Goal: Transaction & Acquisition: Purchase product/service

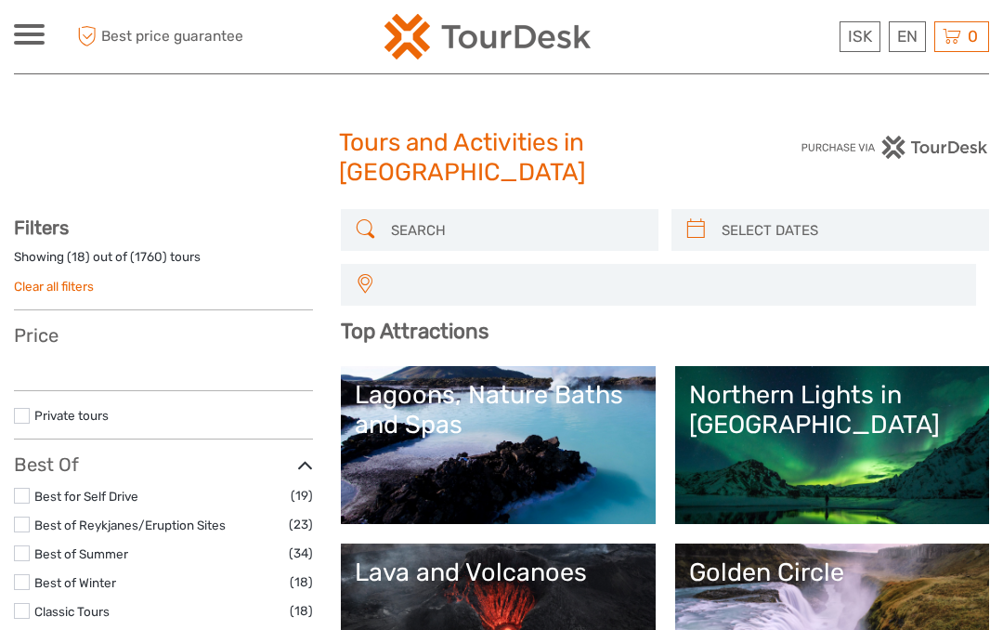
select select
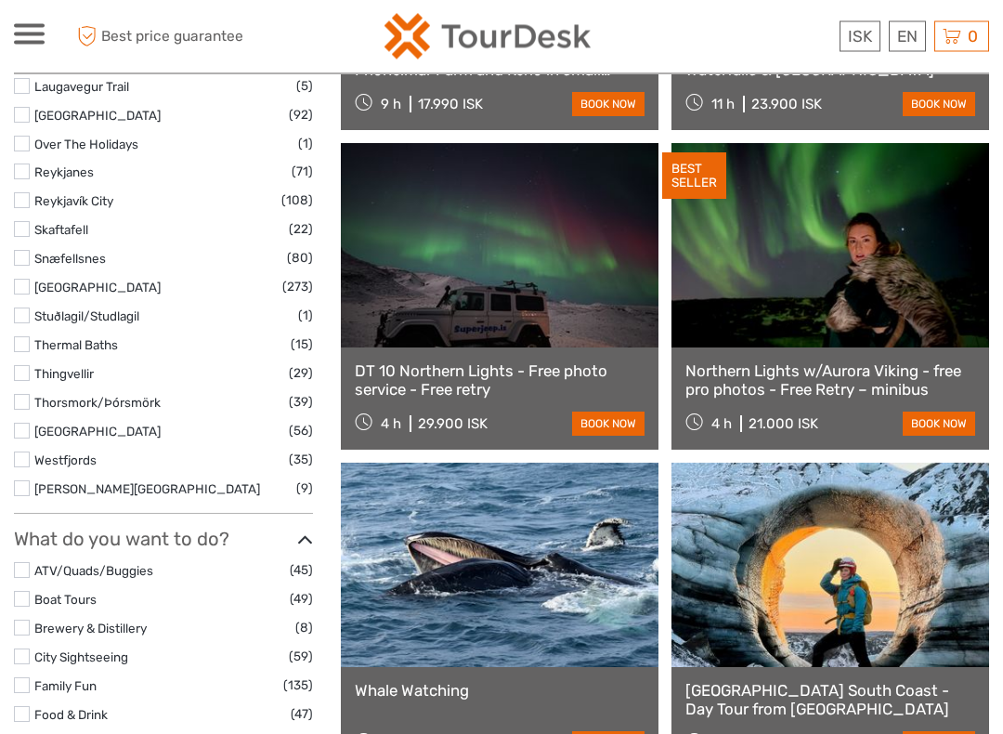
scroll to position [1263, 0]
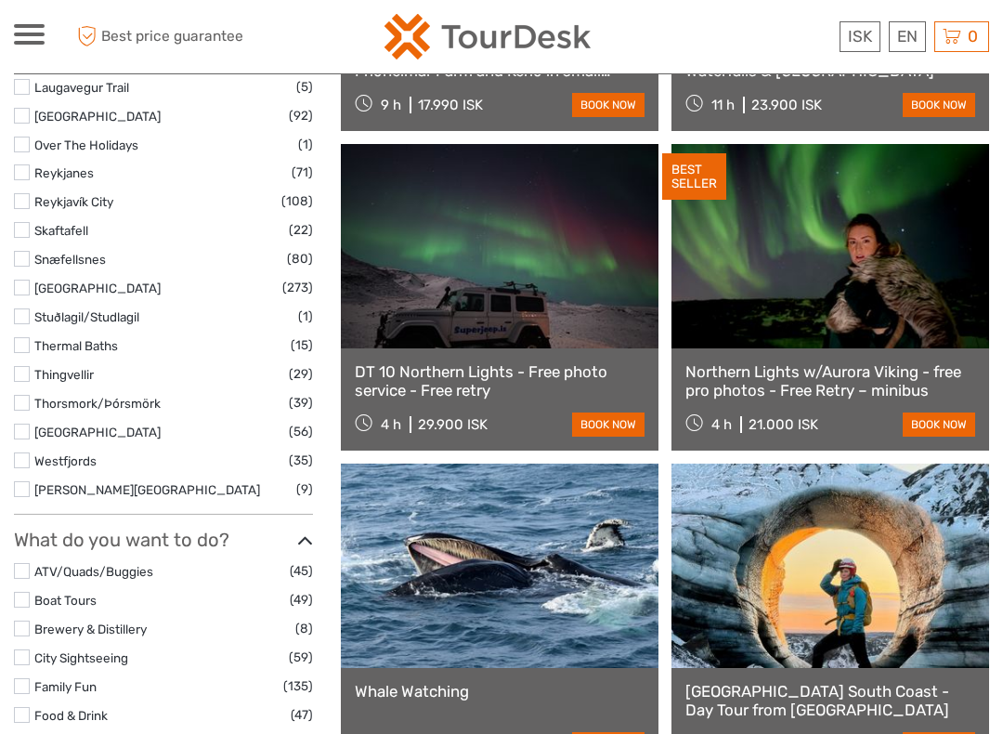
click at [20, 193] on label at bounding box center [22, 201] width 16 height 16
click at [0, 0] on input "checkbox" at bounding box center [0, 0] width 0 height 0
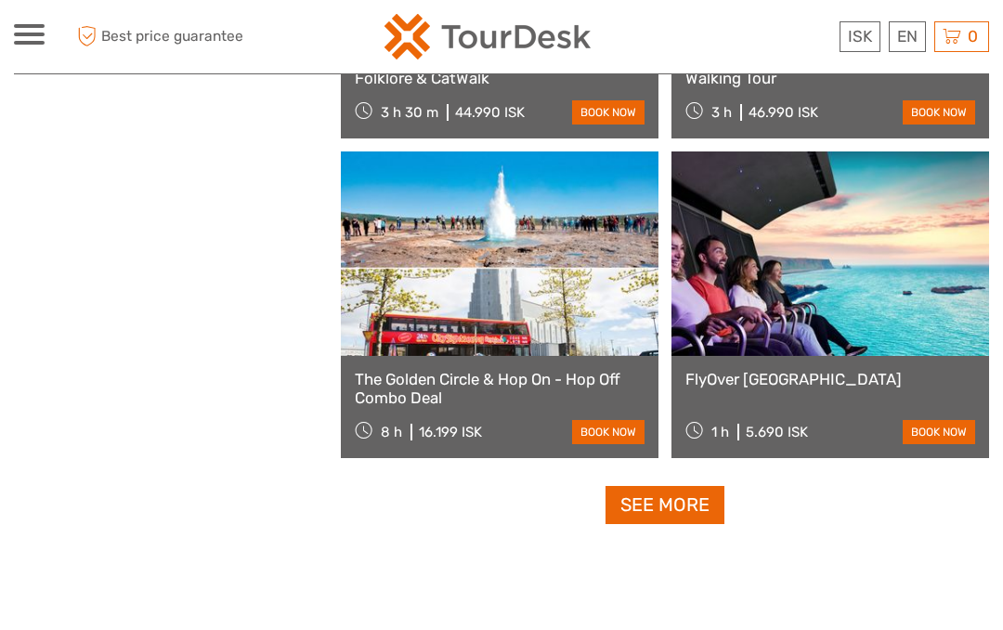
scroll to position [2723, 0]
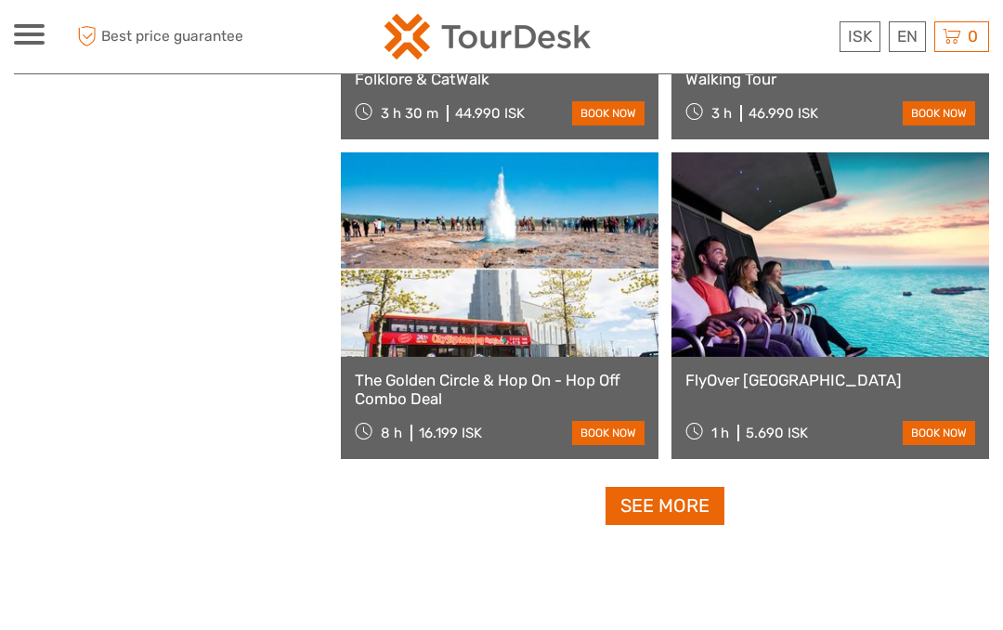
click at [22, 47] on div "ISK ISK € $ £ EN English Español Deutsch Tours Multi-day tours Transfers Car re…" at bounding box center [29, 36] width 31 height 25
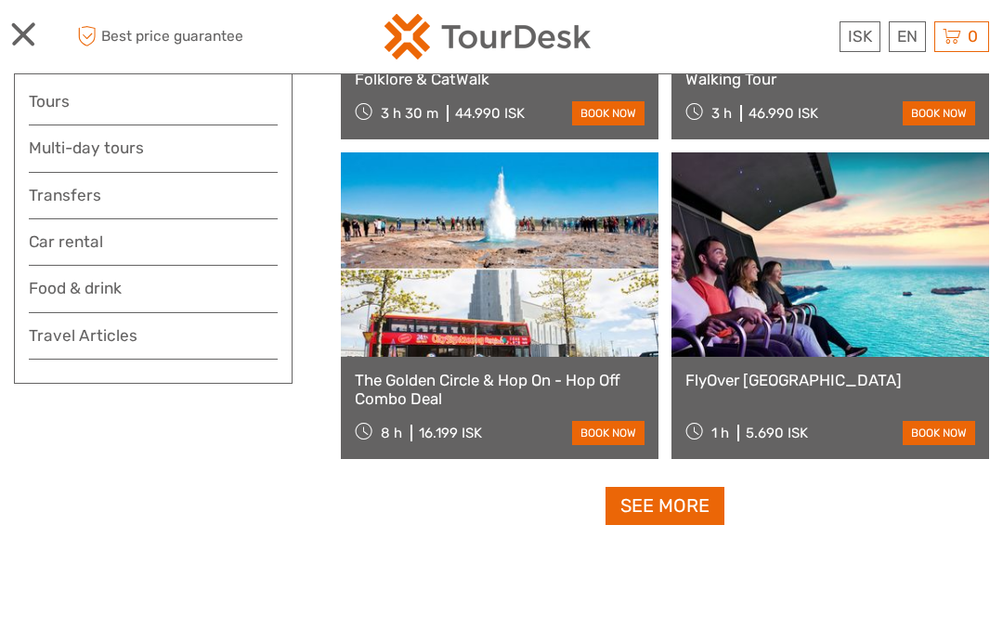
click at [48, 114] on link "Tours" at bounding box center [153, 101] width 249 height 27
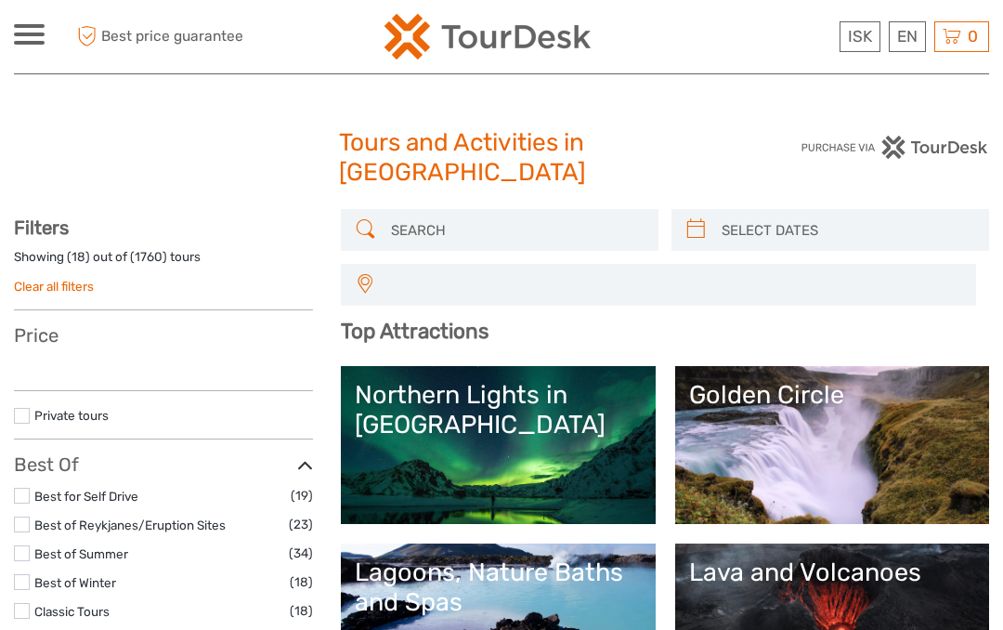
select select
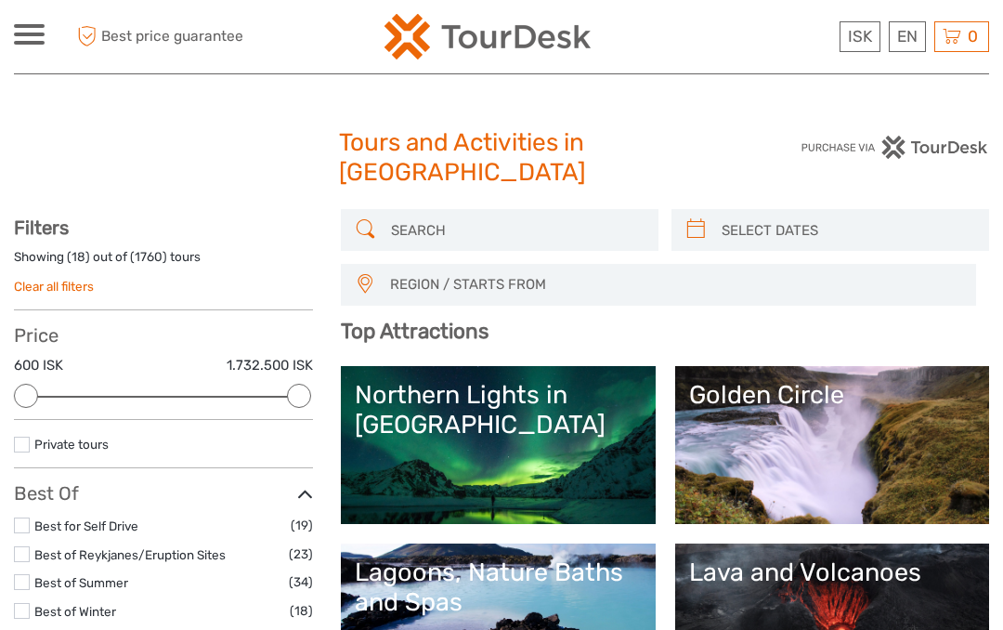
click at [825, 228] on input "search" at bounding box center [847, 230] width 266 height 33
type input "09/09/2025"
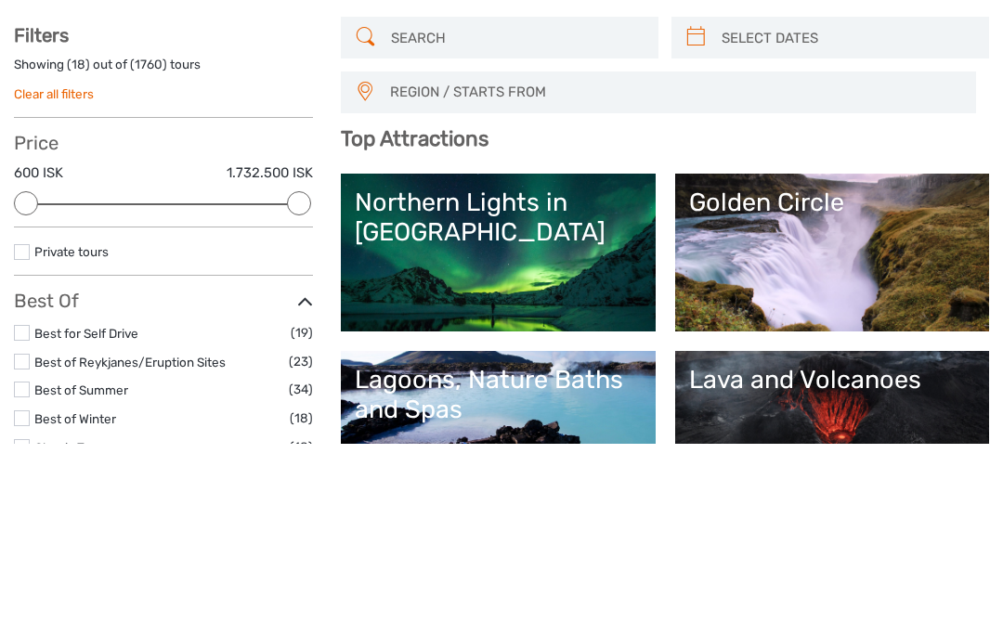
click at [696, 215] on icon at bounding box center [697, 230] width 20 height 30
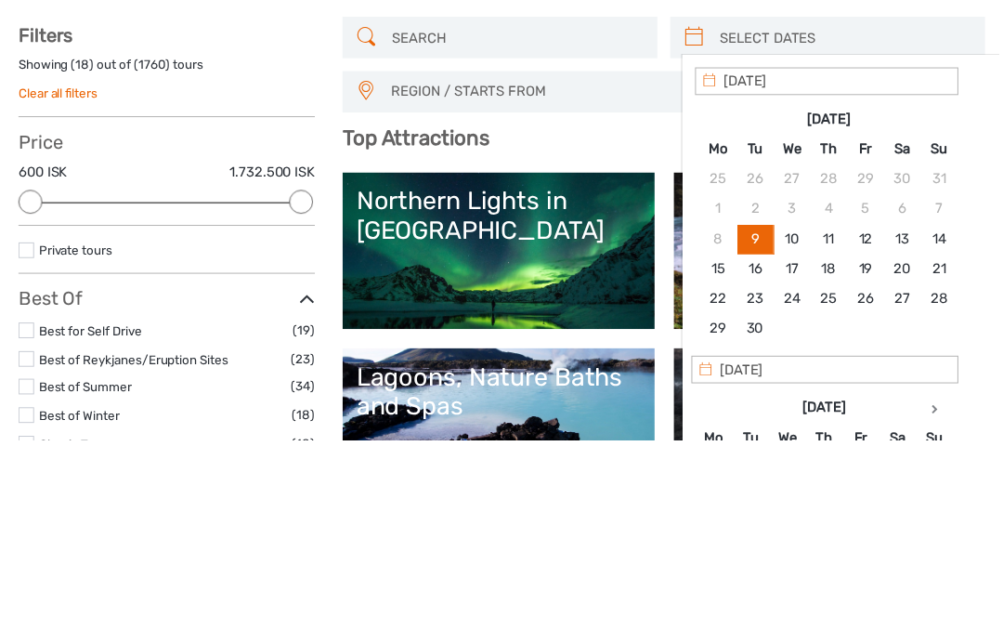
scroll to position [192, 0]
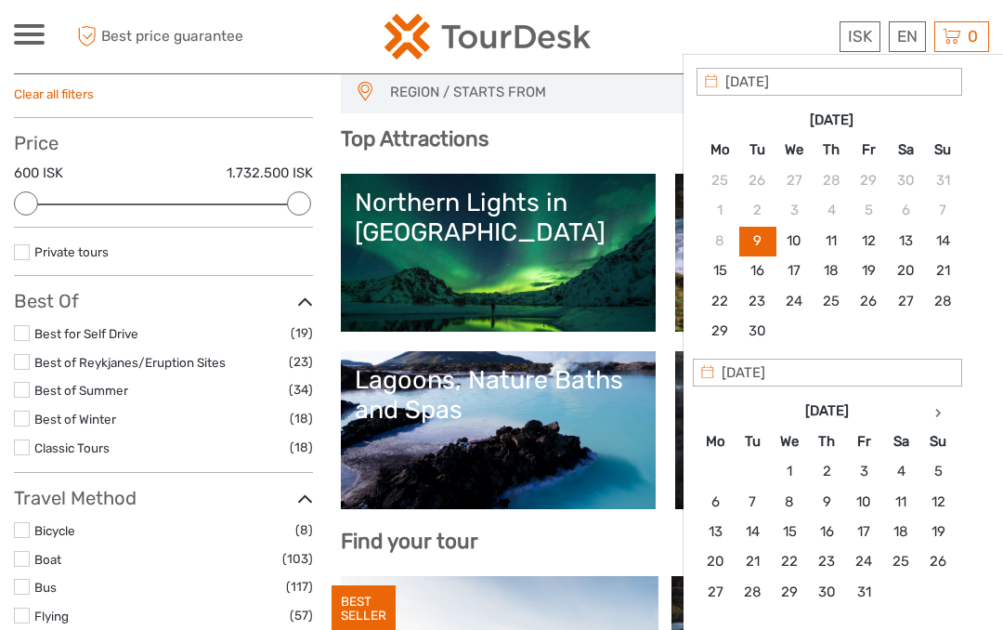
type input "10/09/2025"
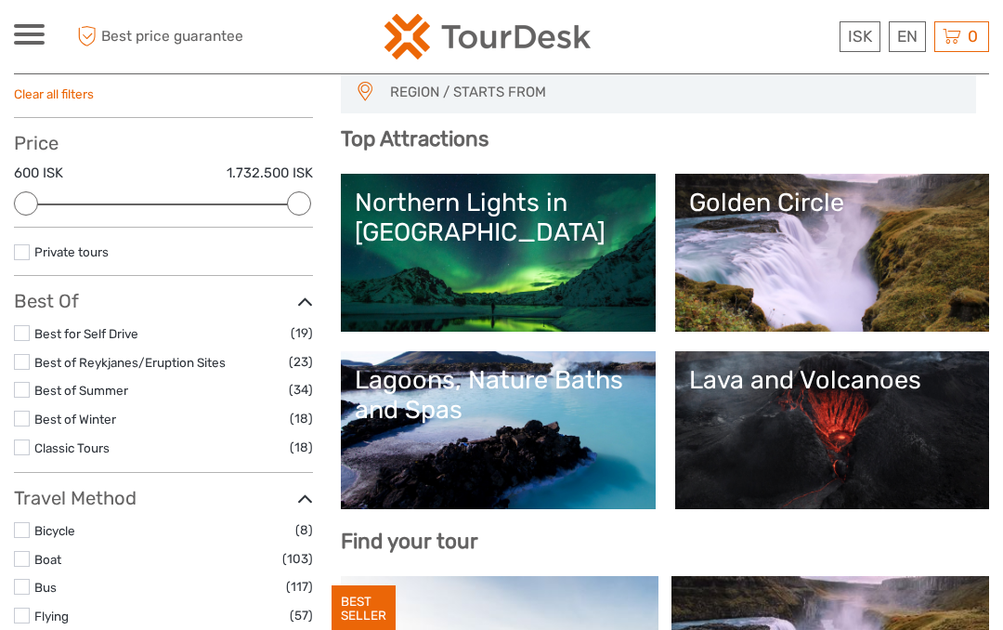
click at [0, 0] on link "English" at bounding box center [0, 0] width 0 height 0
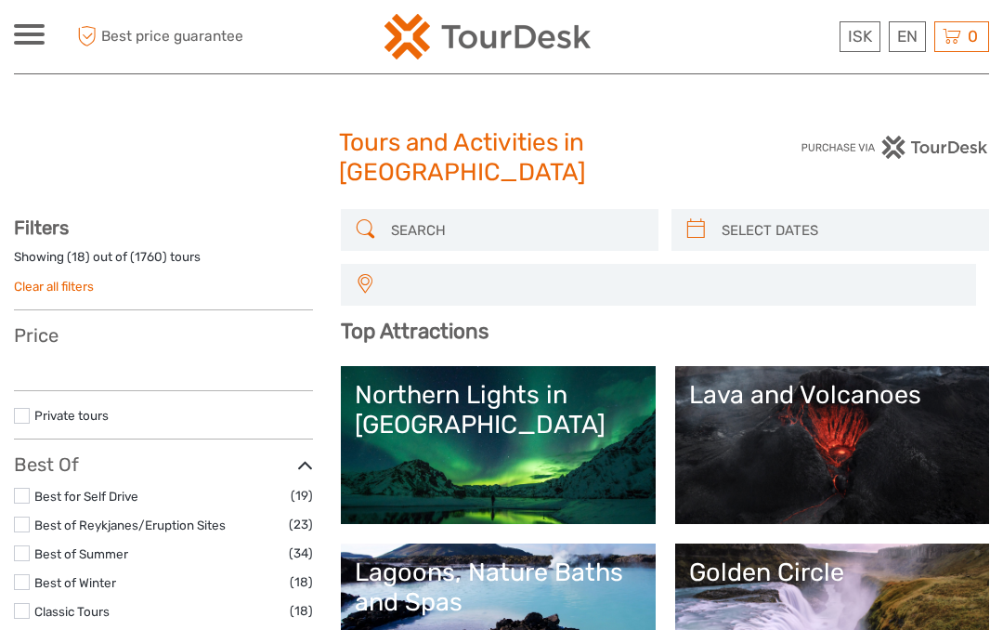
select select
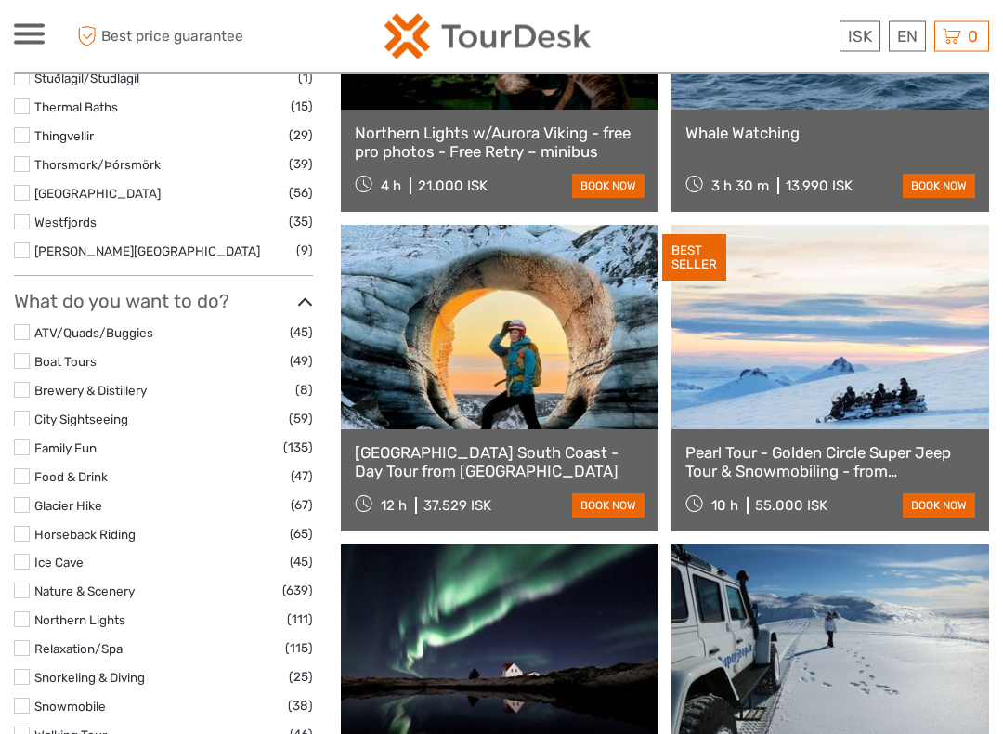
scroll to position [1502, 0]
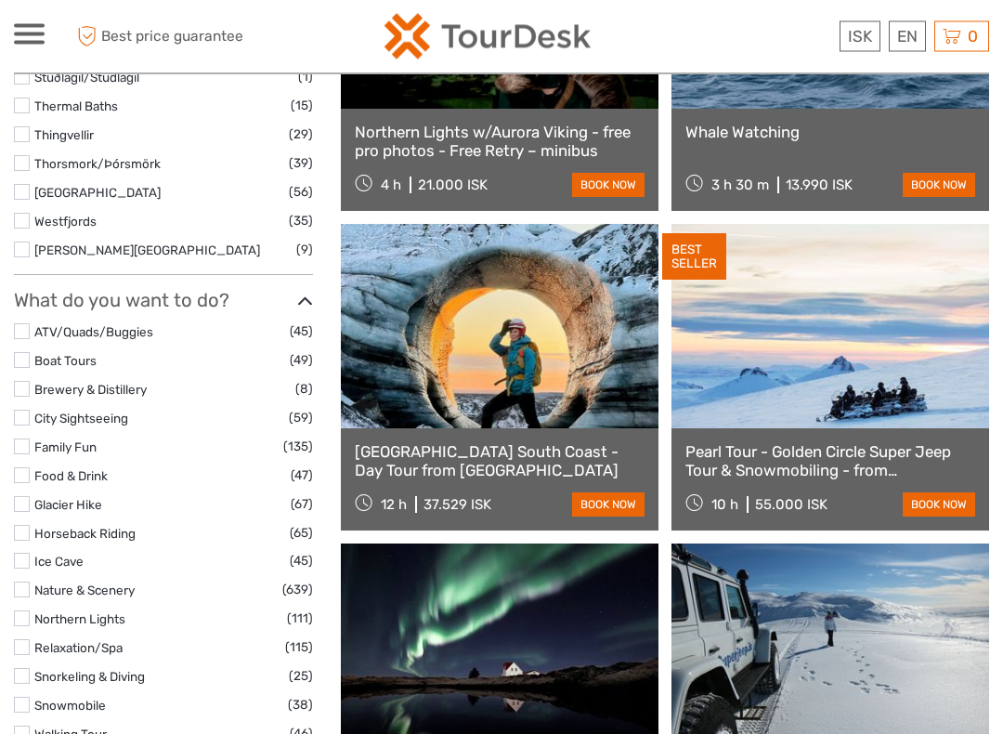
click at [11, 326] on body "ISK ISK € $ £ EN English Español Deutsch Tours Multi-day tours Transfers Car re…" at bounding box center [501, 638] width 1003 height 4280
click at [29, 353] on label at bounding box center [22, 361] width 16 height 16
click at [0, 0] on input "checkbox" at bounding box center [0, 0] width 0 height 0
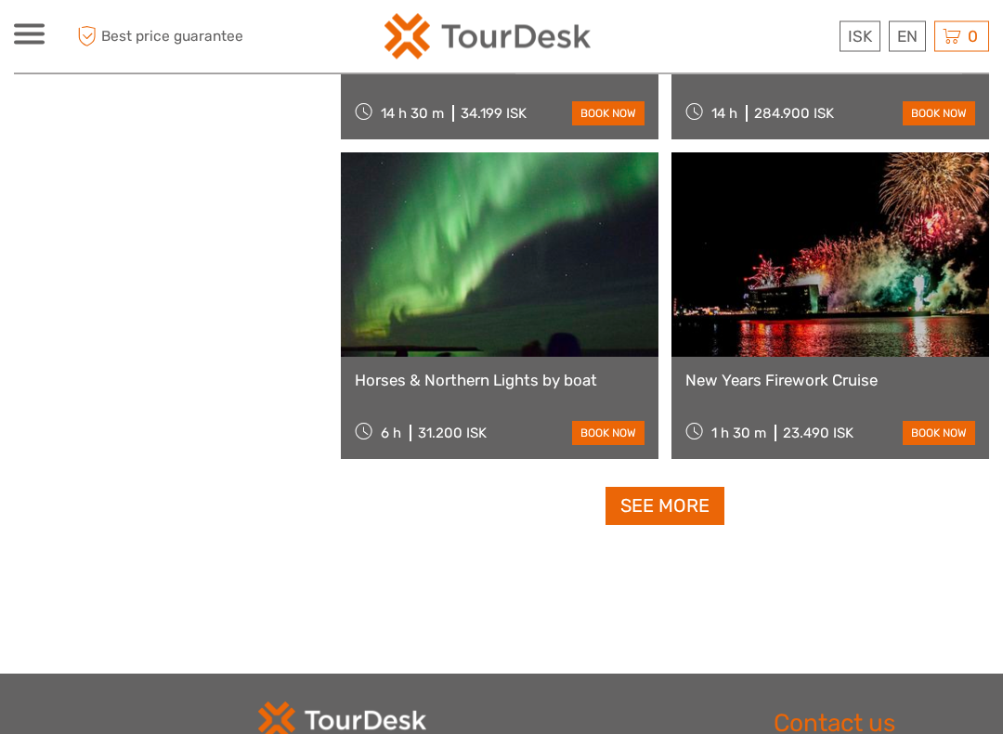
scroll to position [2723, 0]
click at [634, 507] on link "See more" at bounding box center [665, 506] width 119 height 38
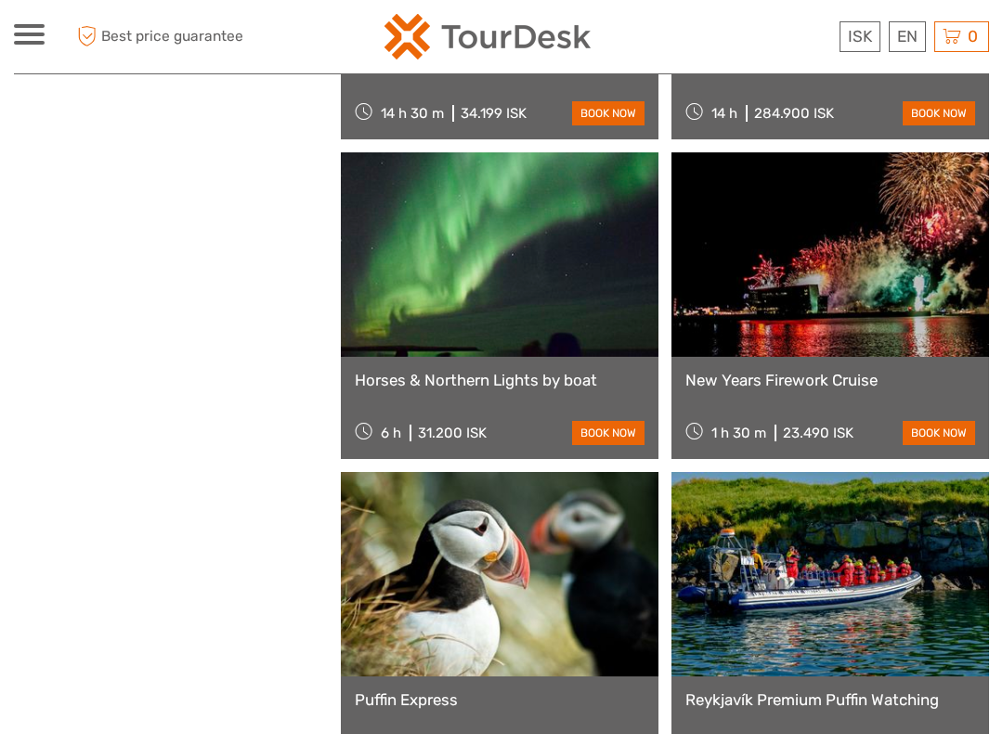
click at [961, 423] on link "book now" at bounding box center [939, 433] width 72 height 24
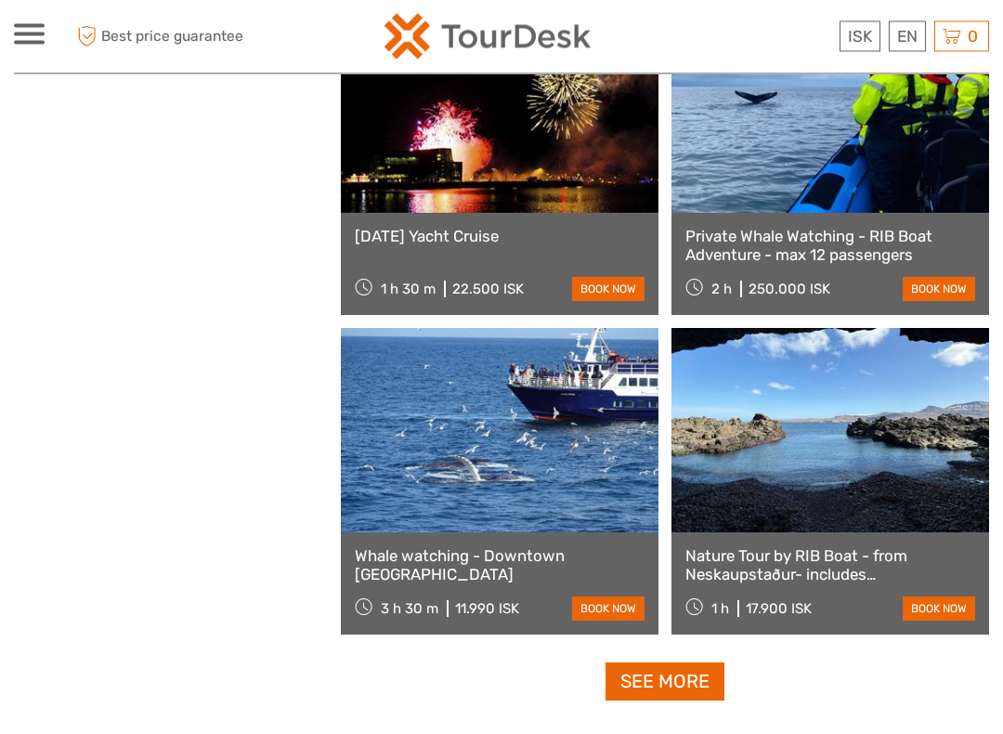
scroll to position [5424, 0]
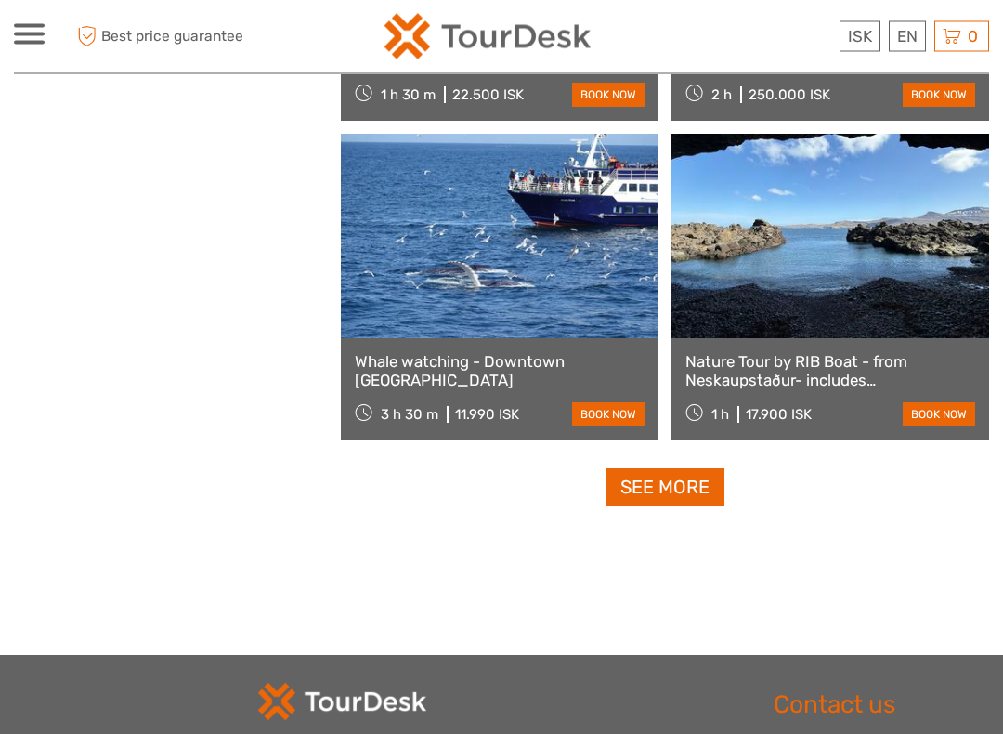
click at [643, 487] on link "See more" at bounding box center [665, 488] width 119 height 38
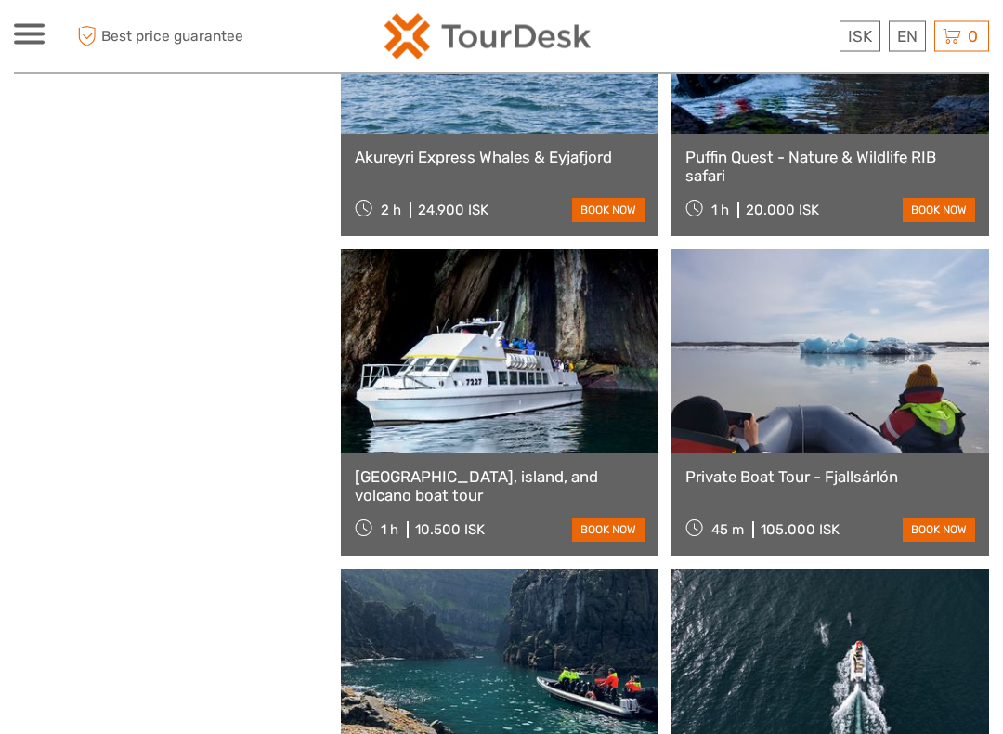
scroll to position [6461, 0]
click at [449, 386] on link at bounding box center [500, 351] width 318 height 204
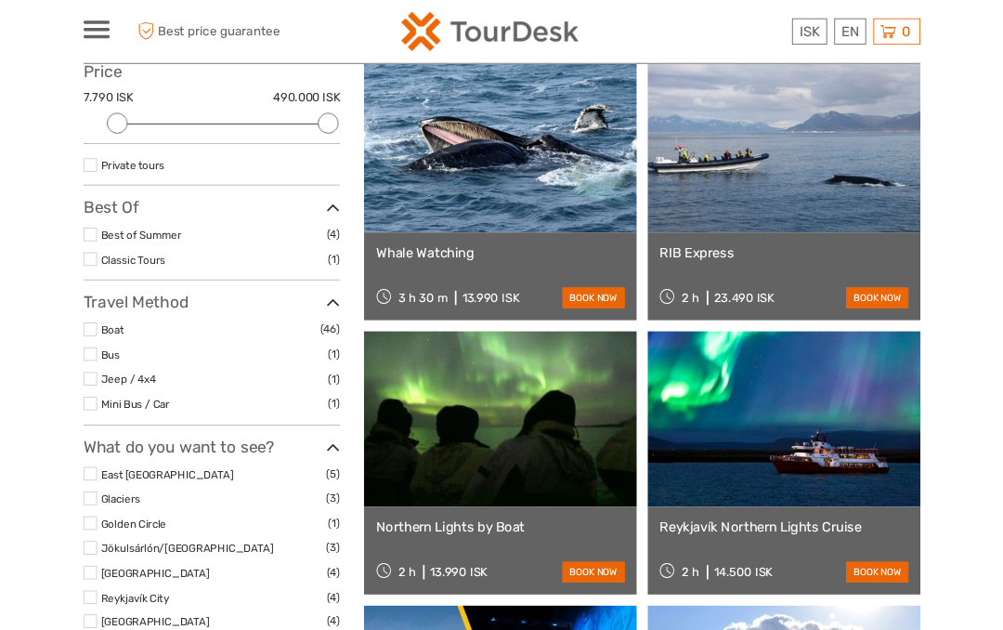
scroll to position [0, 0]
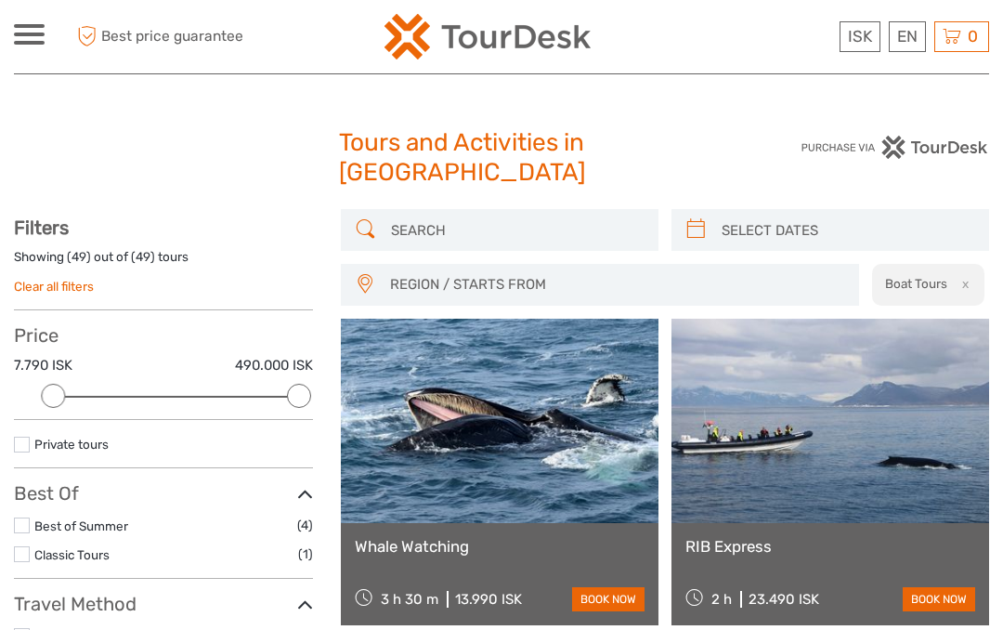
click at [47, 288] on link "Clear all filters" at bounding box center [54, 286] width 80 height 15
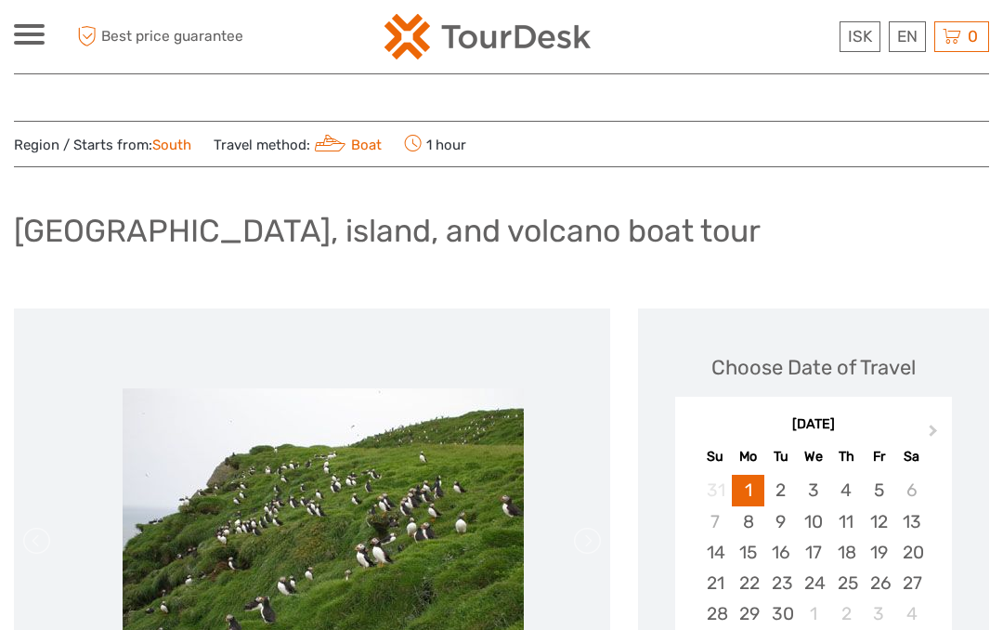
click at [949, 420] on button "Next Month" at bounding box center [936, 435] width 30 height 30
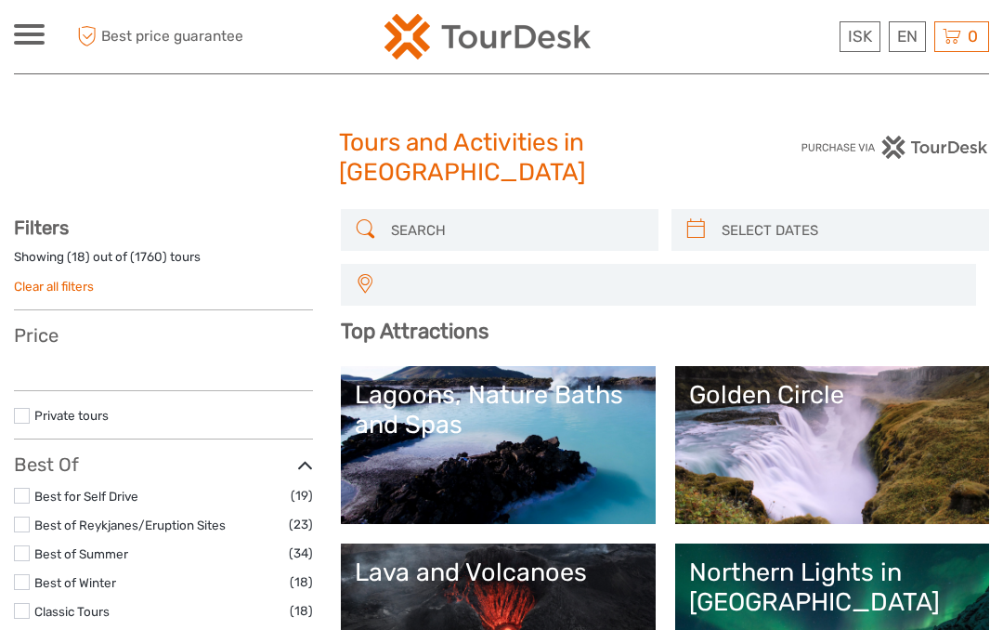
select select
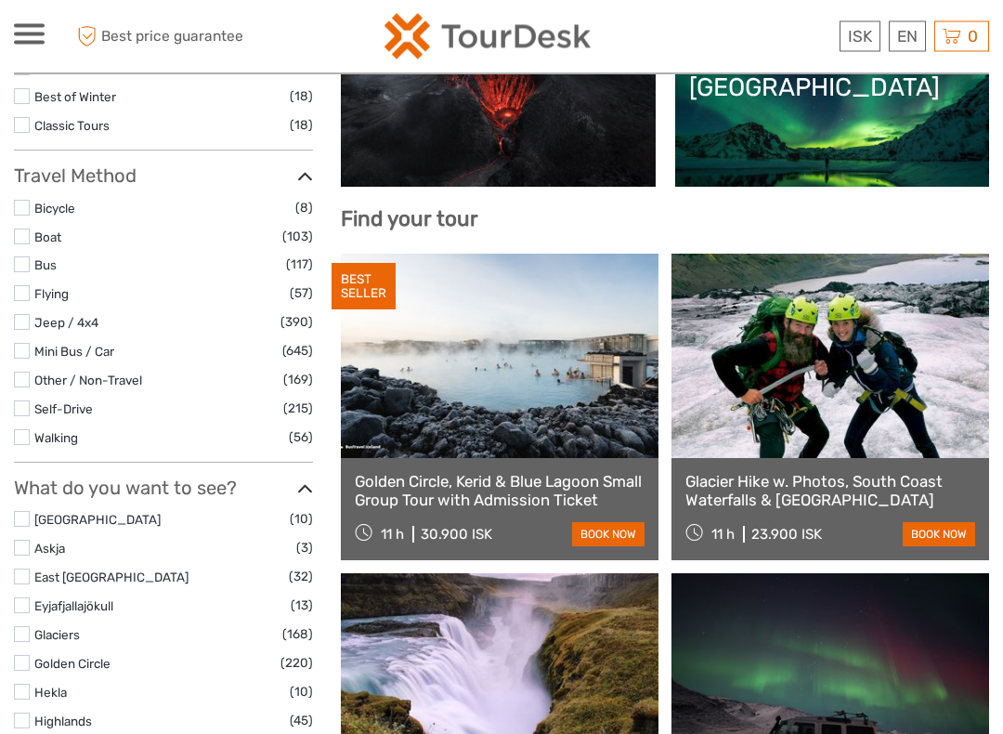
scroll to position [517, 0]
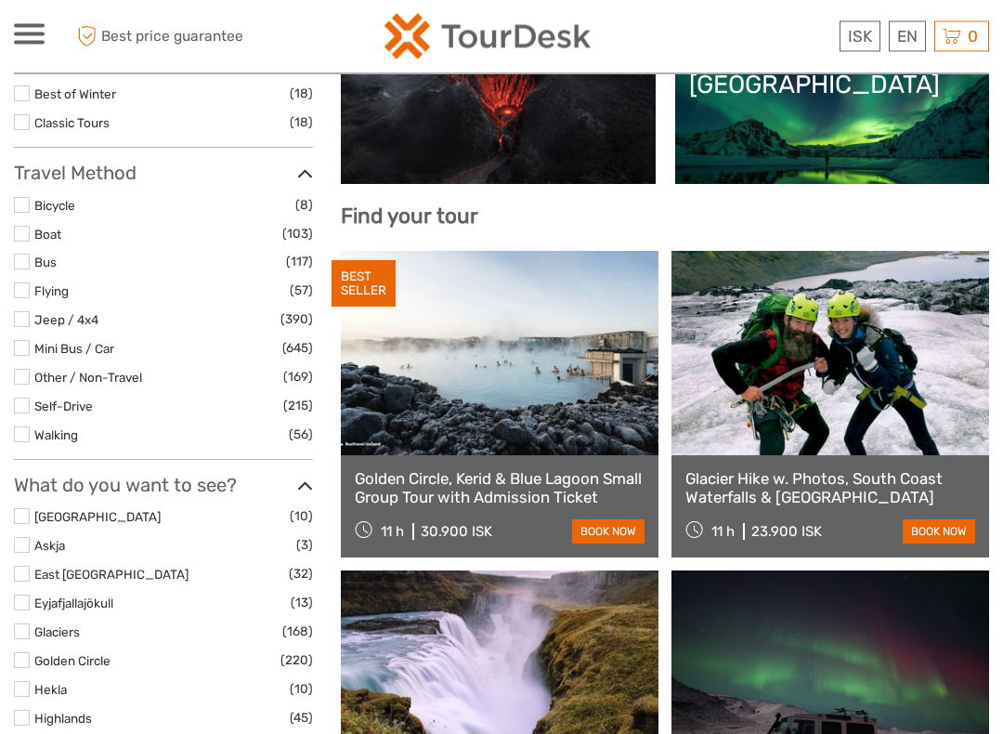
click at [14, 370] on label at bounding box center [22, 378] width 16 height 16
click at [0, 0] on input "checkbox" at bounding box center [0, 0] width 0 height 0
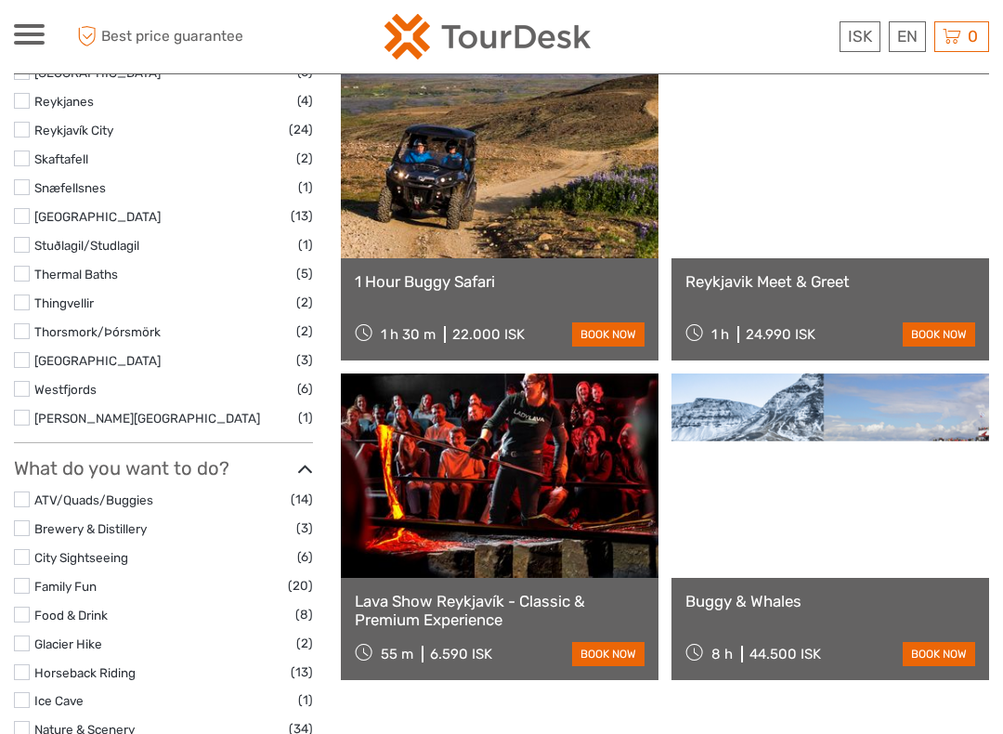
scroll to position [881, 0]
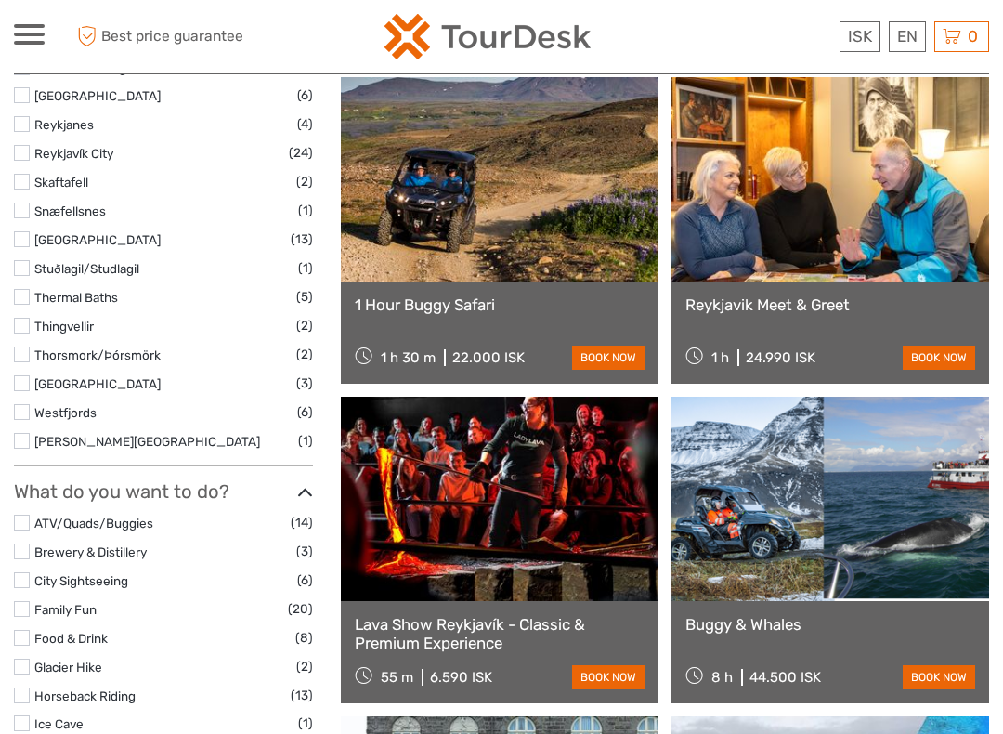
click at [436, 213] on link at bounding box center [500, 179] width 318 height 204
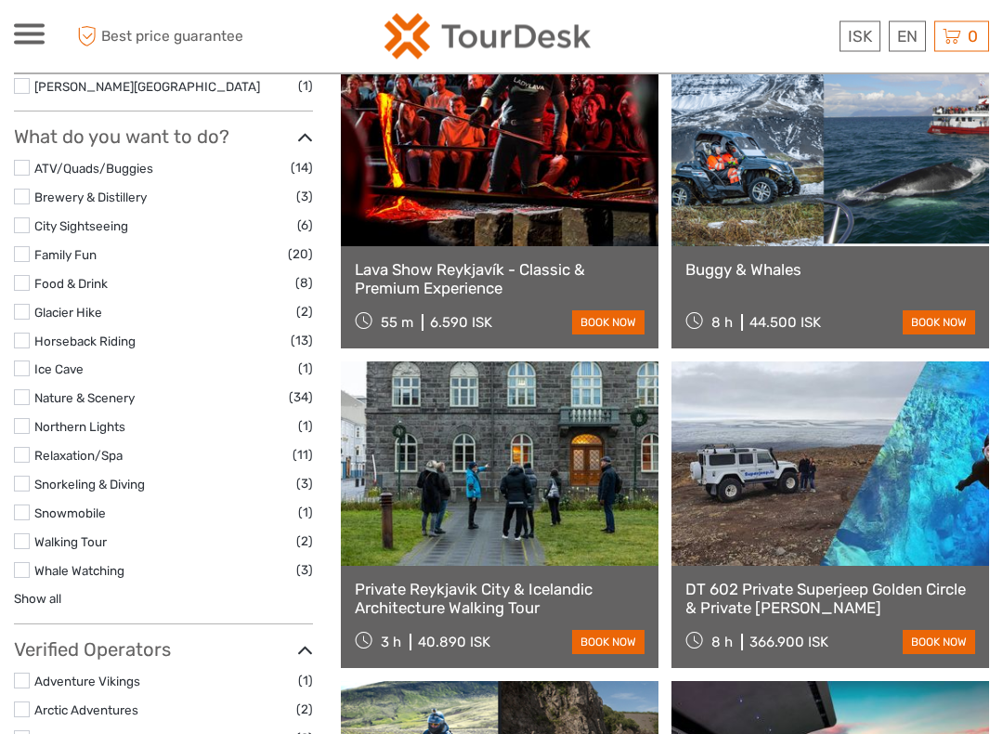
scroll to position [1236, 0]
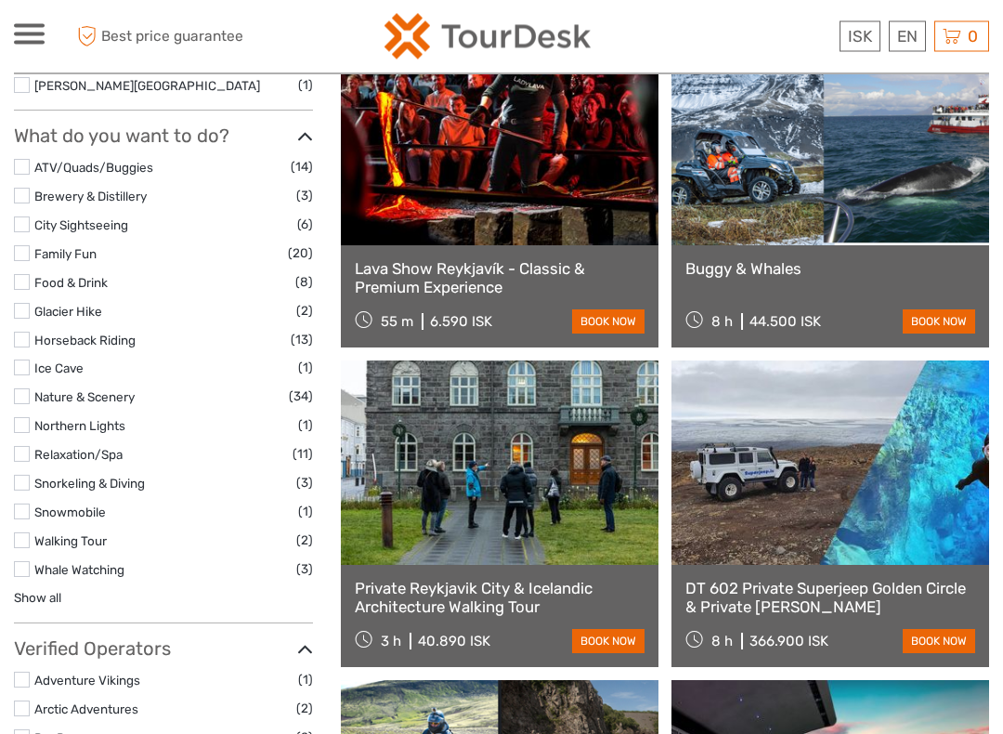
click at [15, 389] on label at bounding box center [22, 397] width 16 height 16
click at [0, 0] on input "checkbox" at bounding box center [0, 0] width 0 height 0
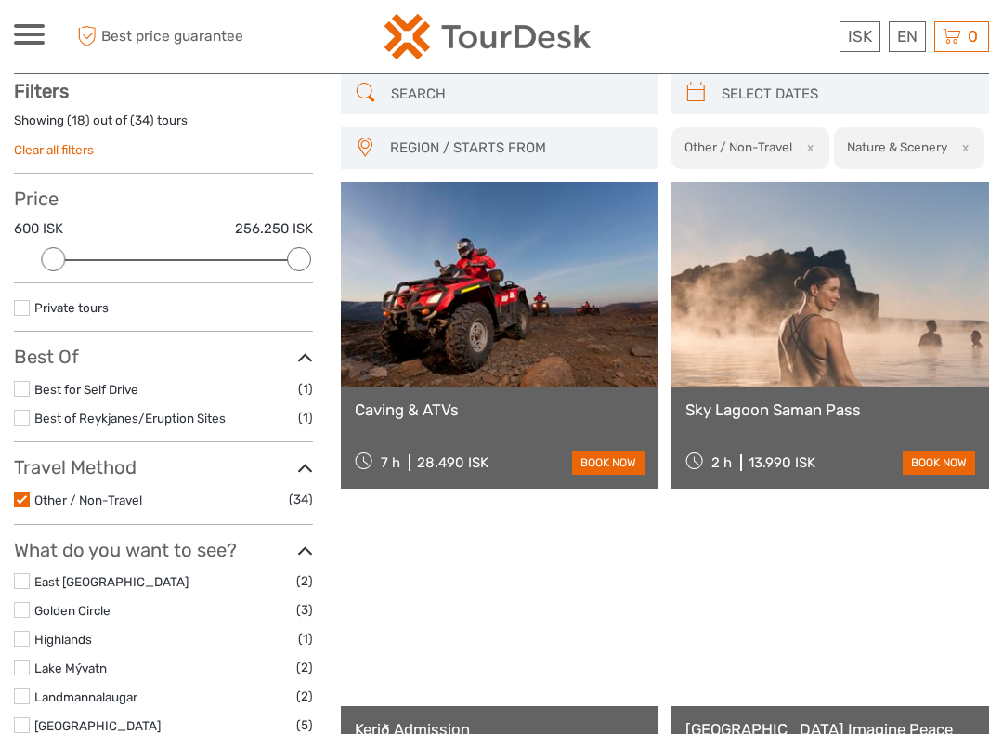
scroll to position [134, 0]
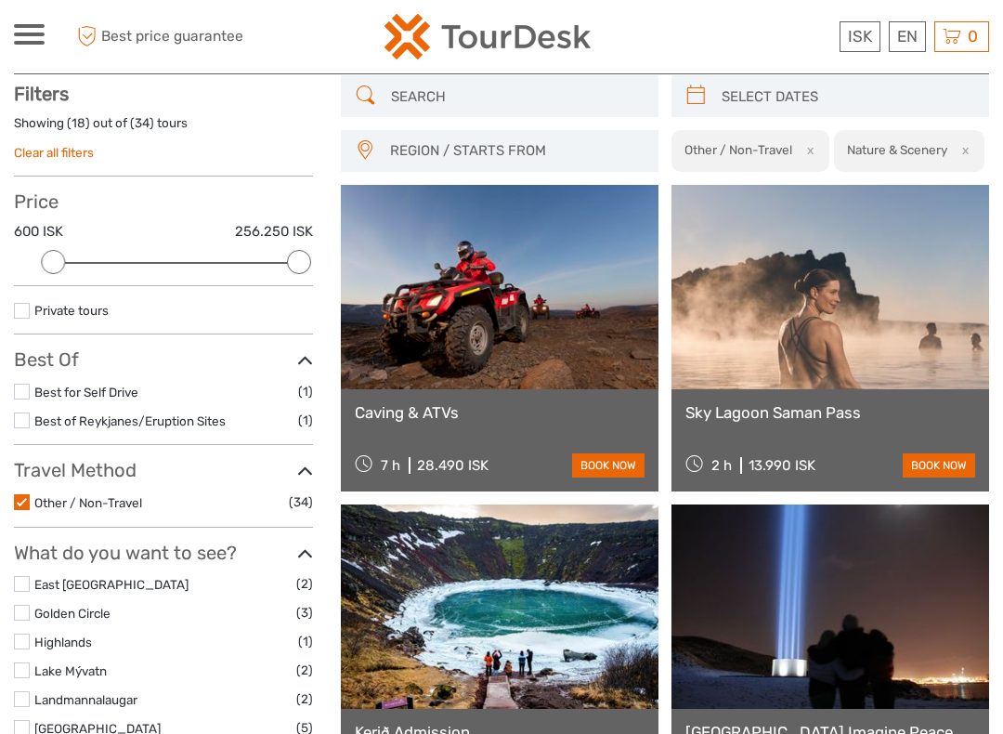
click at [959, 328] on link at bounding box center [831, 287] width 318 height 204
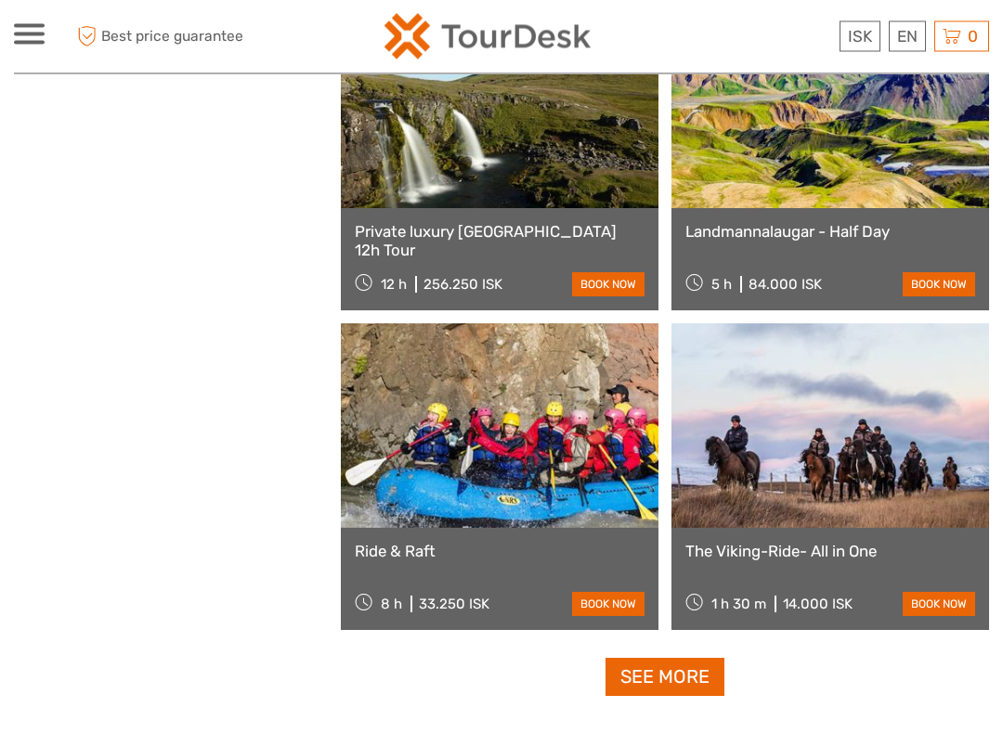
scroll to position [2554, 0]
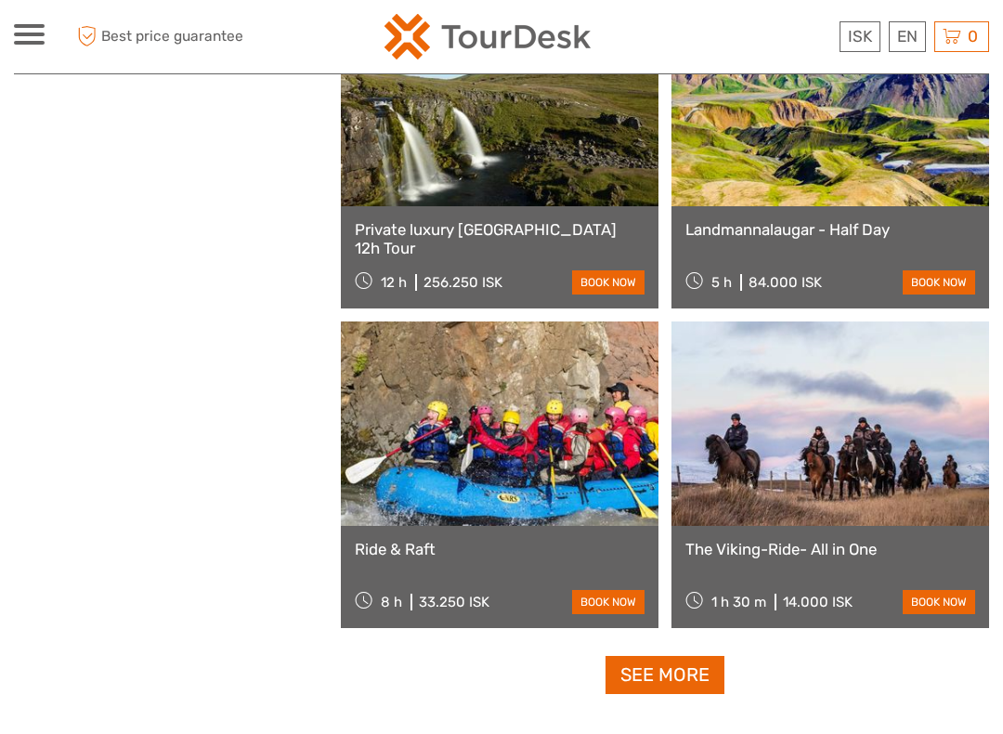
click at [778, 197] on link at bounding box center [831, 104] width 318 height 204
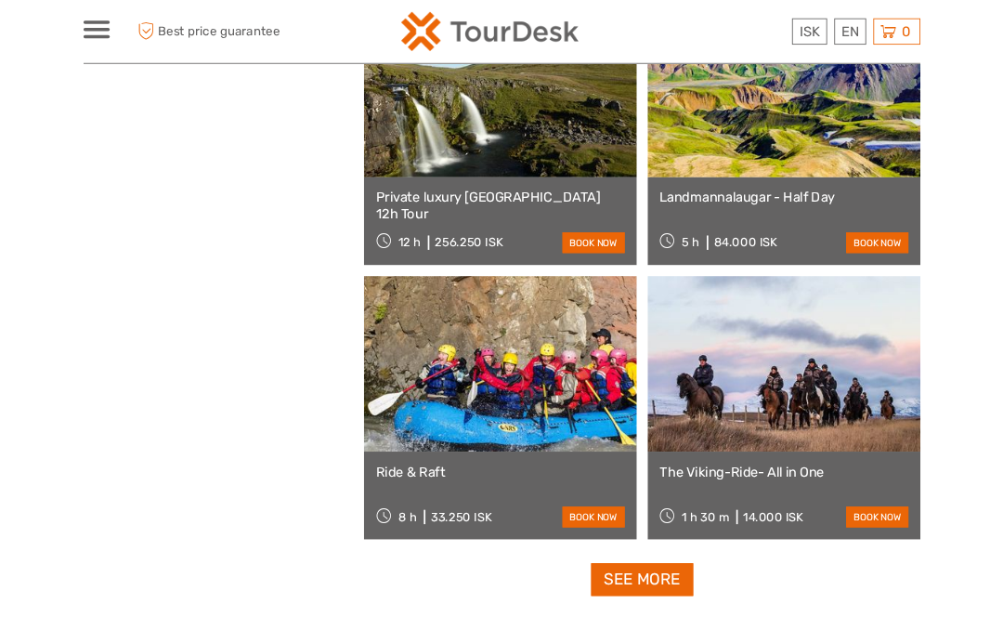
scroll to position [2606, 0]
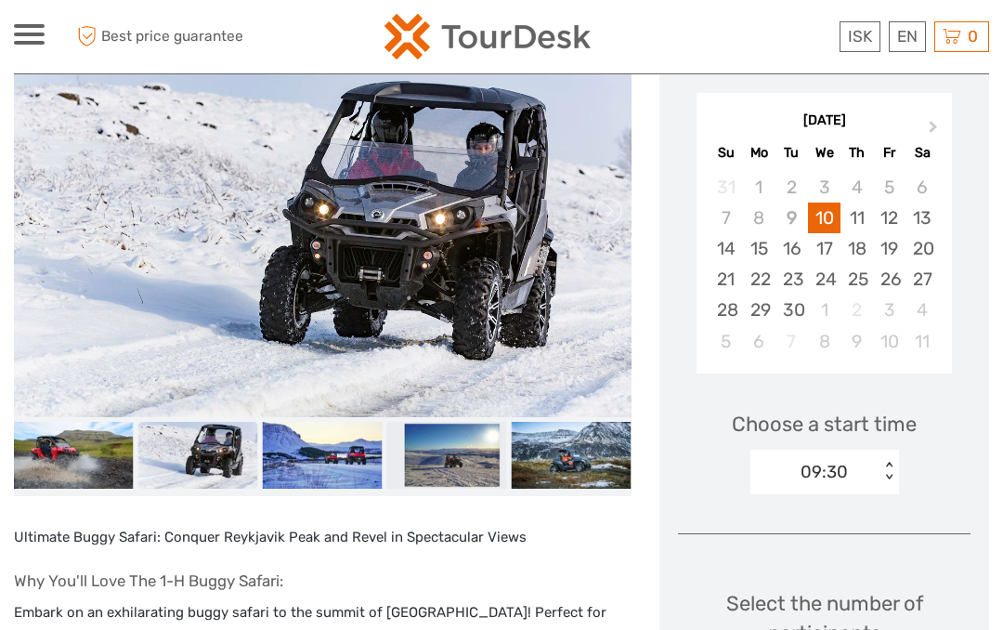
scroll to position [303, 0]
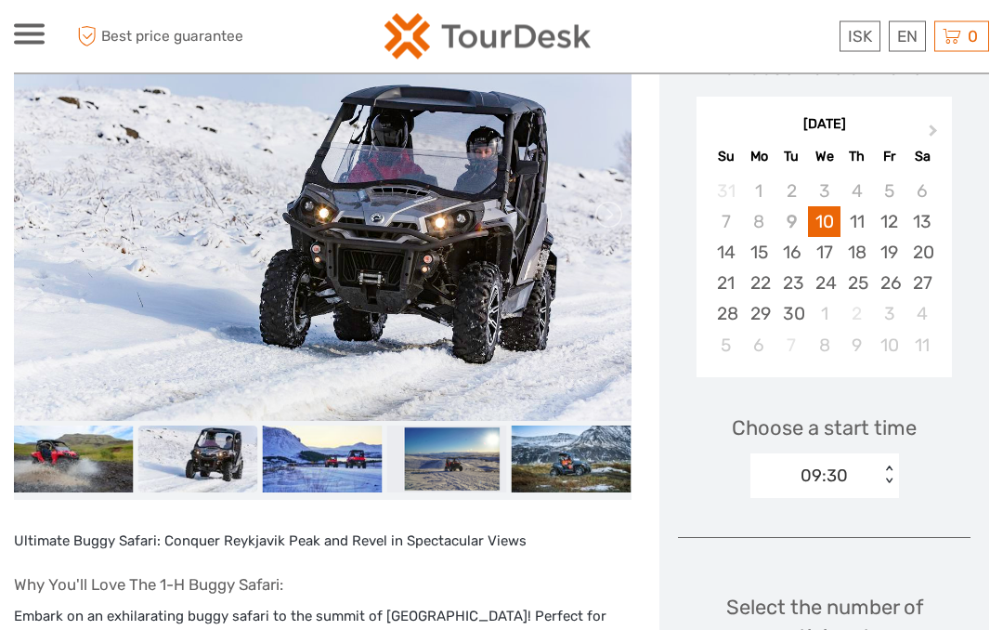
click at [901, 465] on div "Choose a start time 09:30 < >" at bounding box center [824, 448] width 293 height 119
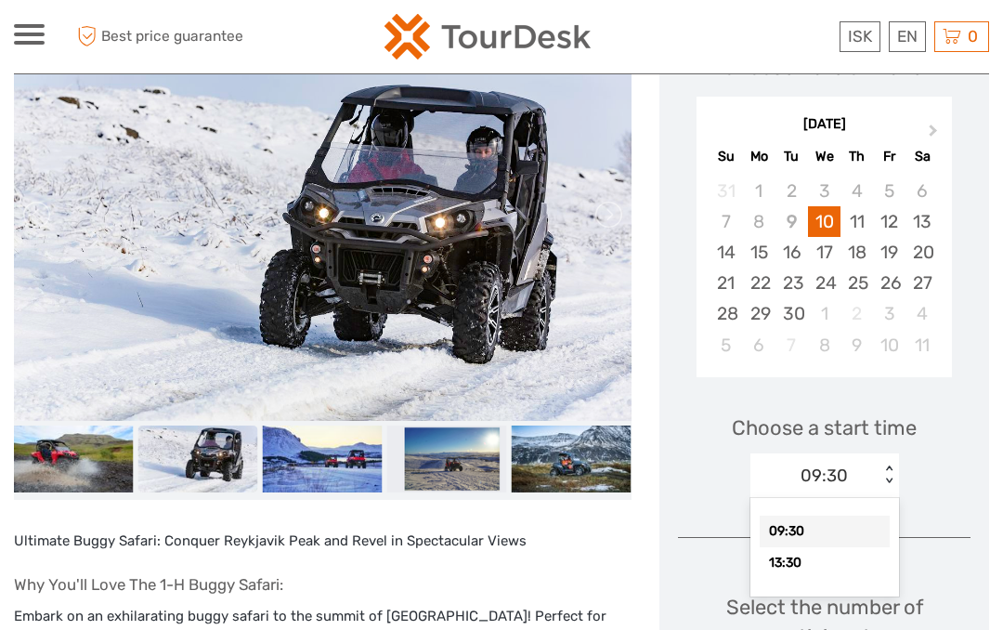
click at [895, 465] on div "< >" at bounding box center [889, 475] width 16 height 20
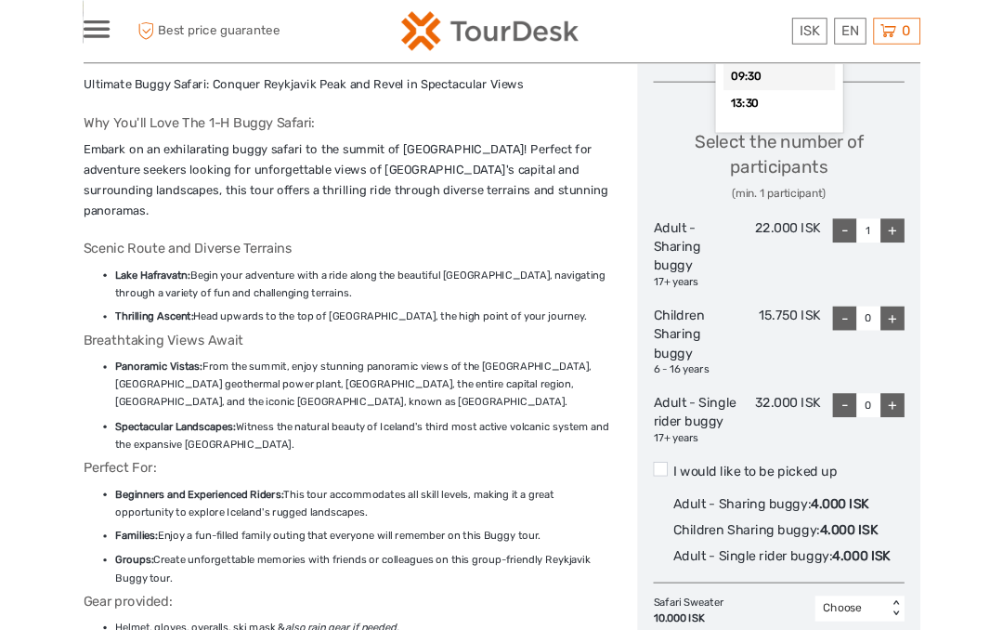
scroll to position [746, 0]
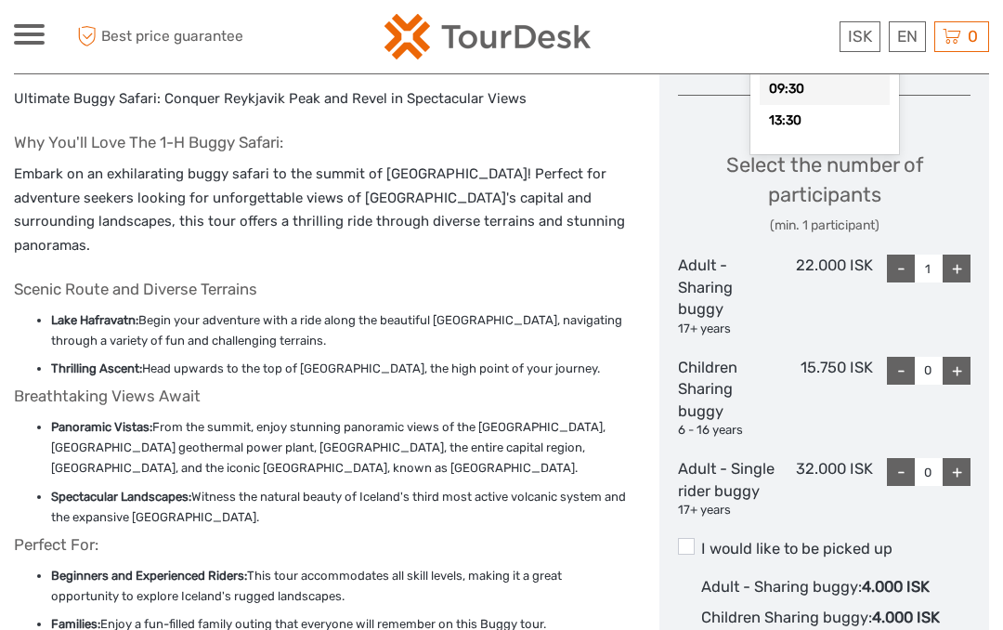
click at [968, 255] on div "+" at bounding box center [957, 269] width 28 height 28
type input "2"
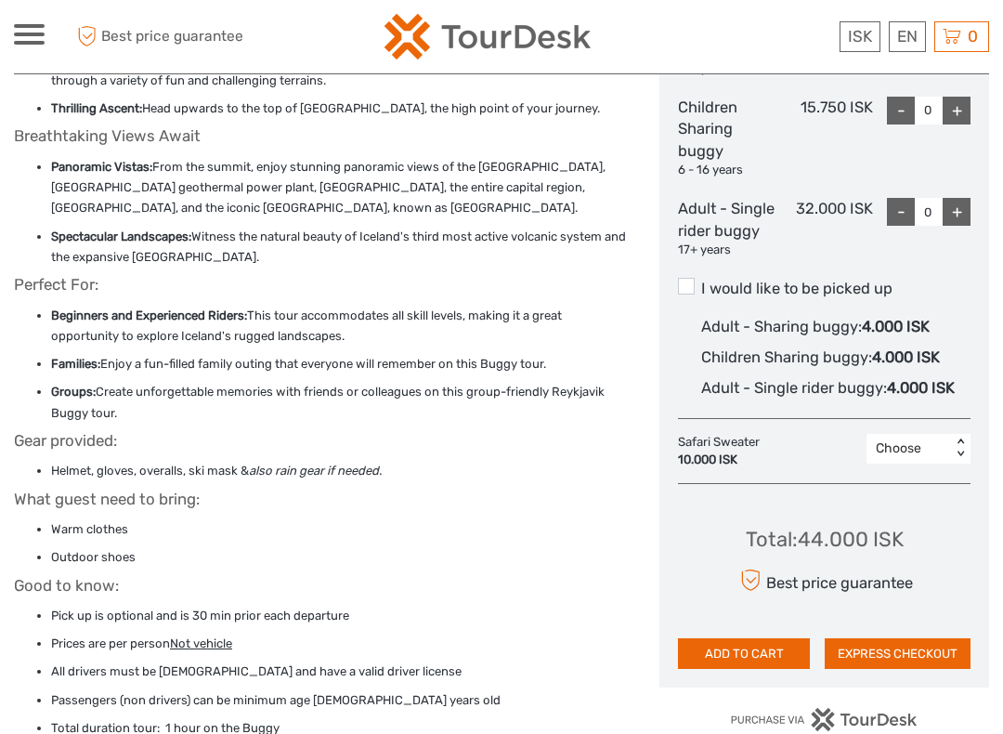
scroll to position [1008, 0]
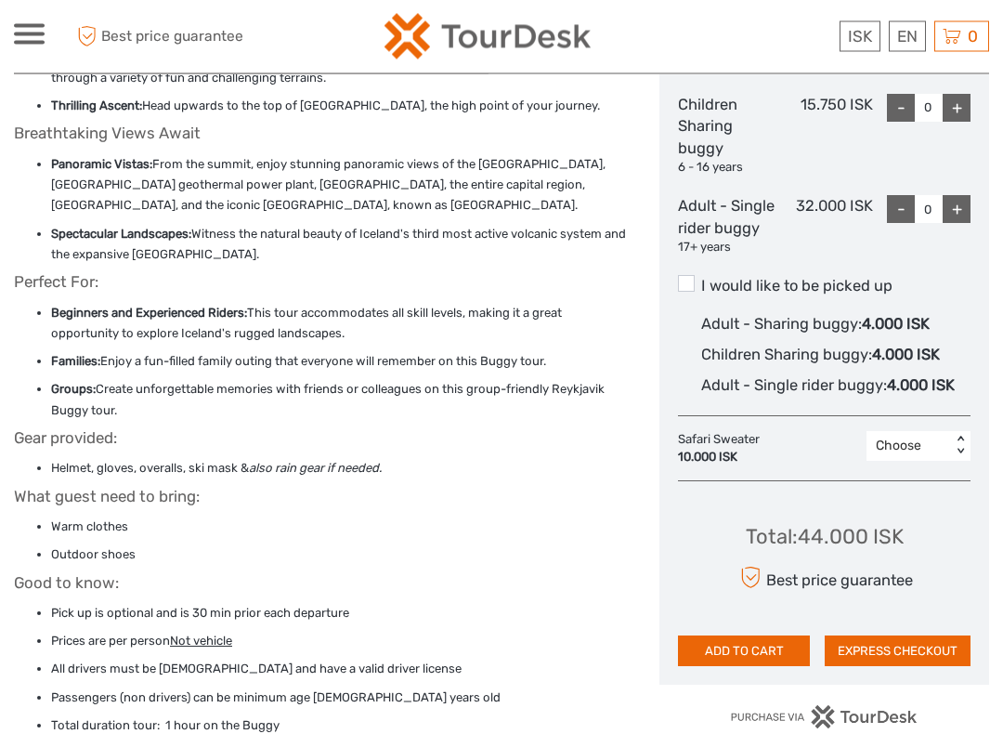
click at [681, 279] on span at bounding box center [686, 284] width 17 height 17
click at [701, 280] on input "I would like to be picked up" at bounding box center [701, 280] width 0 height 0
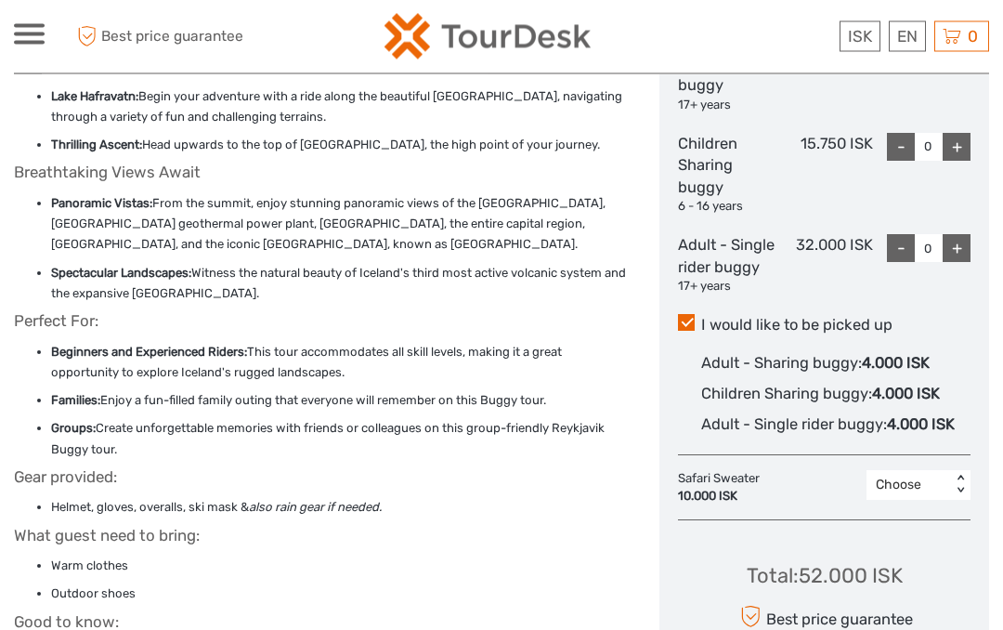
scroll to position [956, 0]
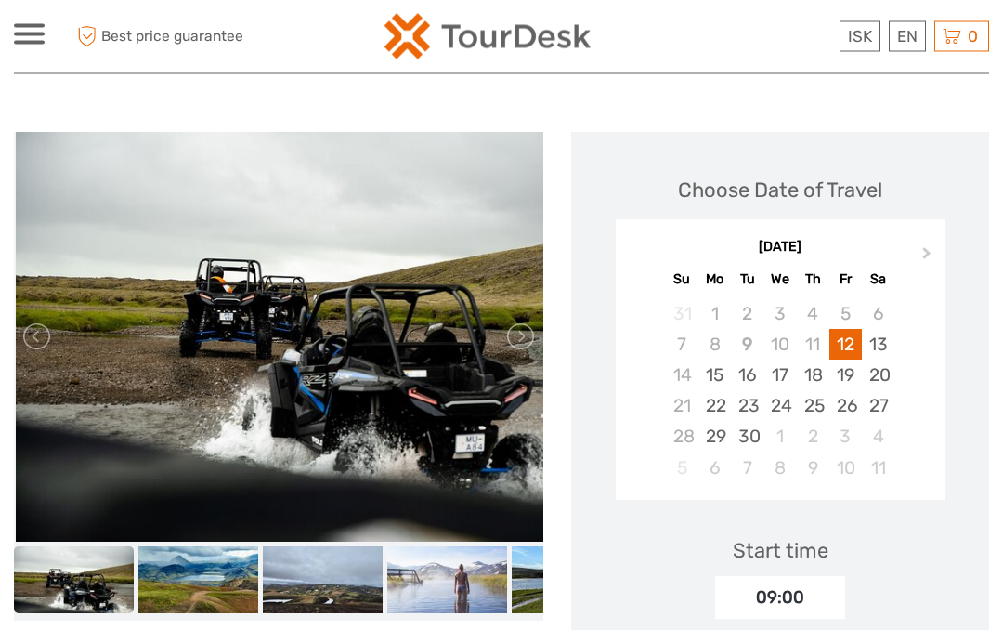
scroll to position [175, 0]
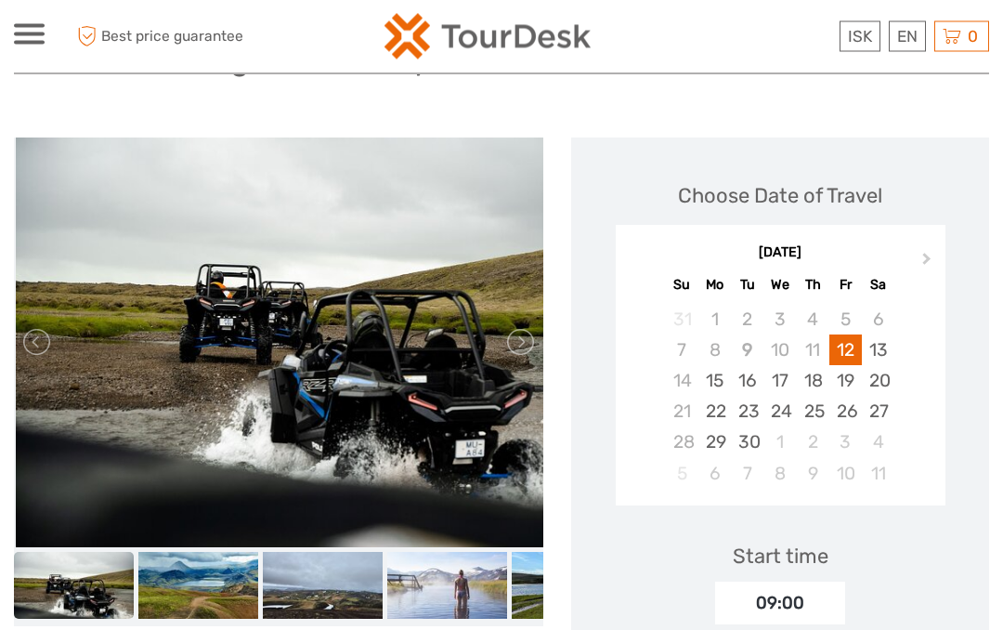
click at [34, 35] on span at bounding box center [29, 35] width 31 height 4
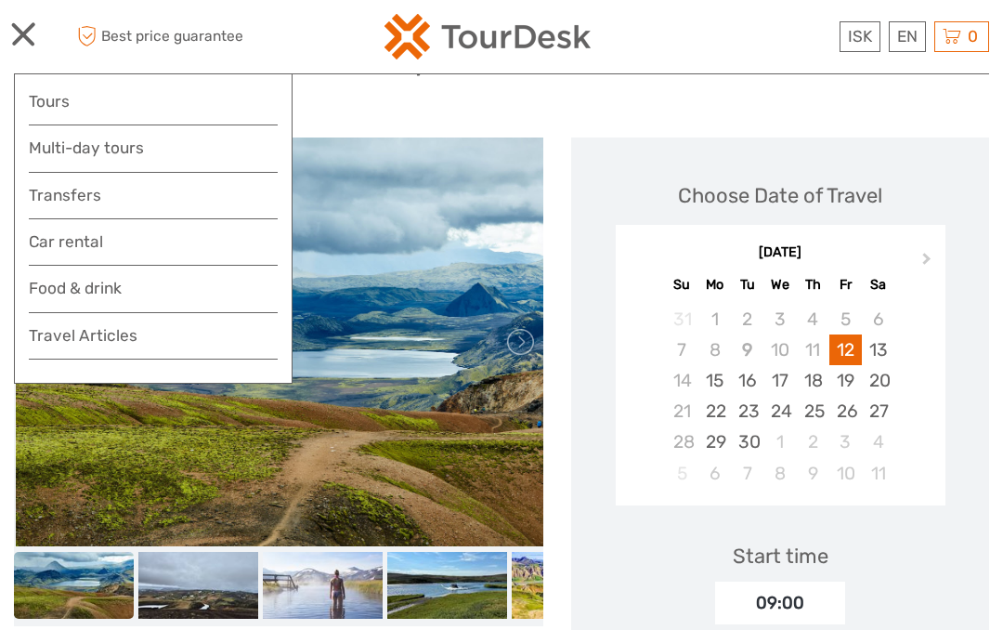
click at [51, 105] on link "Tours" at bounding box center [153, 101] width 249 height 27
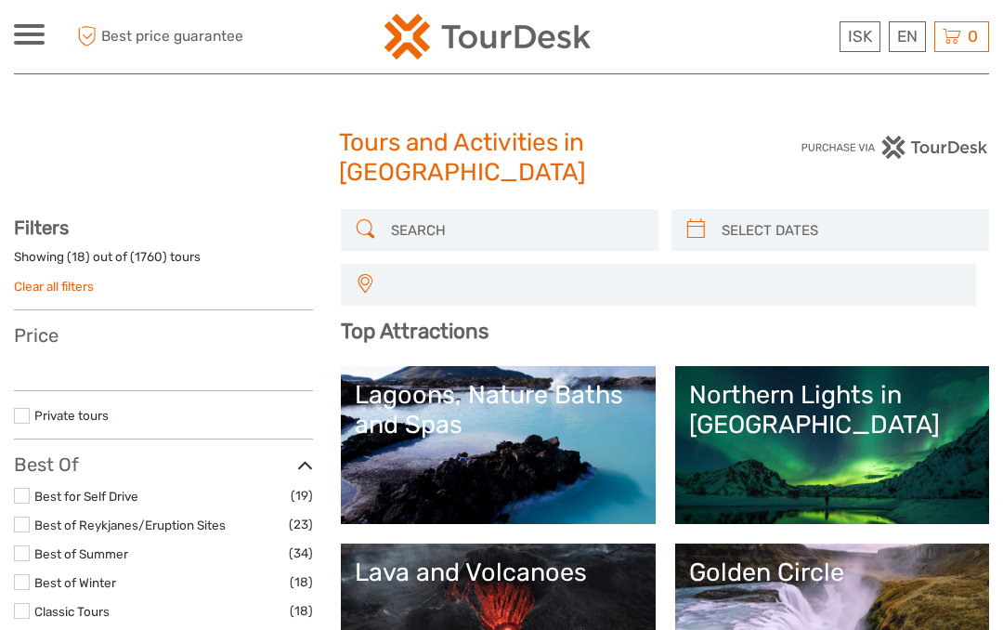
select select
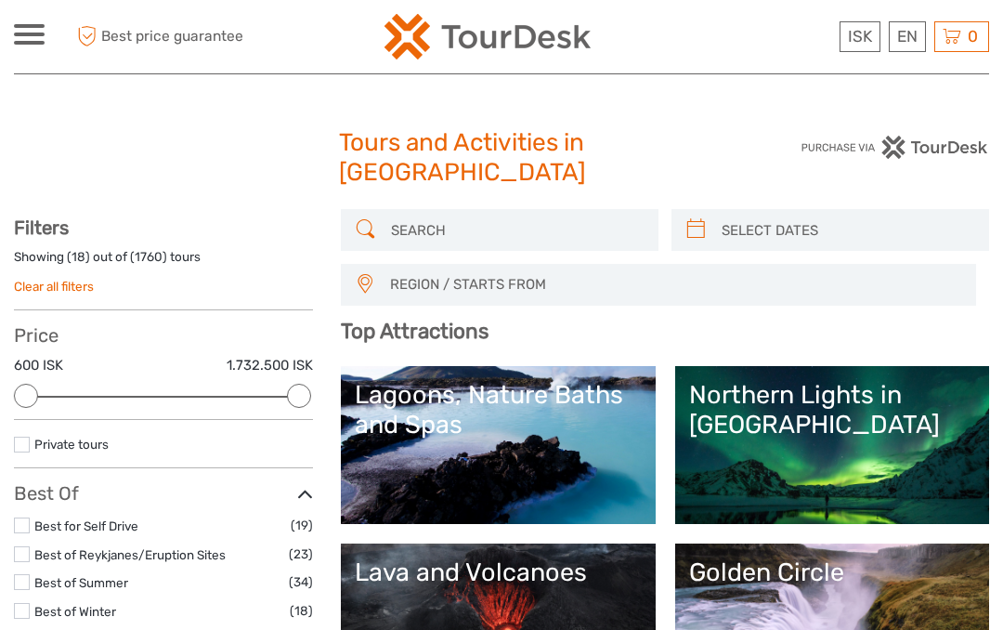
click at [390, 290] on span "REGION / STARTS FROM" at bounding box center [674, 284] width 585 height 31
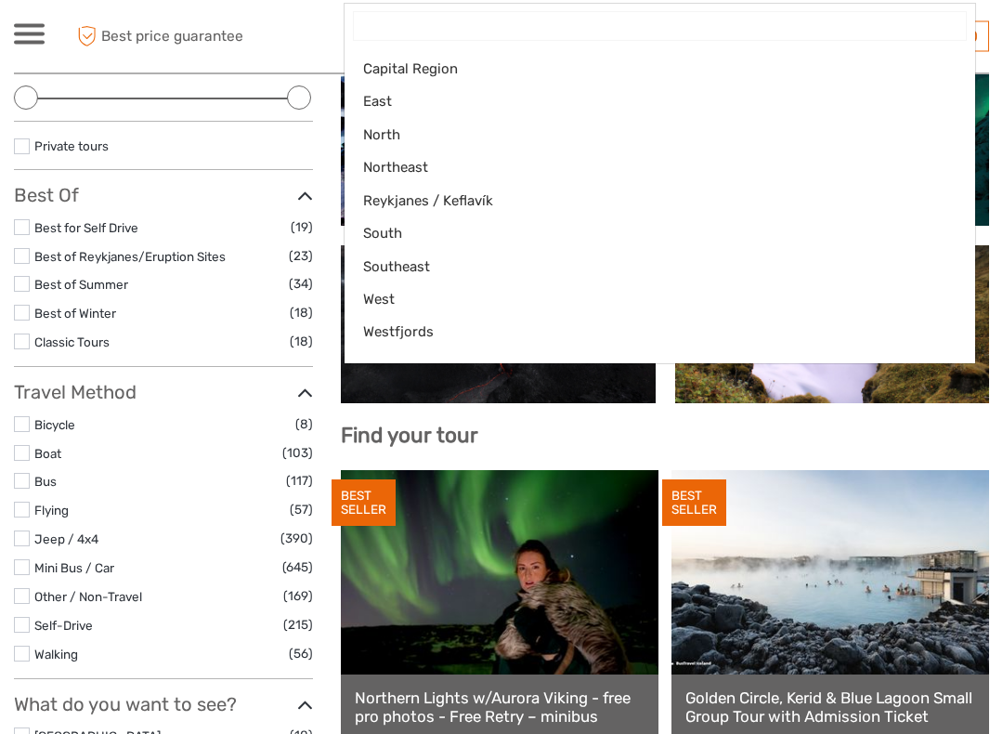
scroll to position [299, 0]
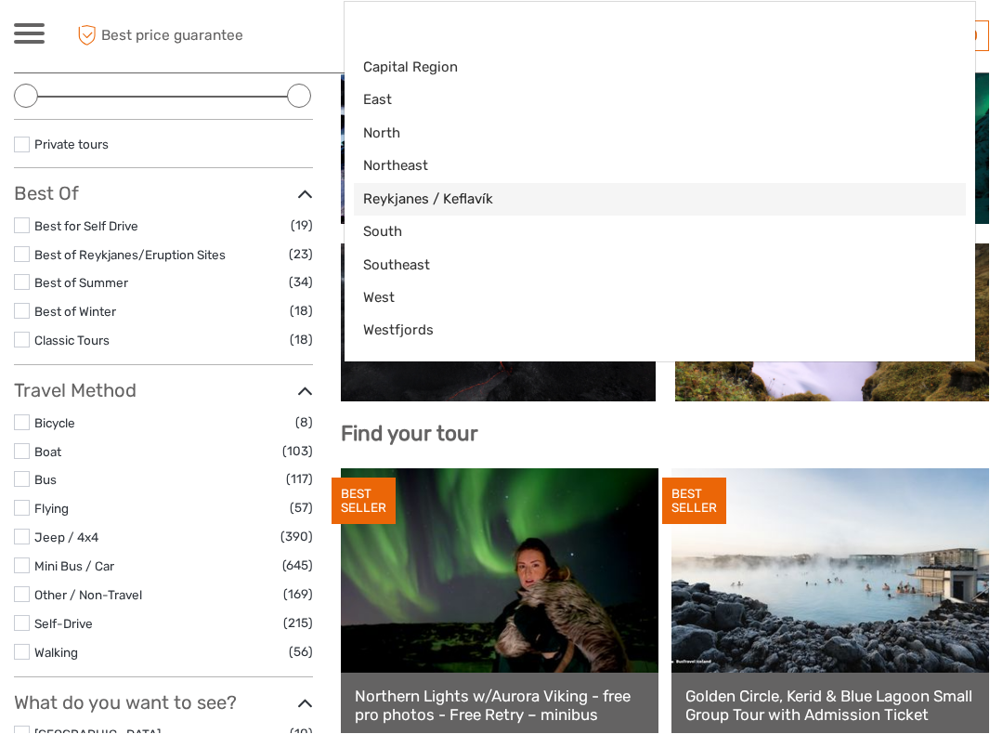
click at [393, 203] on span "Reykjanes / Keflavík" at bounding box center [644, 200] width 562 height 20
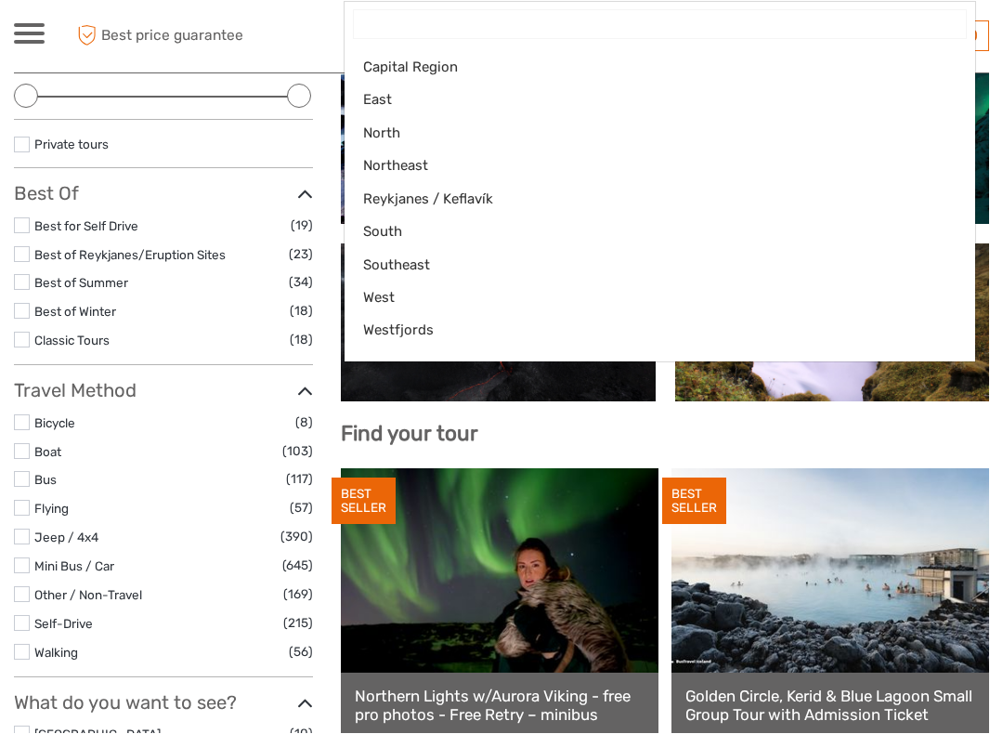
select select "Reykjanes / Keflavík"
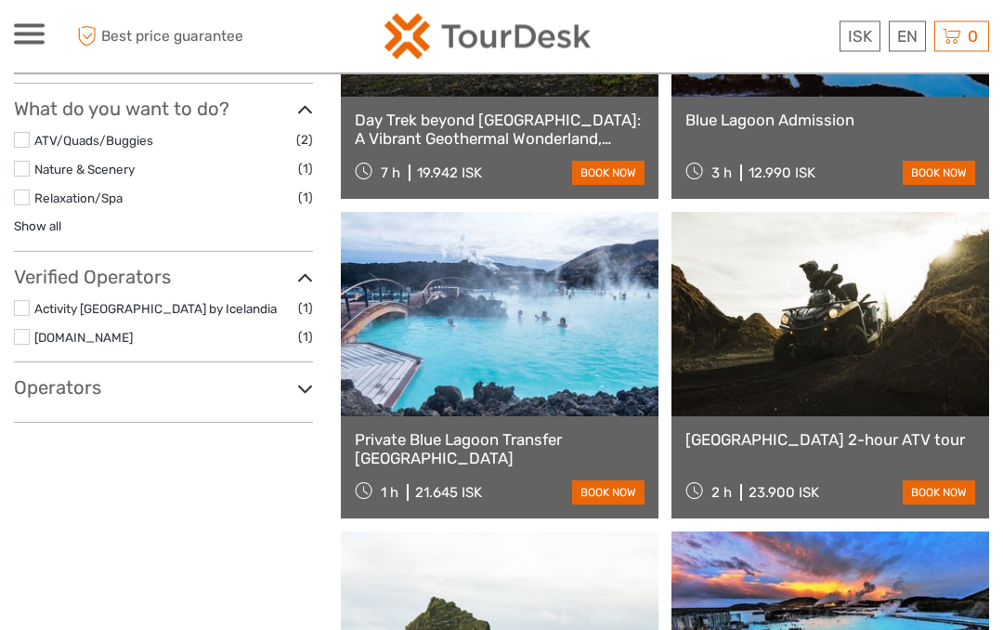
scroll to position [728, 0]
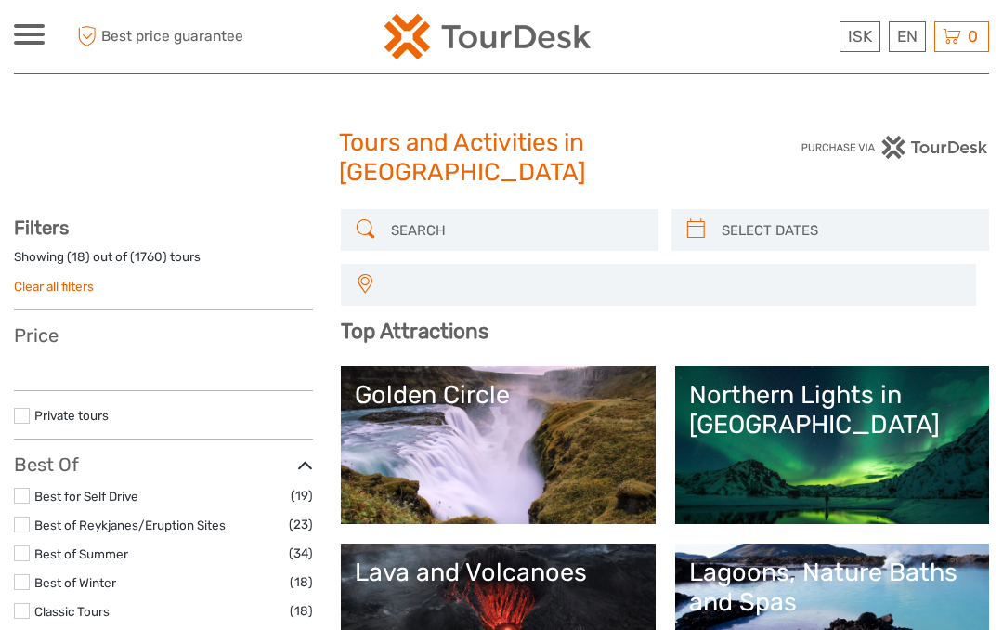
select select
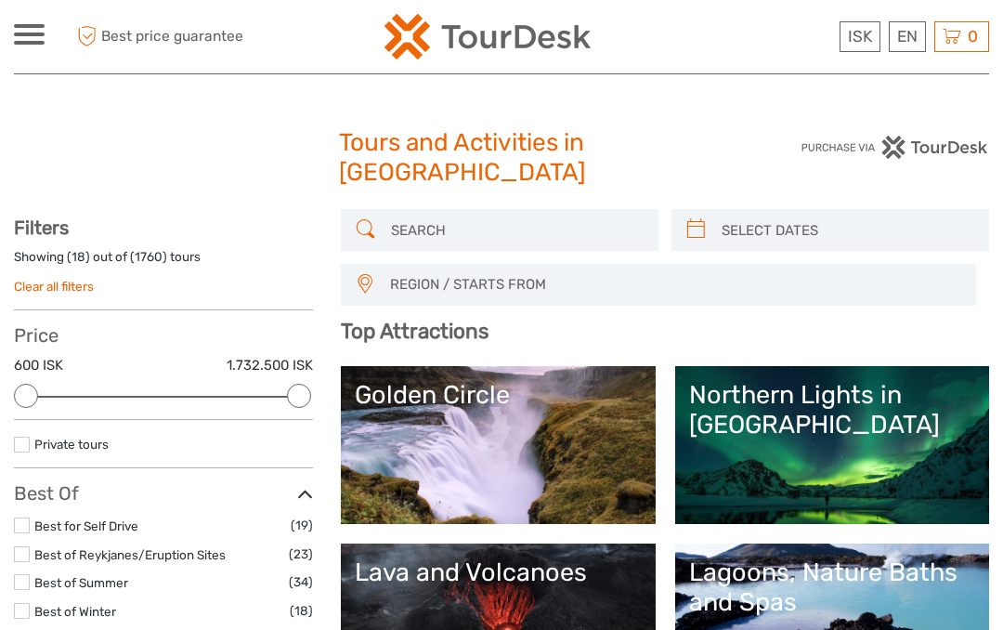
click at [751, 228] on input "search" at bounding box center [847, 230] width 266 height 33
type input "09/09/2025"
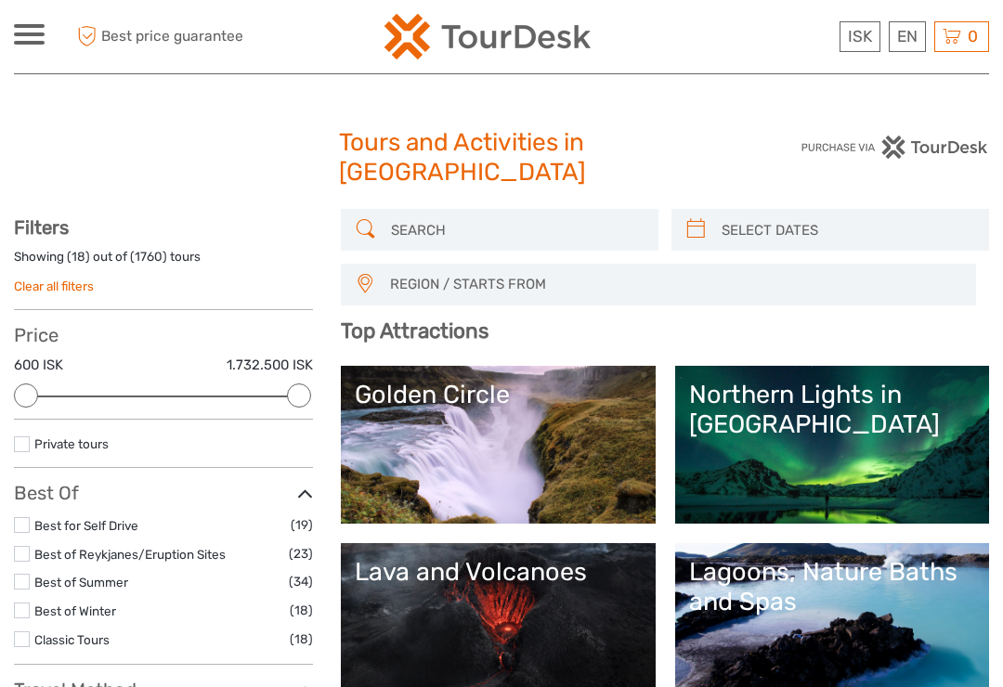
click at [687, 231] on icon at bounding box center [697, 230] width 20 height 30
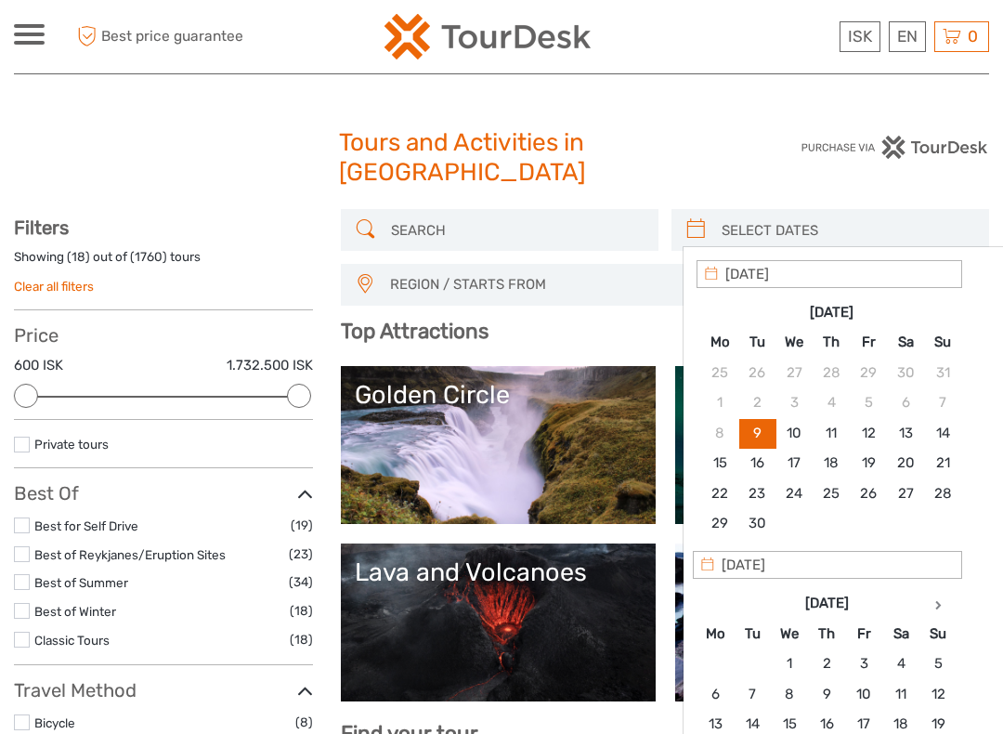
type input "10/09/2025"
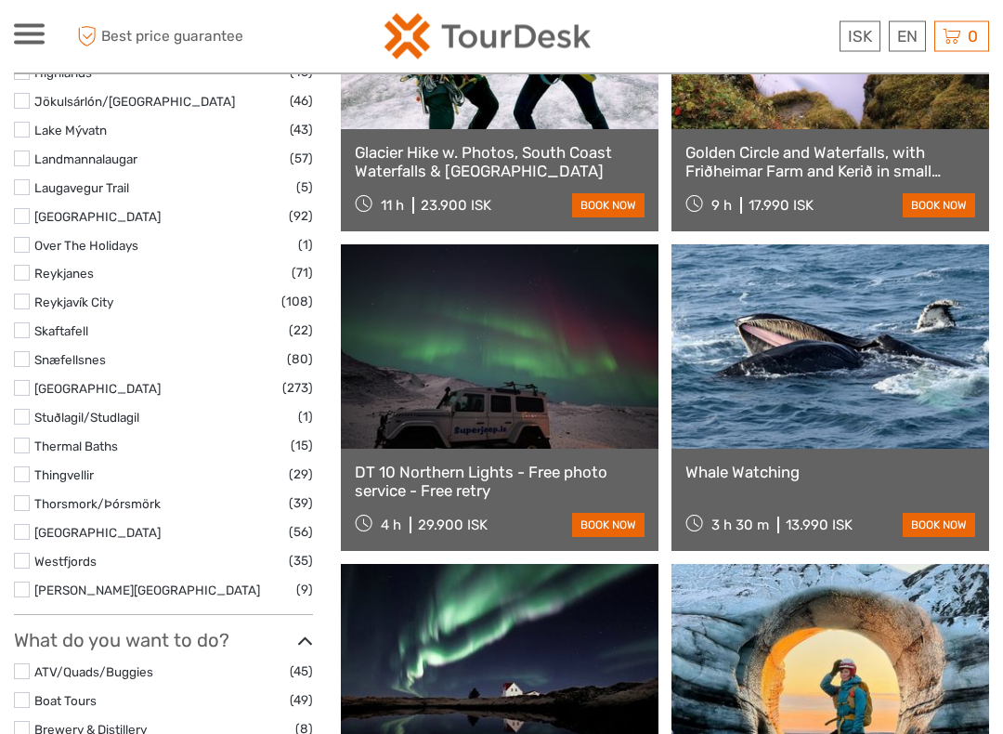
scroll to position [1164, 0]
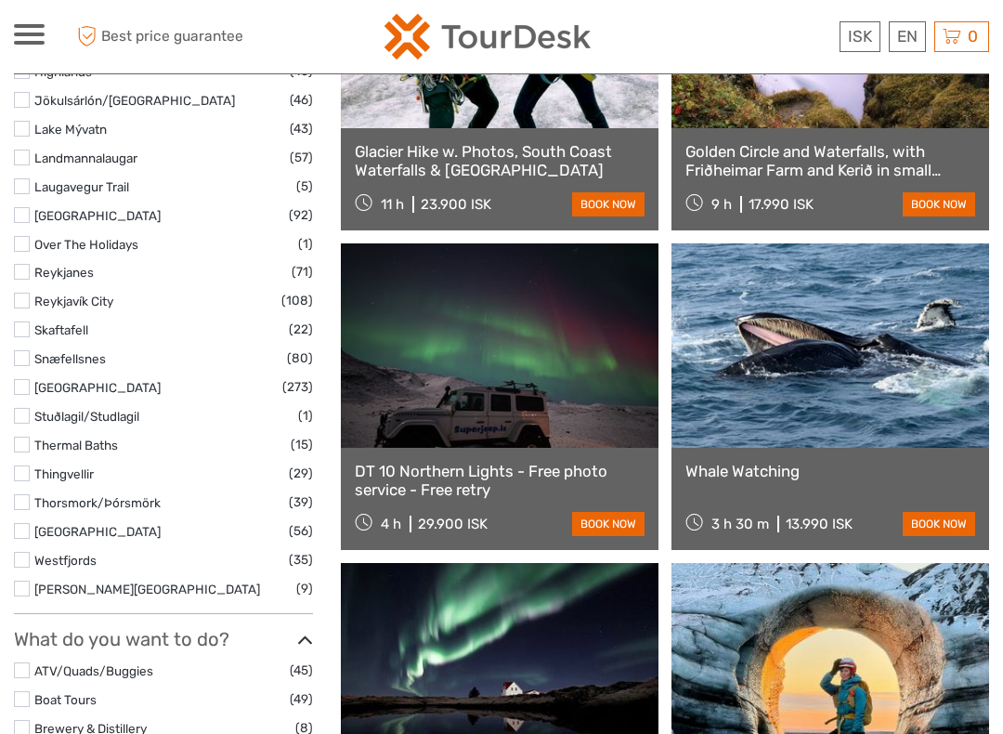
click at [26, 293] on label at bounding box center [22, 301] width 16 height 16
click at [0, 0] on input "checkbox" at bounding box center [0, 0] width 0 height 0
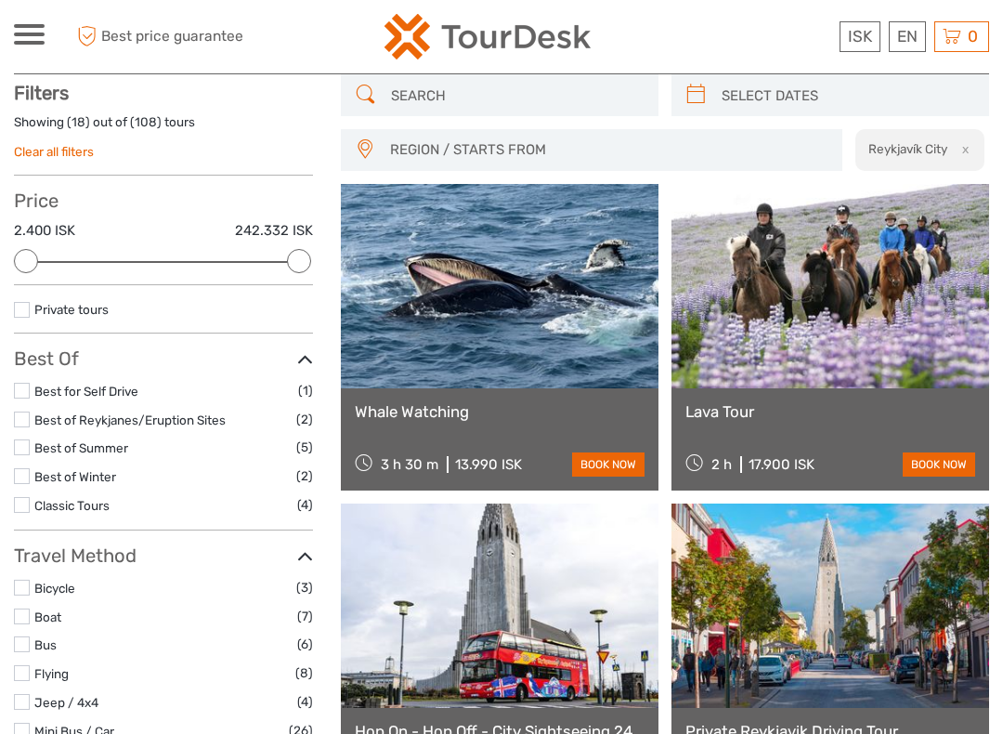
scroll to position [134, 0]
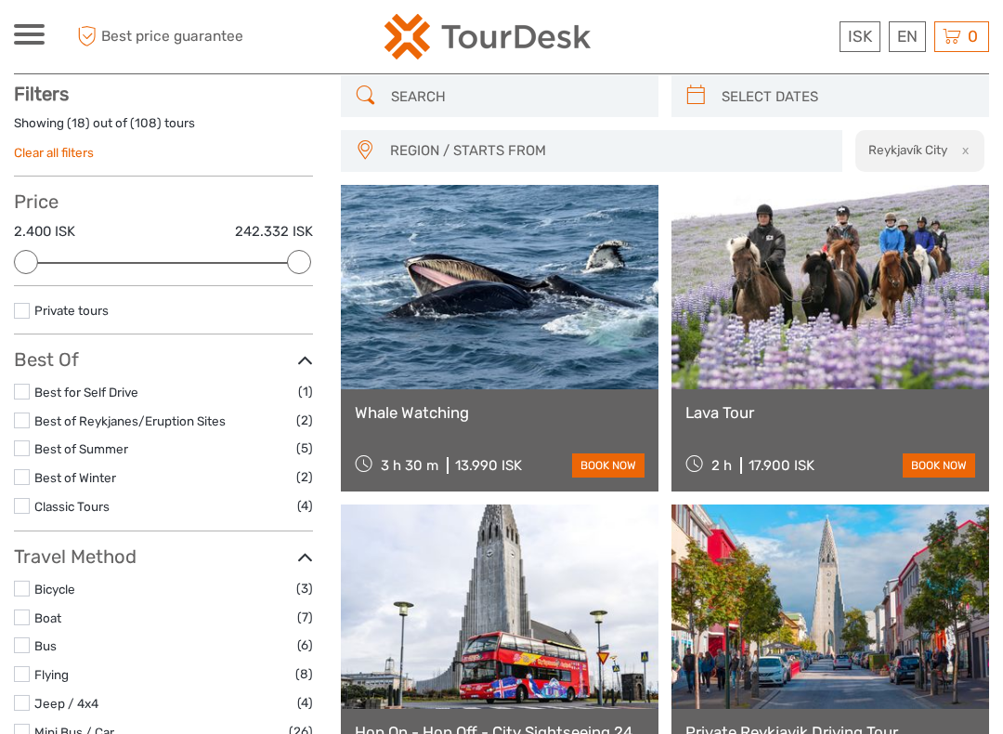
click at [909, 368] on link at bounding box center [831, 287] width 318 height 204
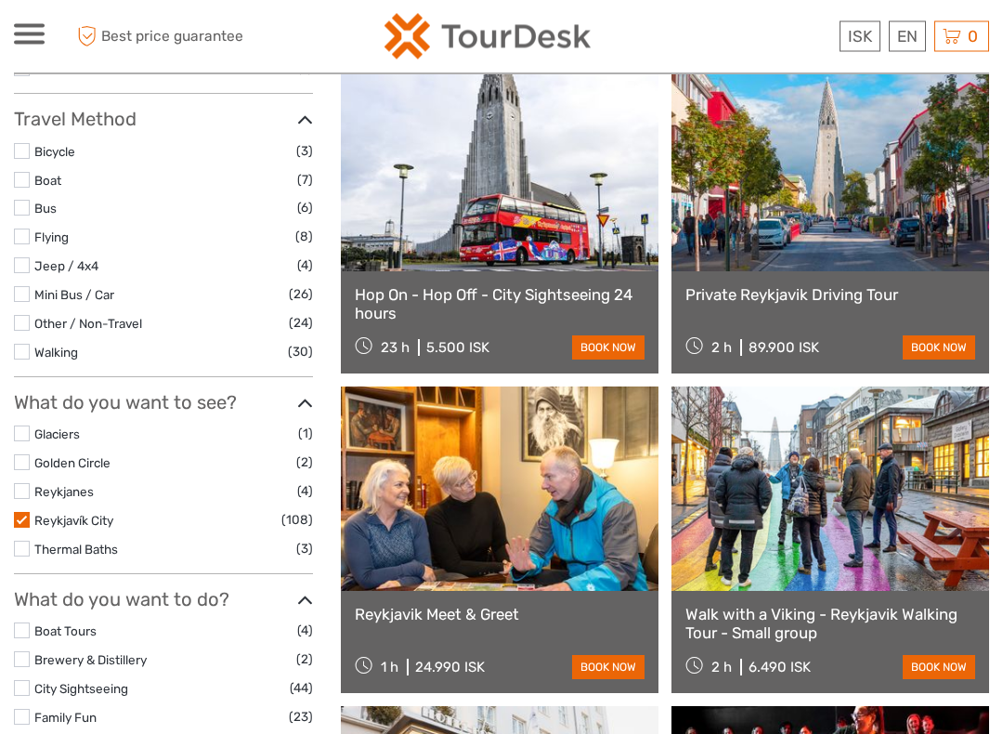
scroll to position [571, 0]
click at [15, 512] on label at bounding box center [22, 520] width 16 height 16
click at [0, 0] on input "checkbox" at bounding box center [0, 0] width 0 height 0
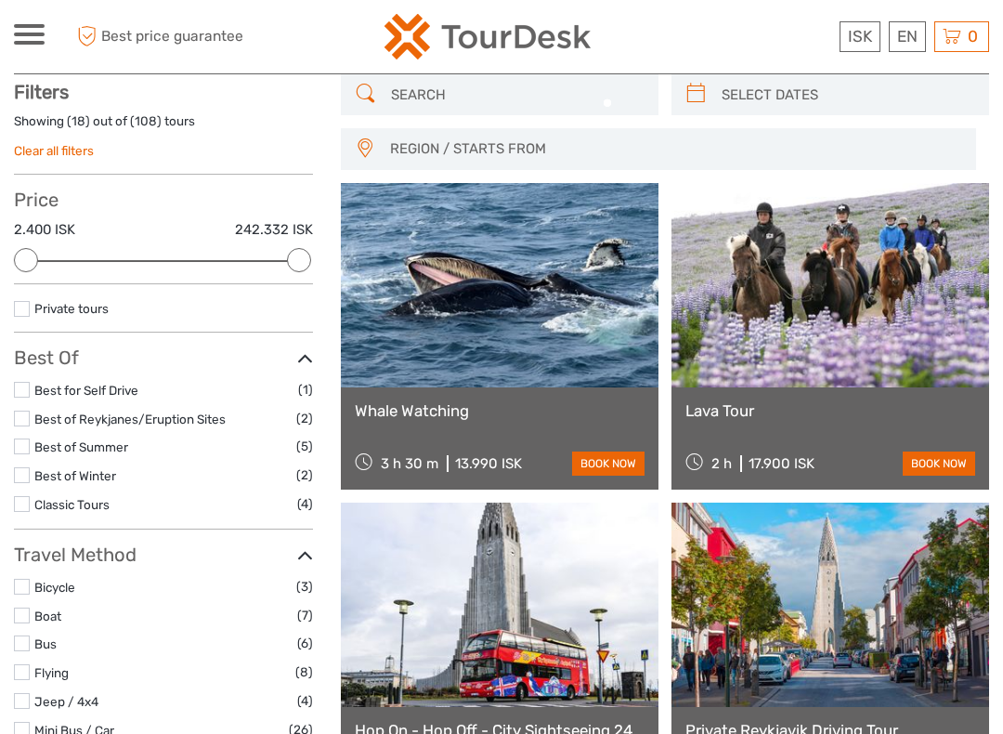
scroll to position [134, 0]
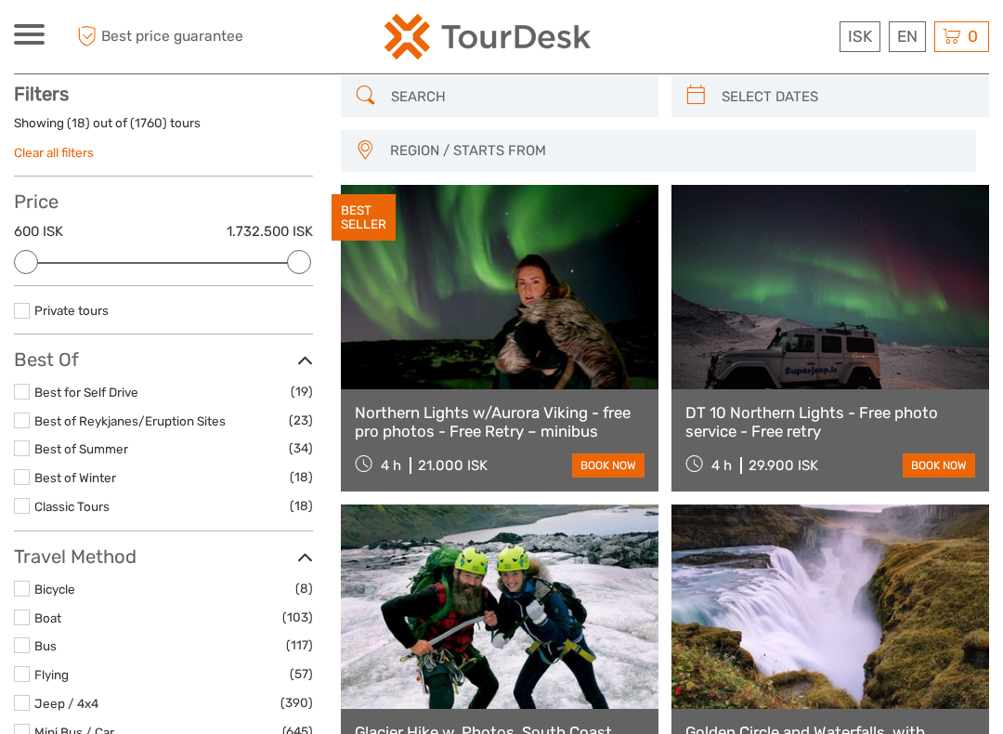
click at [50, 158] on link "Clear all filters" at bounding box center [54, 152] width 80 height 15
click at [44, 145] on link "Clear all filters" at bounding box center [54, 152] width 80 height 15
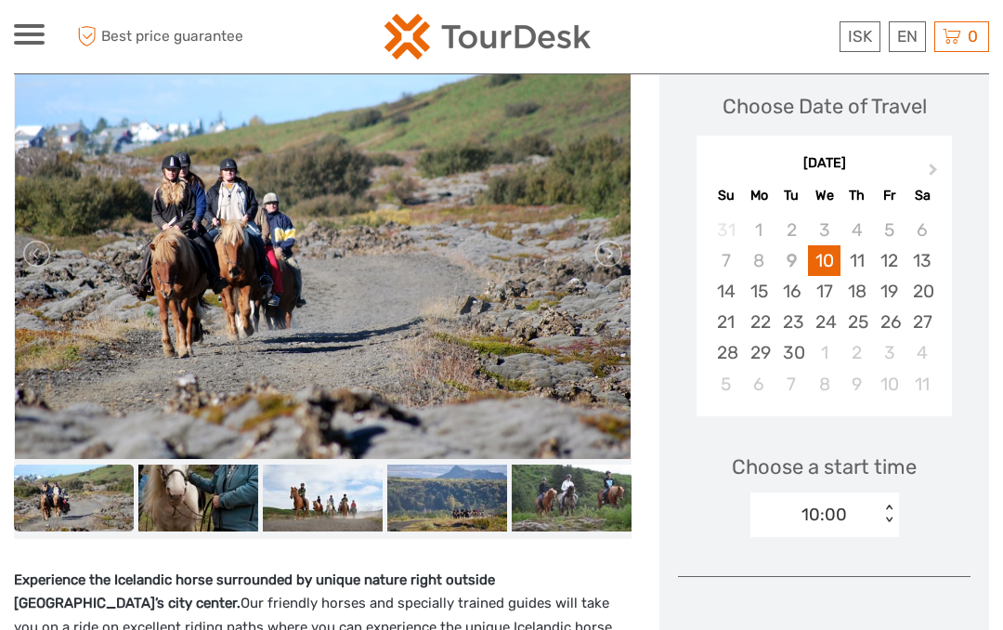
scroll to position [254, 0]
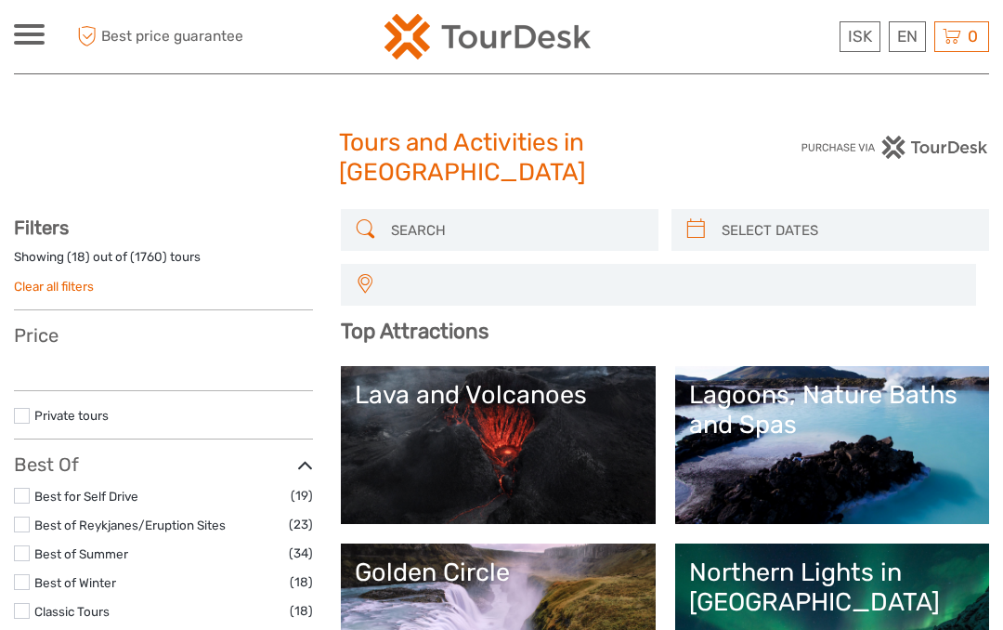
select select
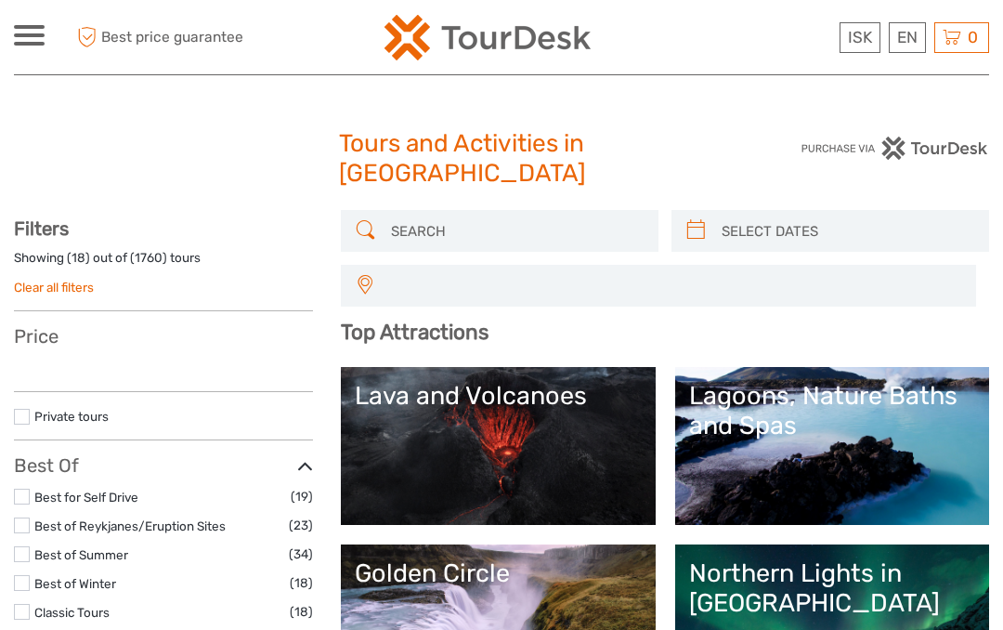
select select
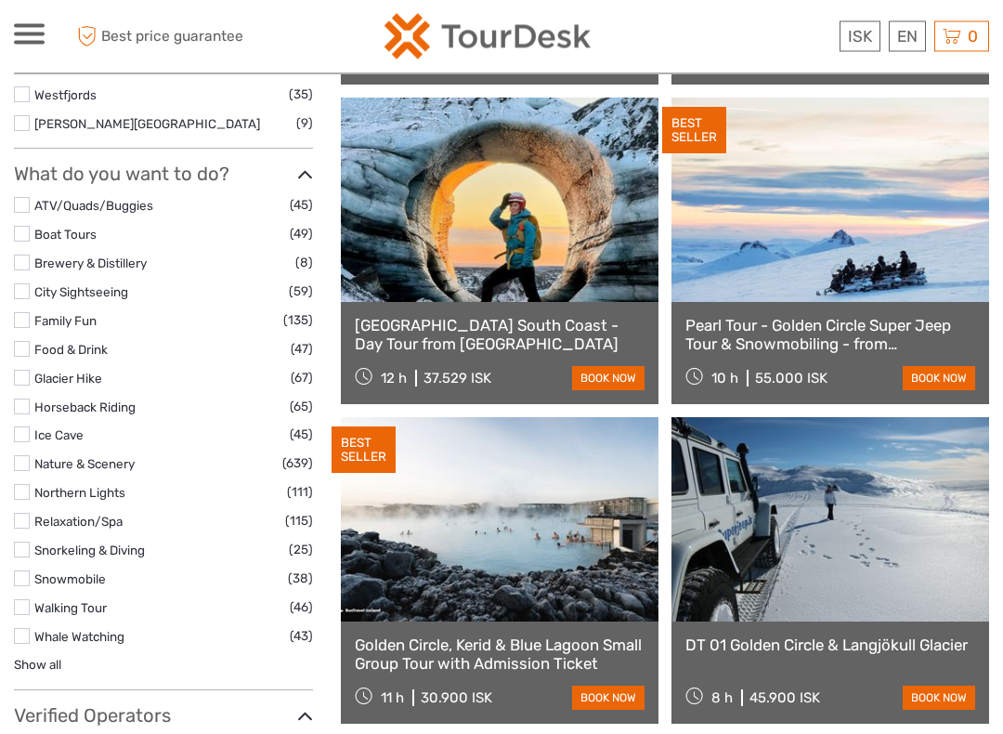
scroll to position [1630, 0]
click at [29, 197] on label at bounding box center [22, 205] width 16 height 16
click at [0, 0] on input "checkbox" at bounding box center [0, 0] width 0 height 0
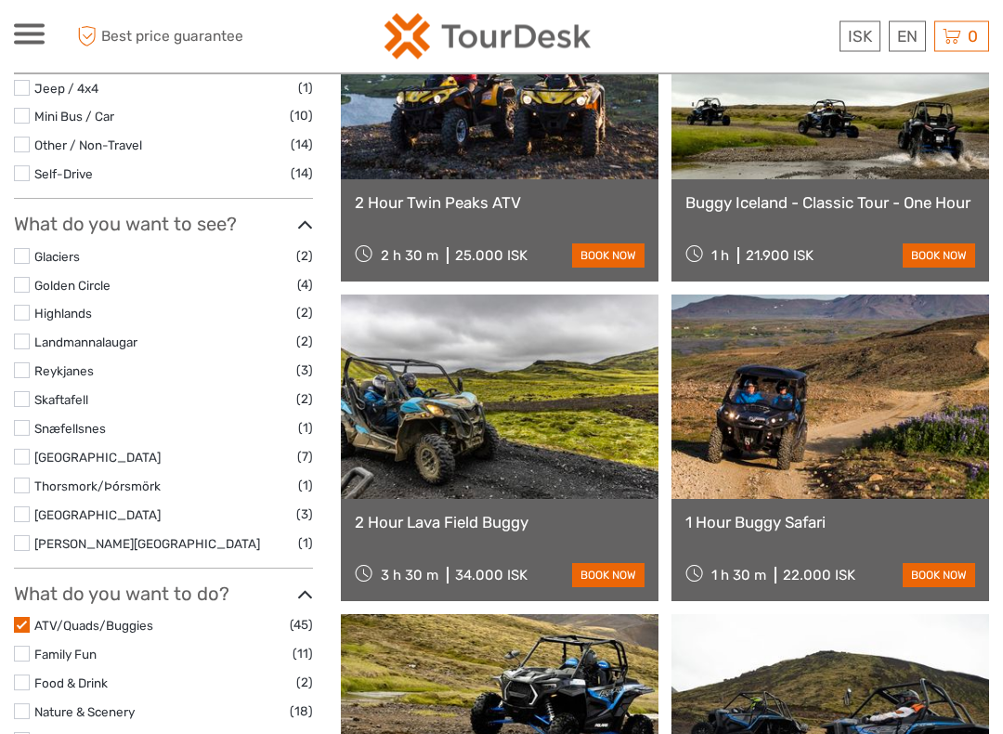
scroll to position [666, 0]
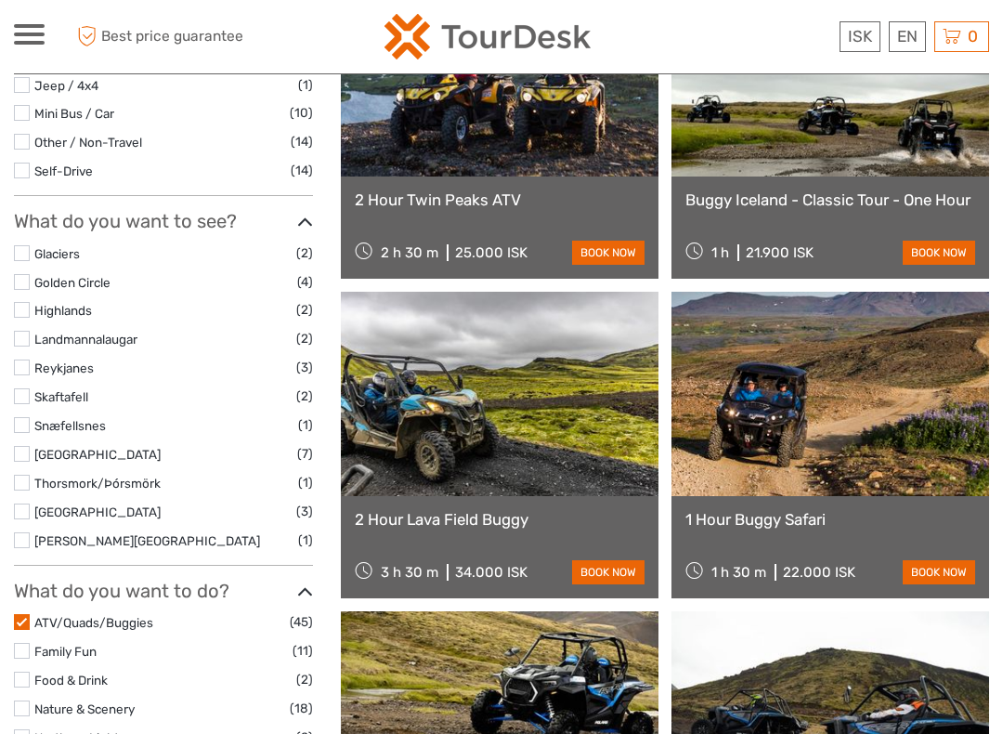
click at [755, 425] on link at bounding box center [831, 394] width 318 height 204
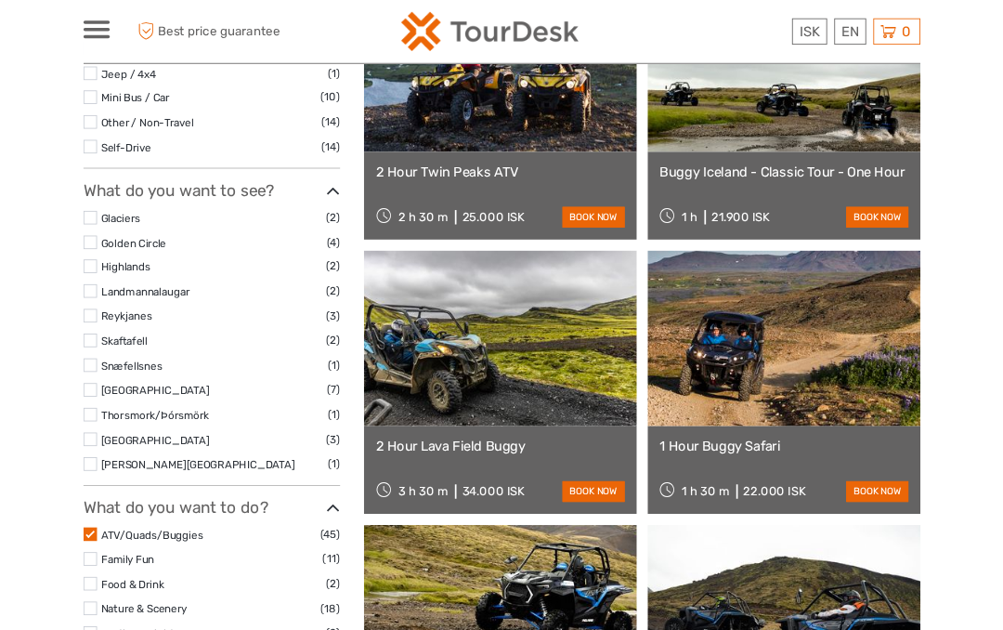
scroll to position [718, 0]
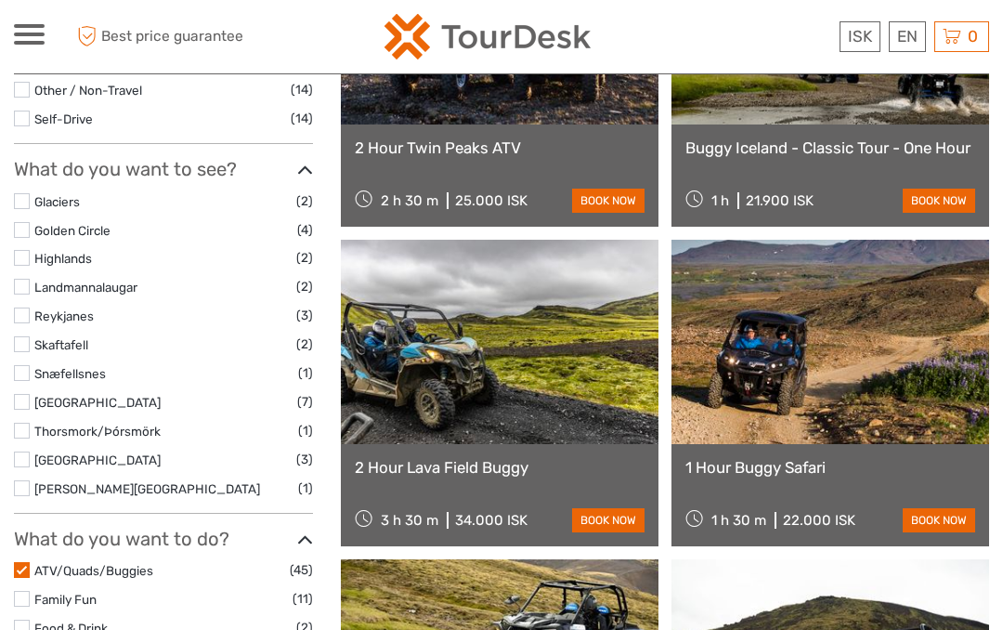
click at [29, 394] on label at bounding box center [22, 402] width 16 height 16
click at [0, 0] on input "checkbox" at bounding box center [0, 0] width 0 height 0
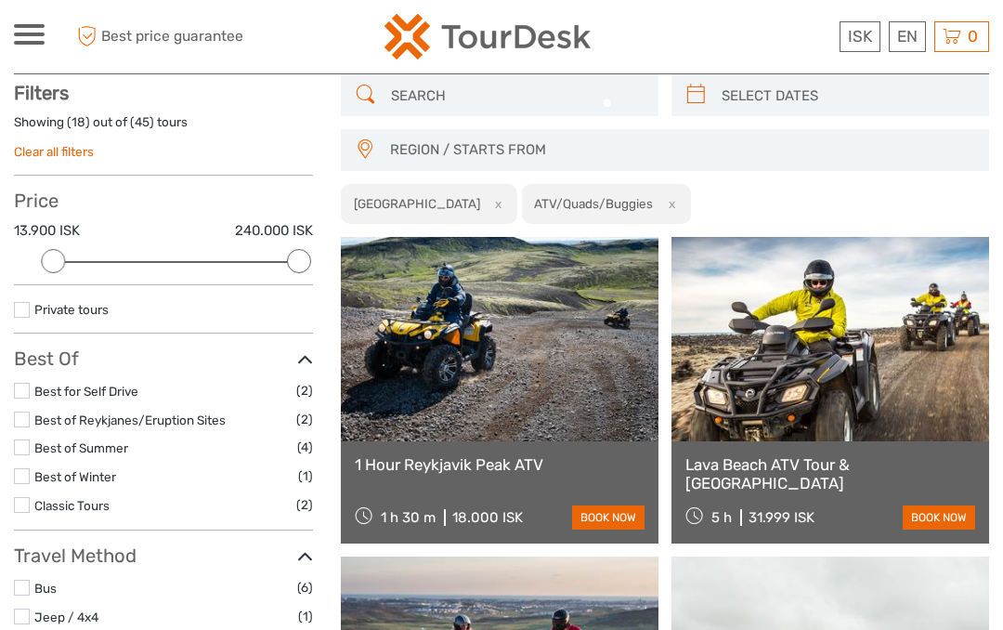
scroll to position [134, 0]
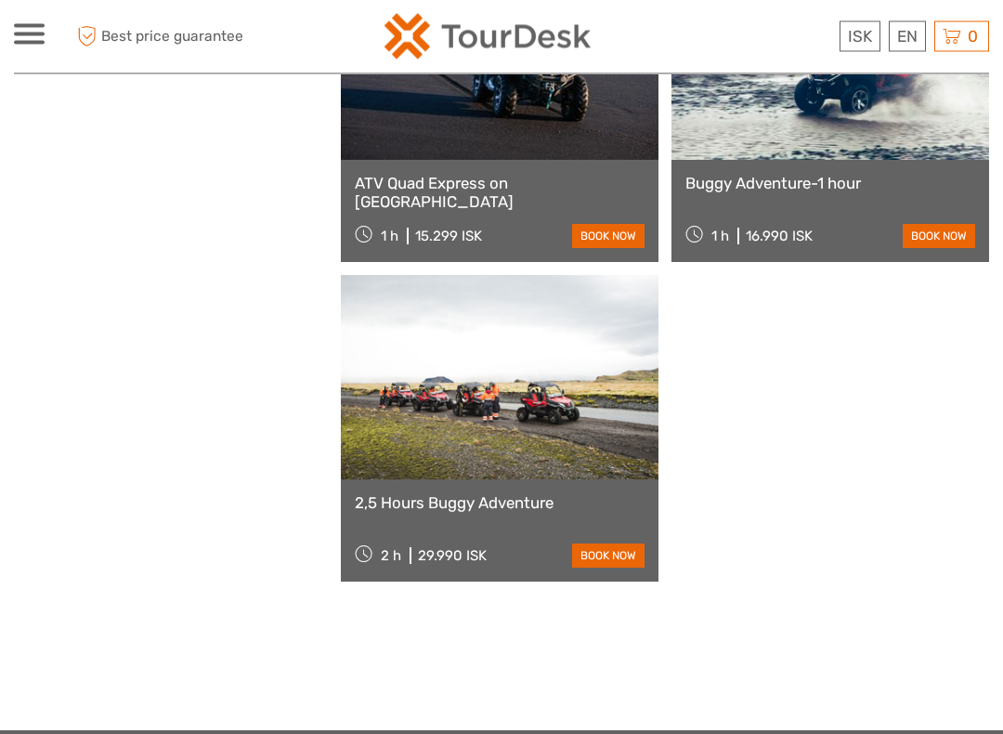
scroll to position [1055, 0]
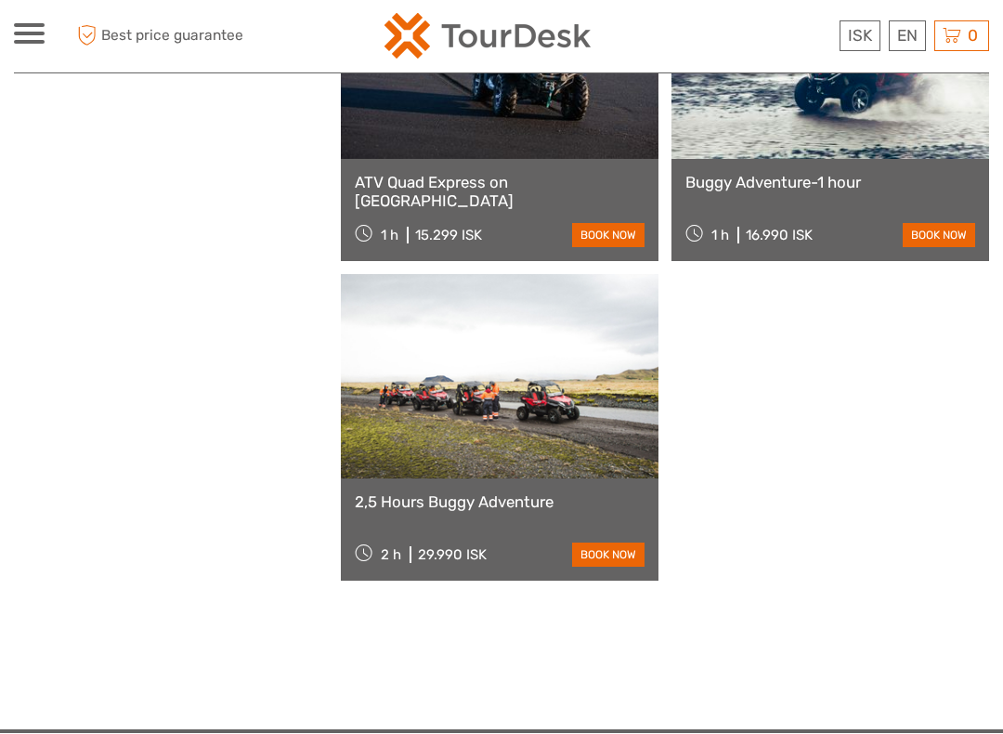
click at [438, 367] on link at bounding box center [500, 377] width 318 height 204
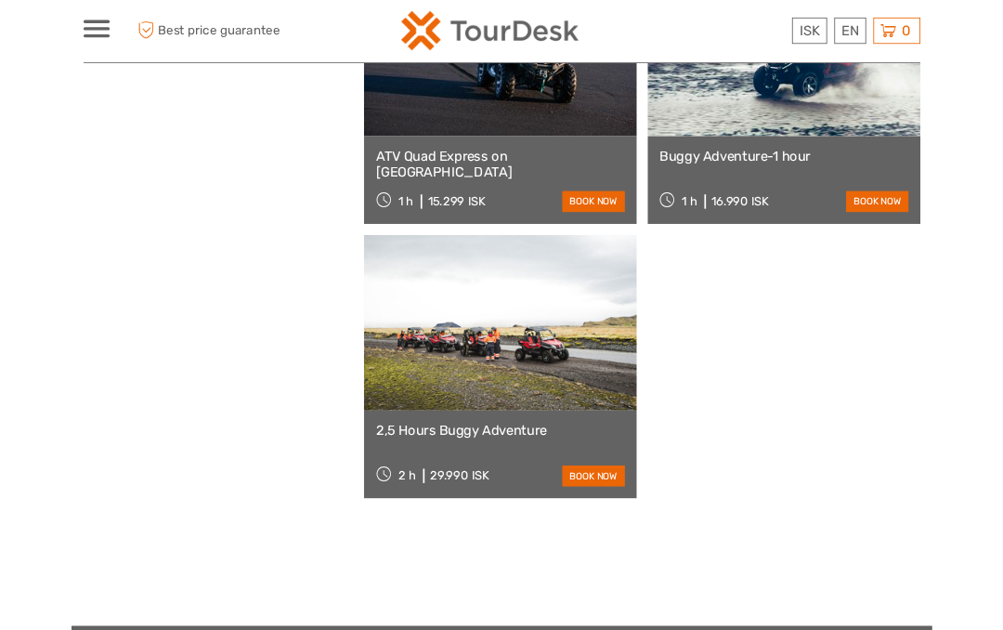
scroll to position [1108, 0]
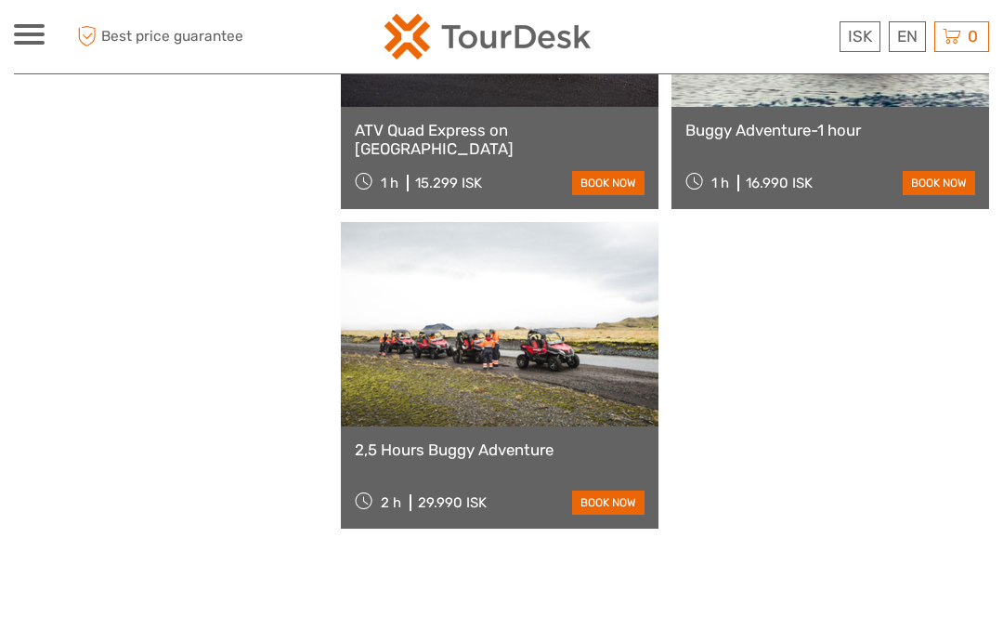
click at [33, 46] on div "ISK ISK € $ £ EN English Español Deutsch Tours Multi-day tours Transfers Car re…" at bounding box center [29, 36] width 31 height 25
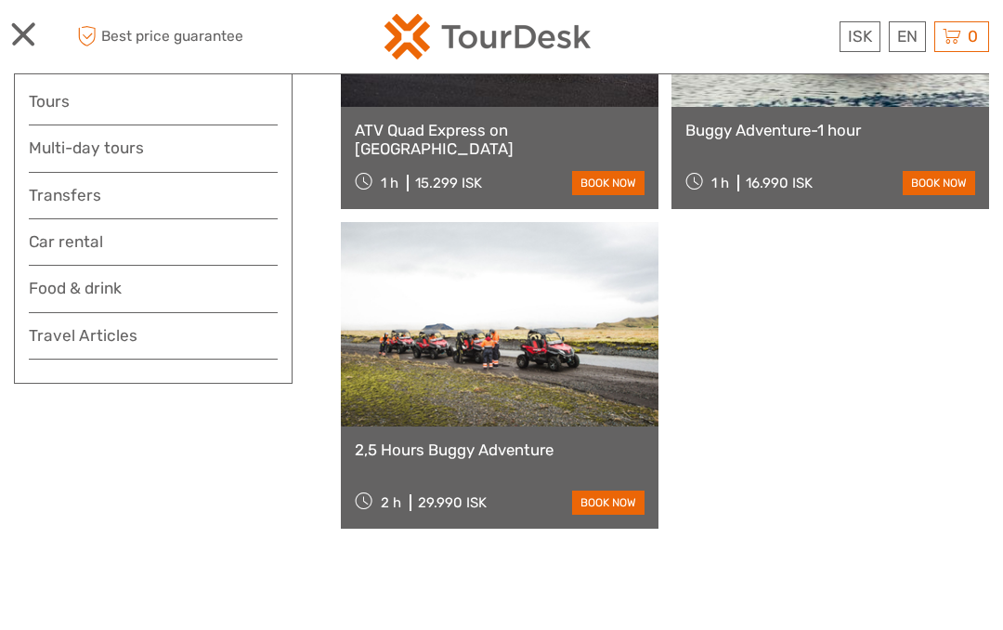
click at [48, 104] on link "Tours" at bounding box center [153, 101] width 249 height 27
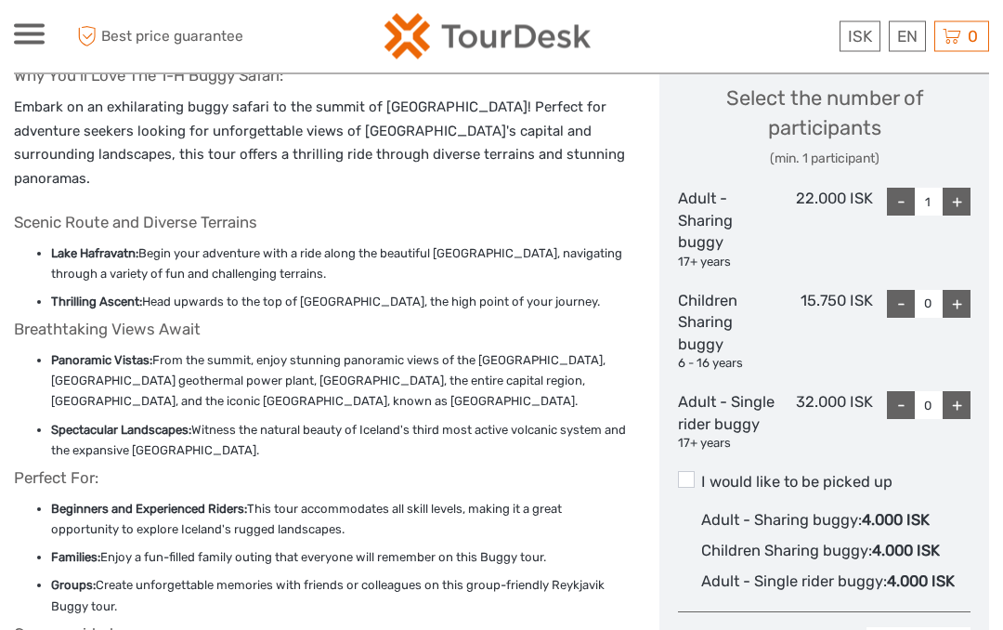
scroll to position [766, 0]
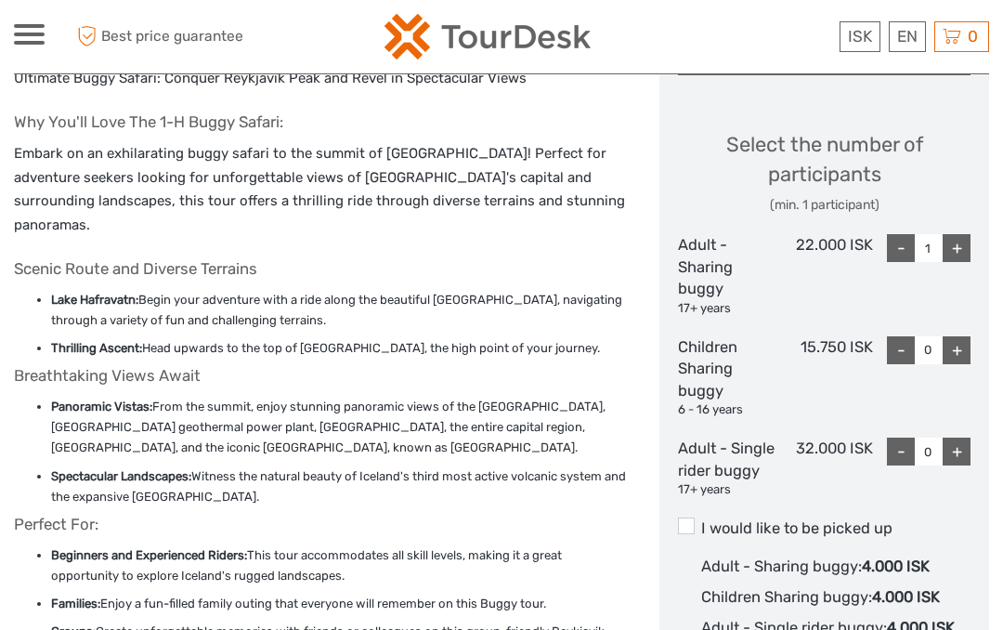
click at [965, 253] on div "+" at bounding box center [957, 248] width 28 height 28
click at [962, 257] on div "+" at bounding box center [957, 248] width 28 height 28
click at [904, 252] on div "-" at bounding box center [901, 248] width 28 height 28
type input "2"
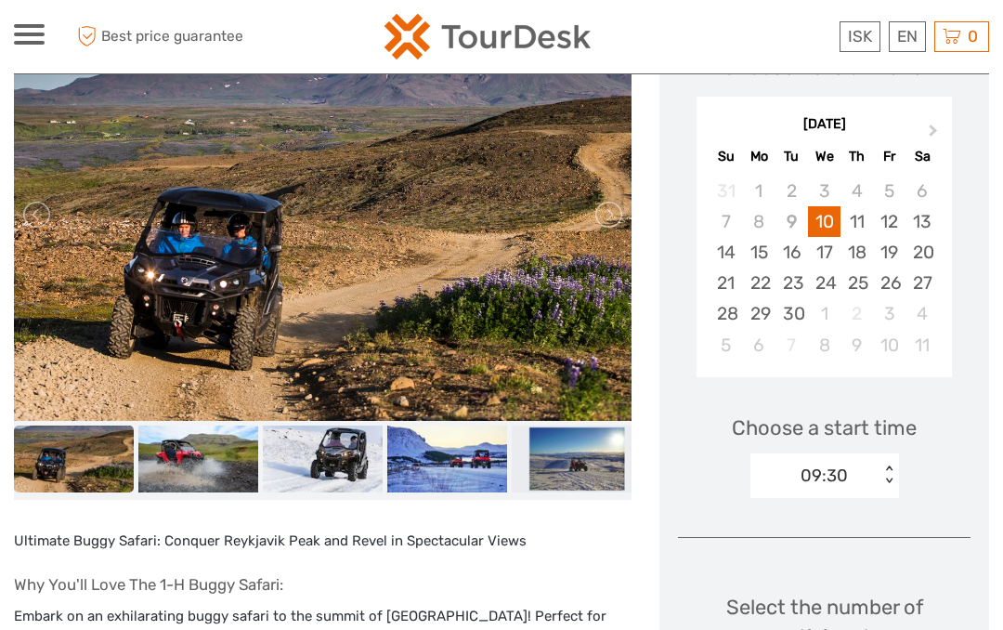
scroll to position [303, 0]
click at [355, 291] on img at bounding box center [323, 216] width 618 height 412
click at [617, 228] on link at bounding box center [608, 216] width 30 height 30
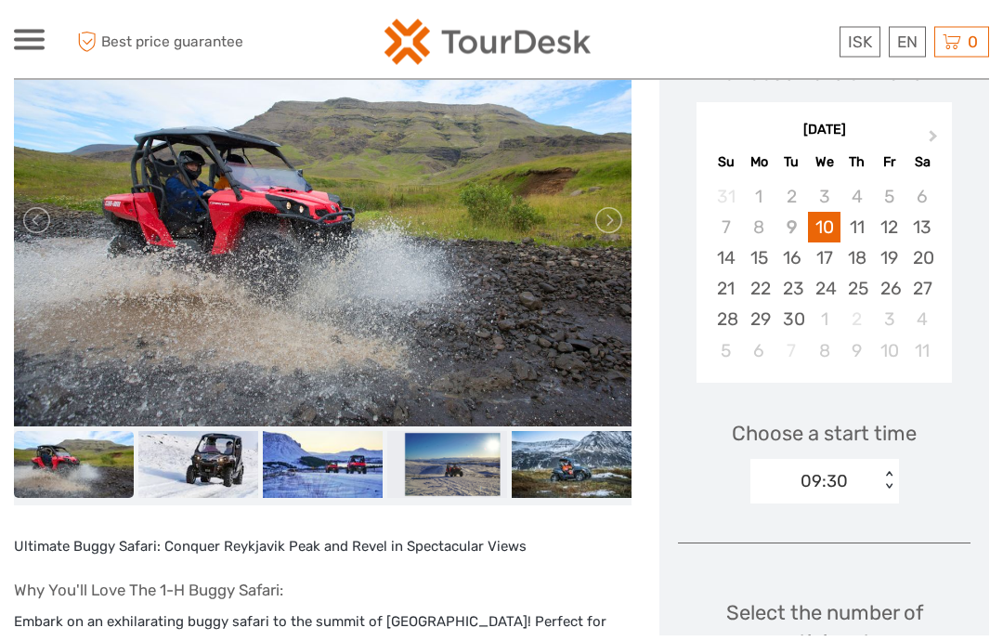
scroll to position [304, 0]
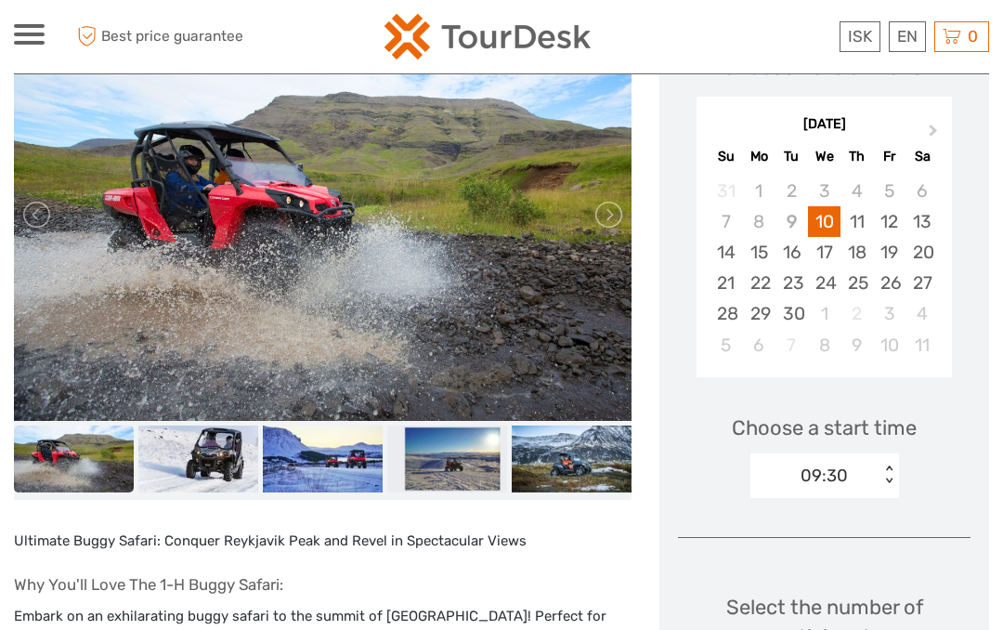
click at [613, 222] on link at bounding box center [608, 215] width 30 height 30
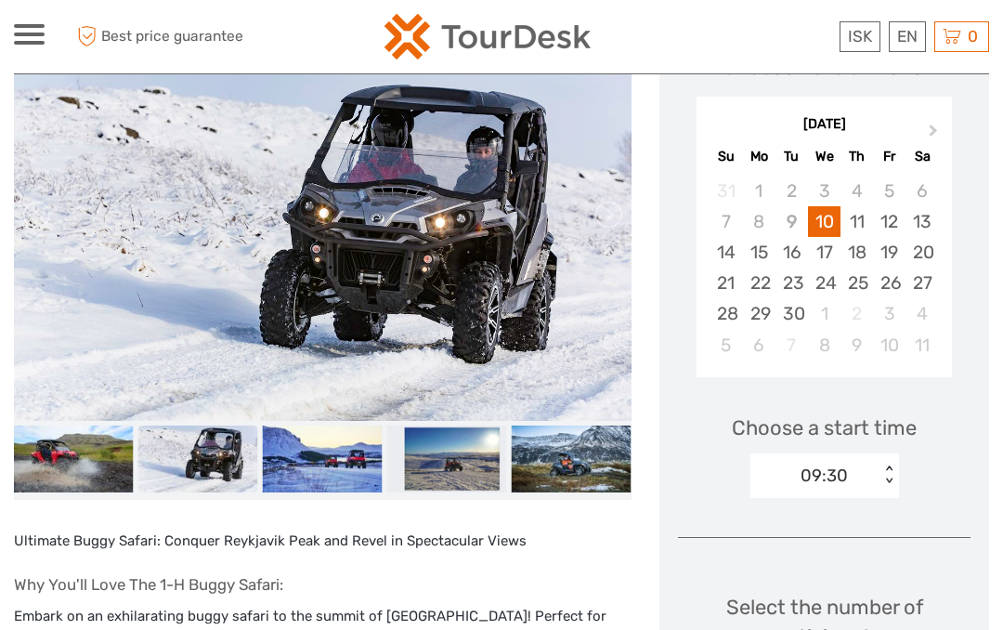
click at [617, 223] on link at bounding box center [608, 215] width 30 height 30
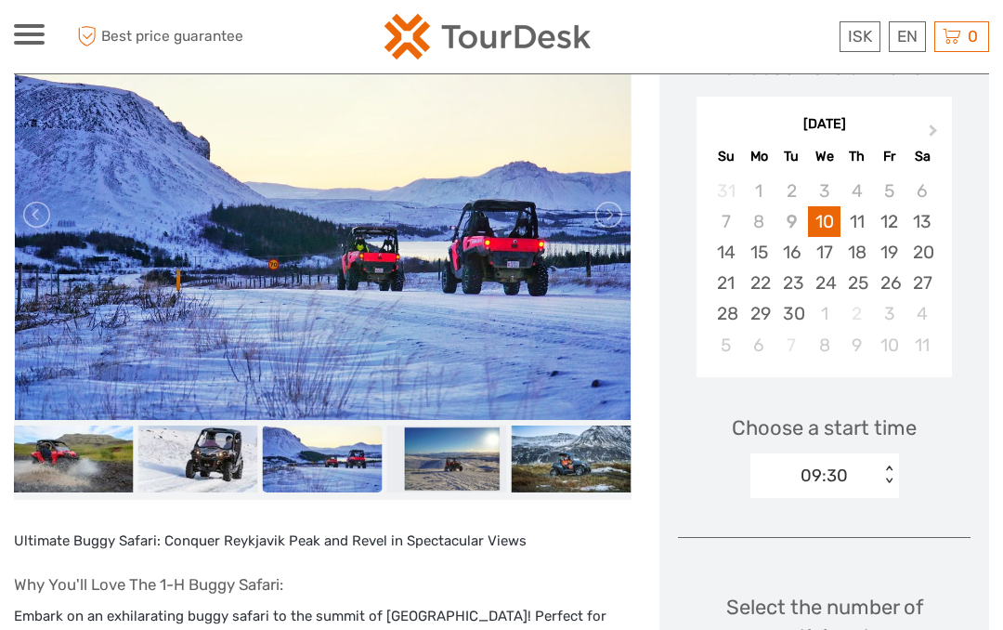
click at [616, 228] on link at bounding box center [608, 215] width 30 height 30
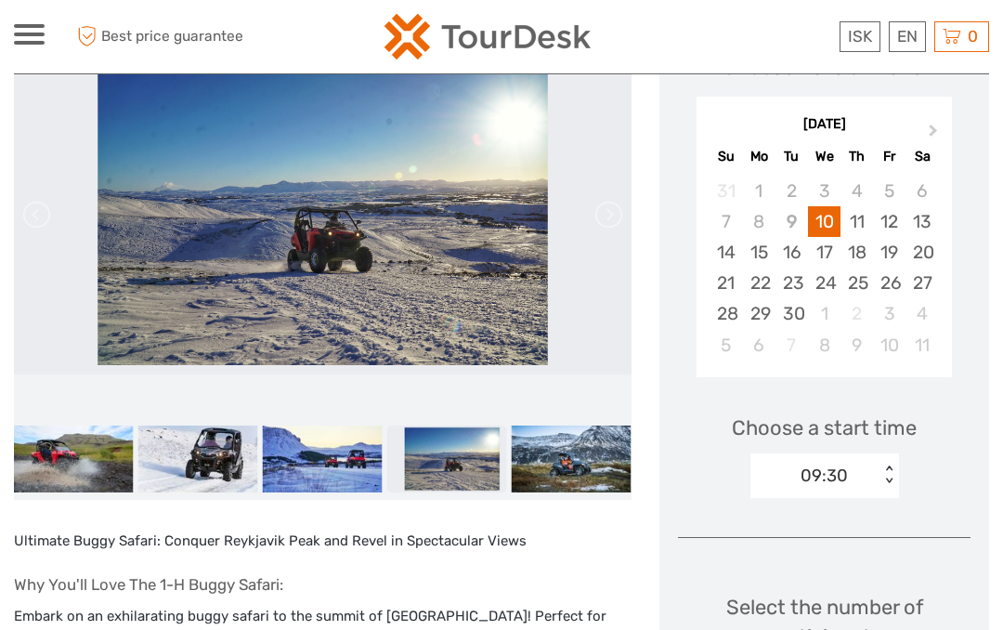
click at [610, 221] on link at bounding box center [608, 215] width 30 height 30
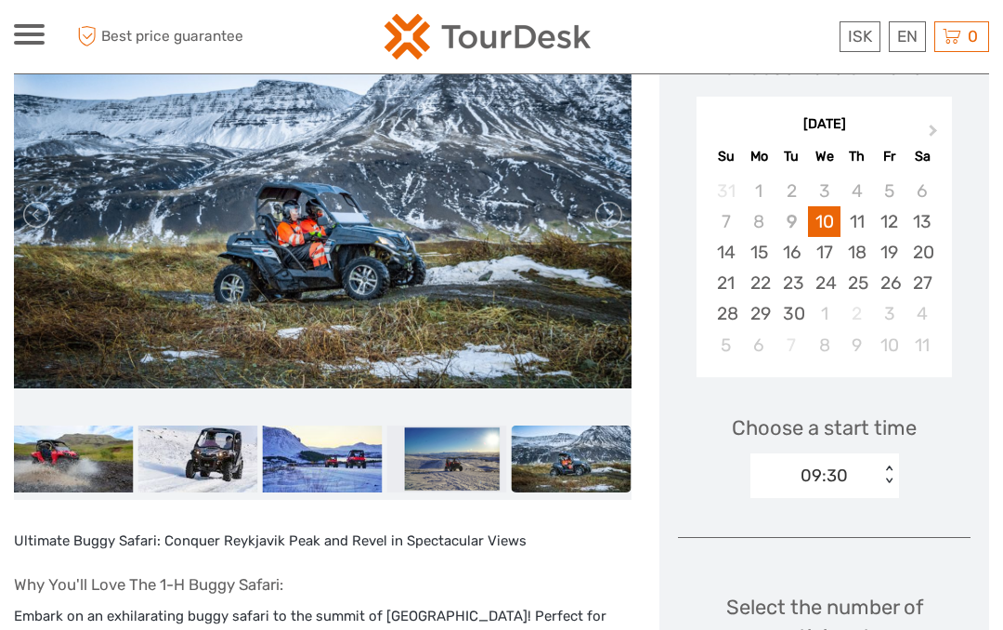
click at [609, 221] on link at bounding box center [608, 215] width 30 height 30
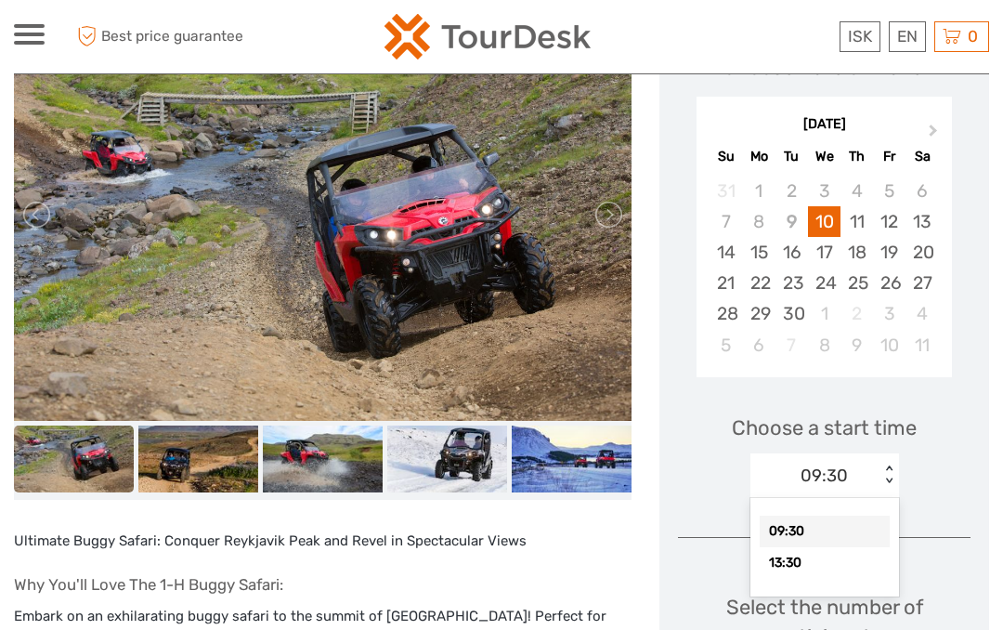
click at [887, 478] on div "< >" at bounding box center [889, 475] width 16 height 20
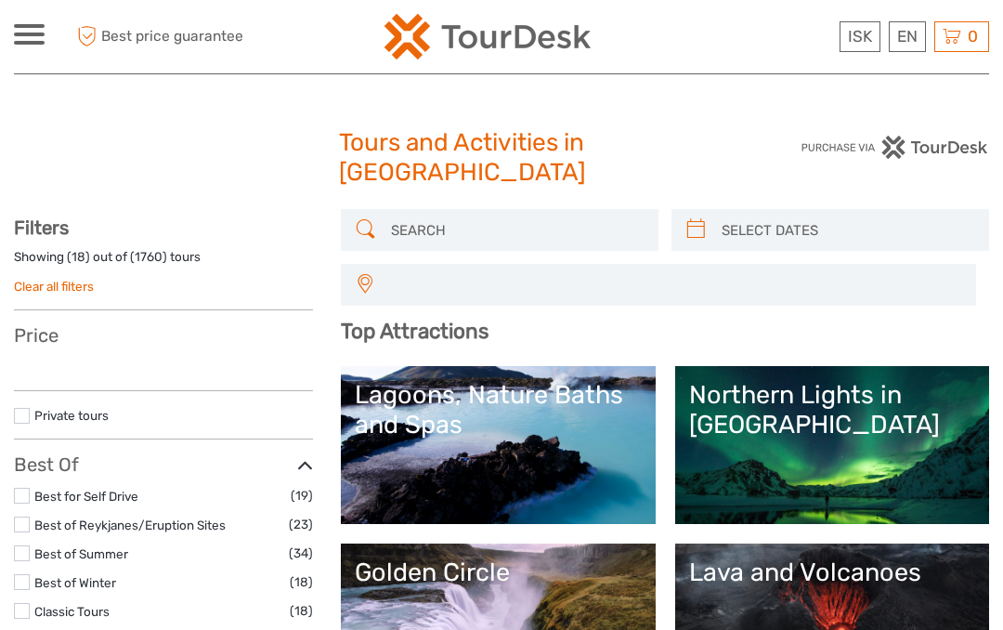
select select
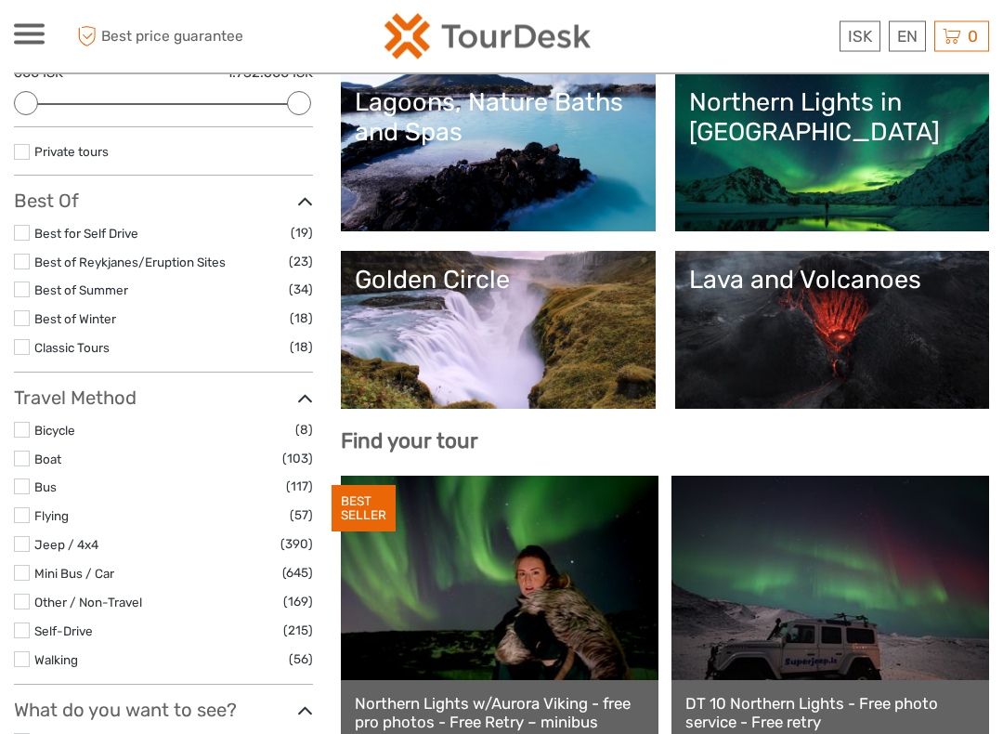
scroll to position [294, 0]
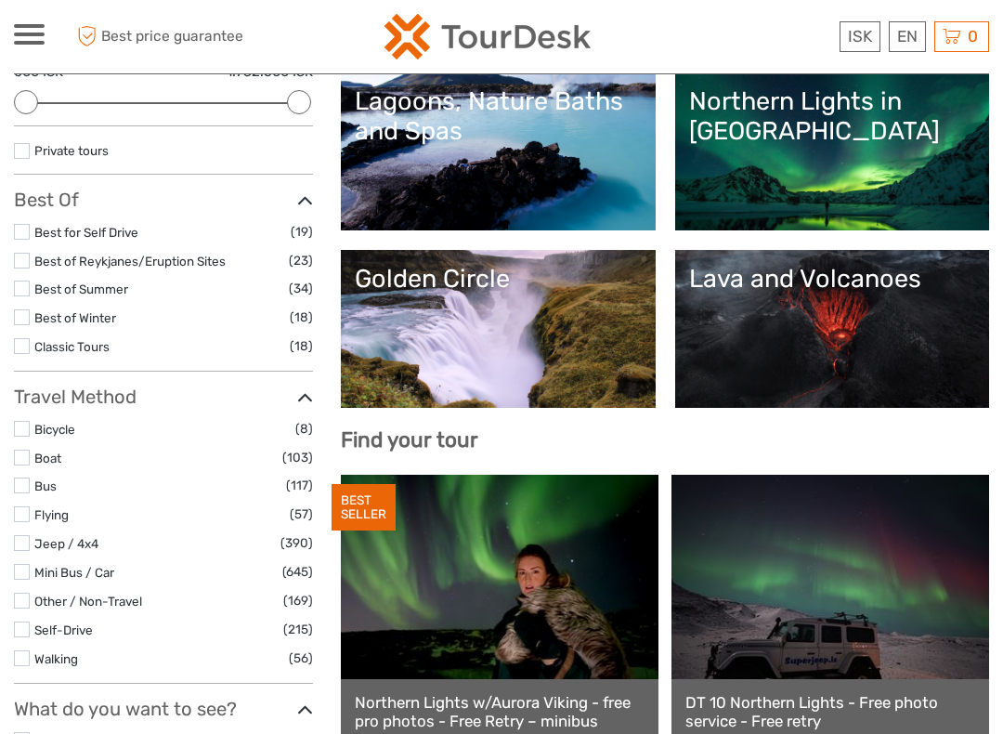
click at [33, 39] on div at bounding box center [29, 34] width 31 height 20
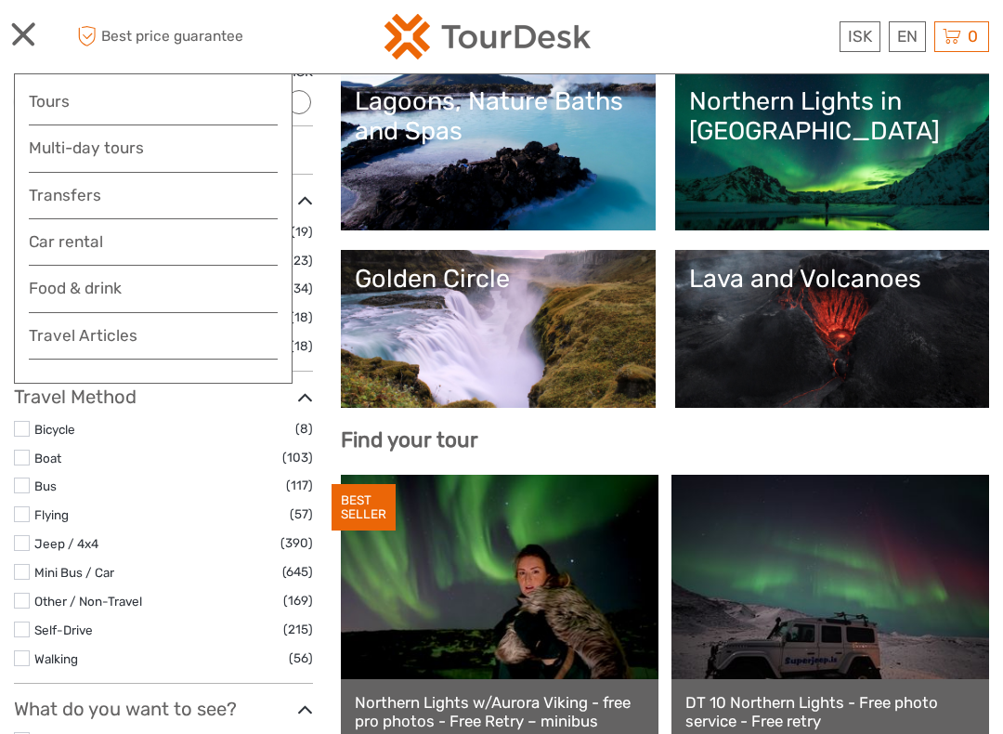
click at [47, 111] on link "Tours" at bounding box center [153, 101] width 249 height 27
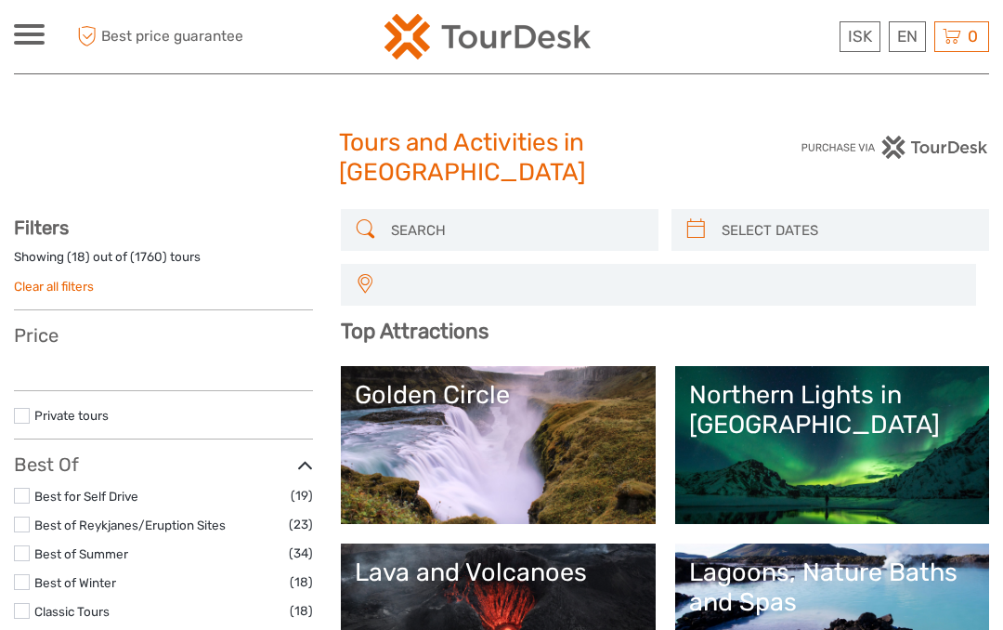
select select
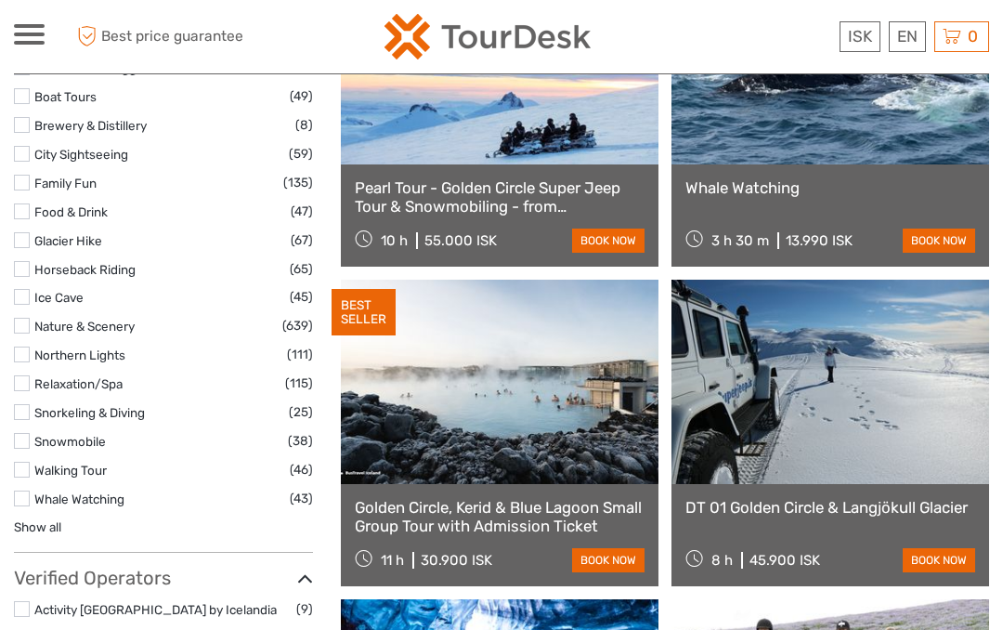
scroll to position [1765, 0]
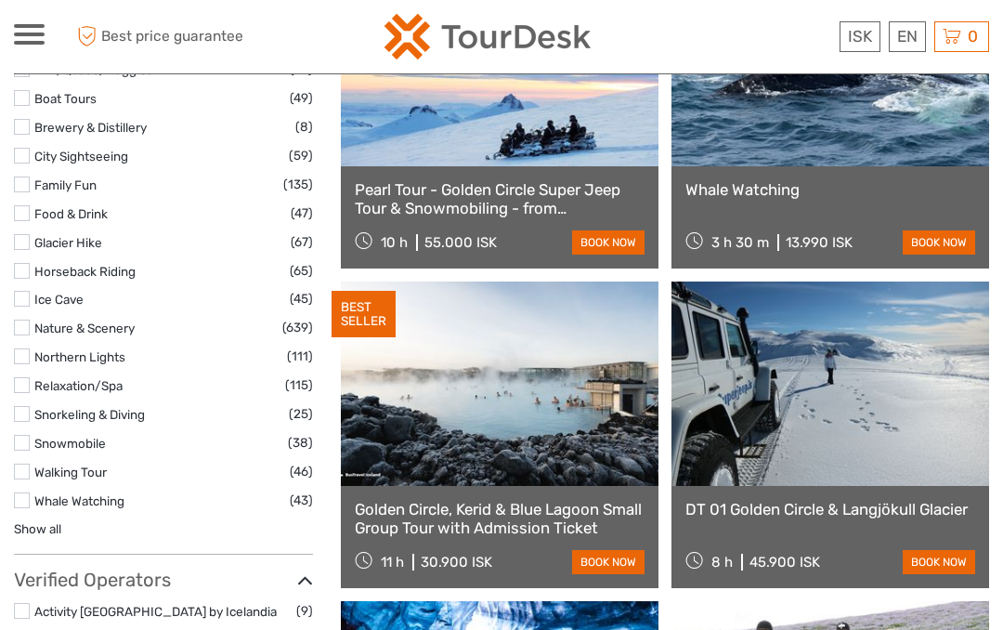
click at [31, 521] on link "Show all" at bounding box center [37, 528] width 47 height 15
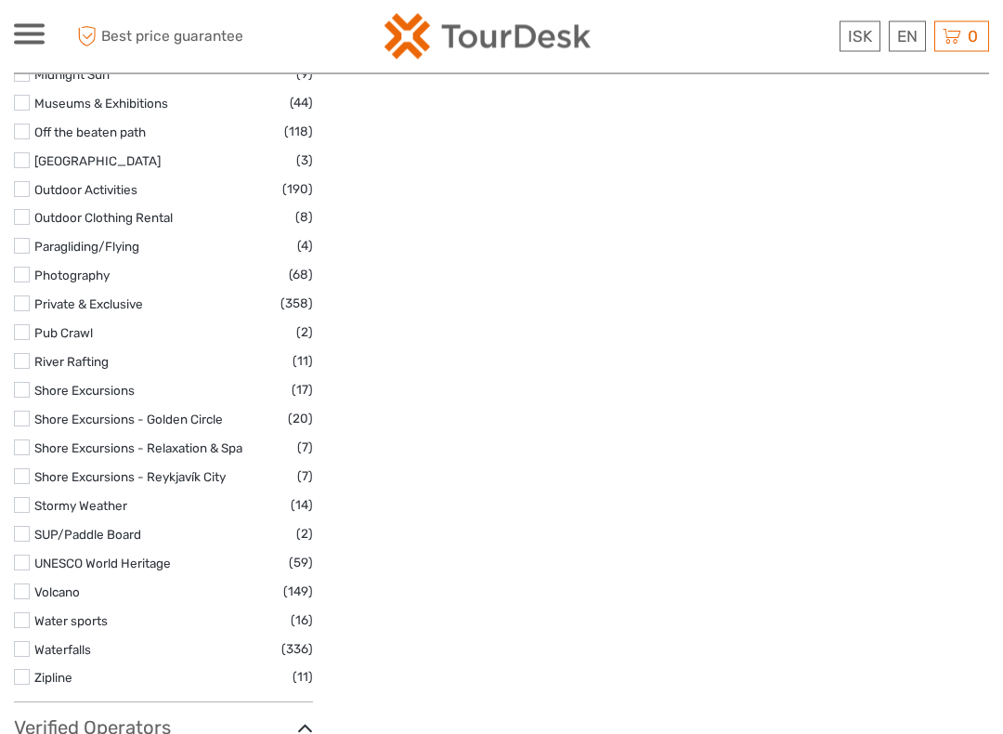
scroll to position [3679, 0]
click at [23, 497] on label at bounding box center [22, 505] width 16 height 16
click at [0, 0] on input "checkbox" at bounding box center [0, 0] width 0 height 0
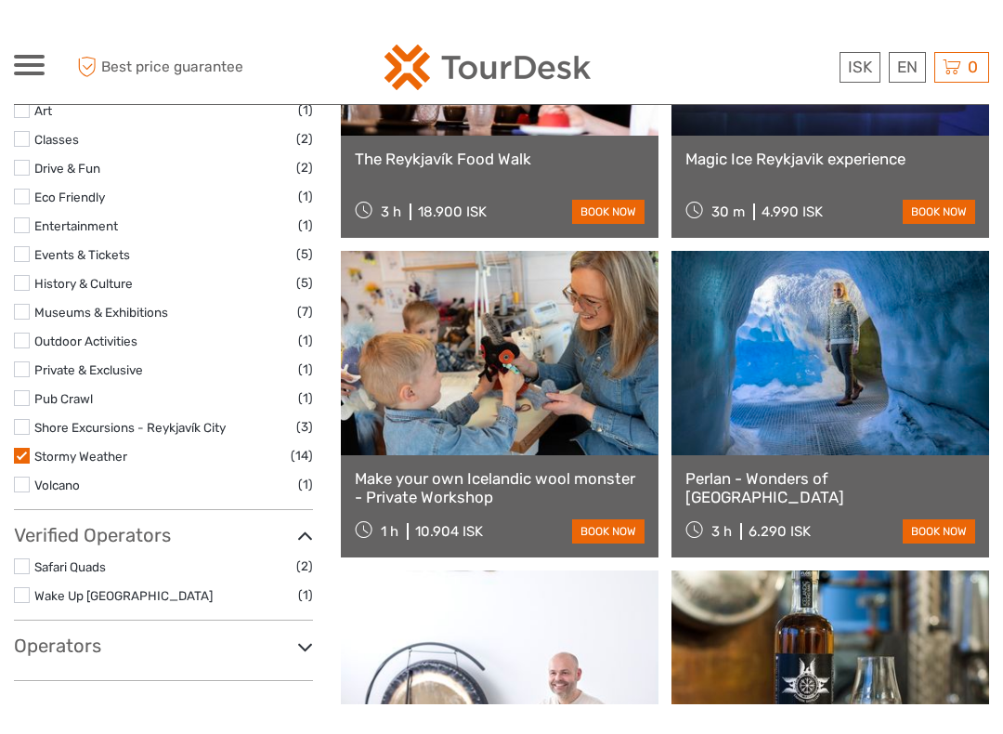
scroll to position [1058, 0]
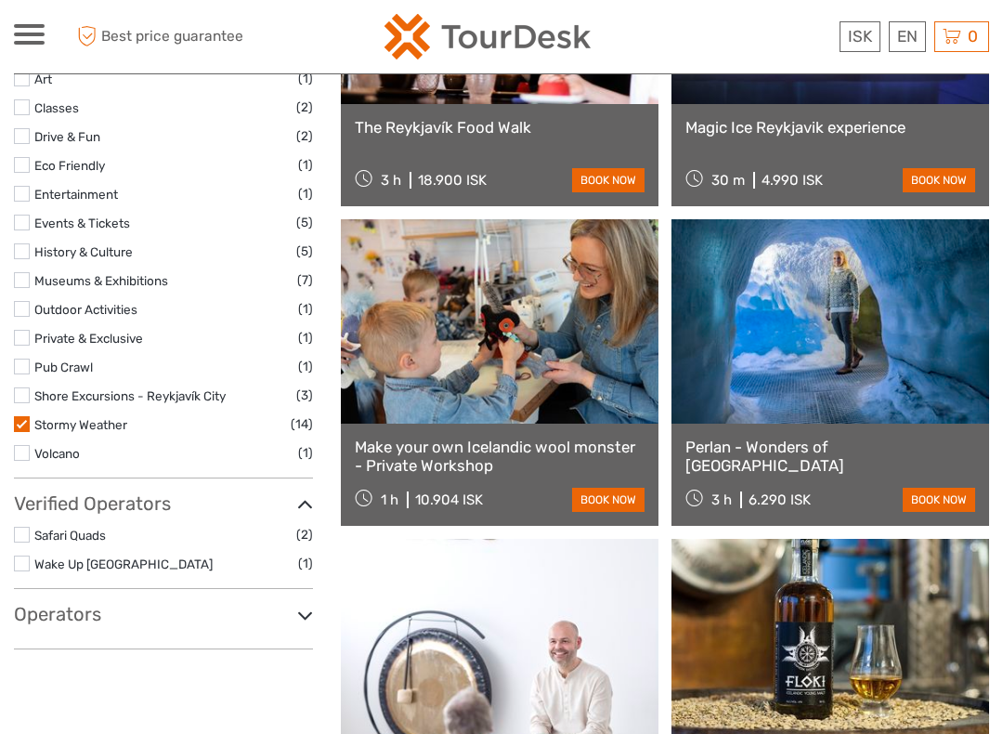
click at [14, 416] on label at bounding box center [22, 424] width 16 height 16
click at [0, 0] on input "checkbox" at bounding box center [0, 0] width 0 height 0
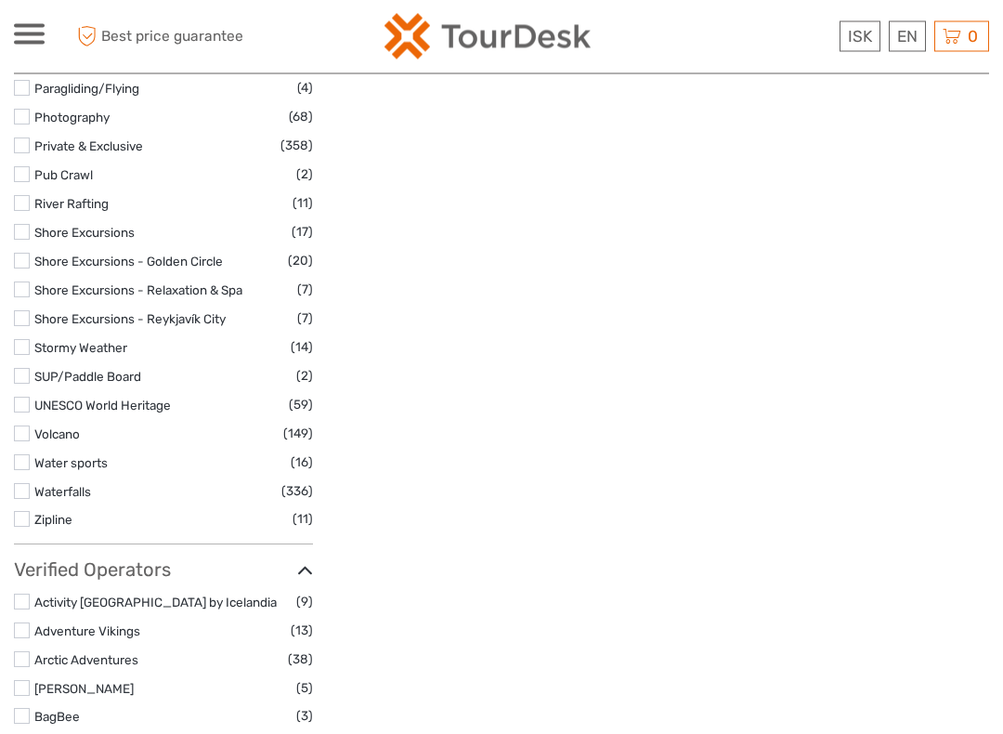
scroll to position [3837, 0]
click at [17, 425] on label at bounding box center [22, 433] width 16 height 16
click at [0, 0] on input "checkbox" at bounding box center [0, 0] width 0 height 0
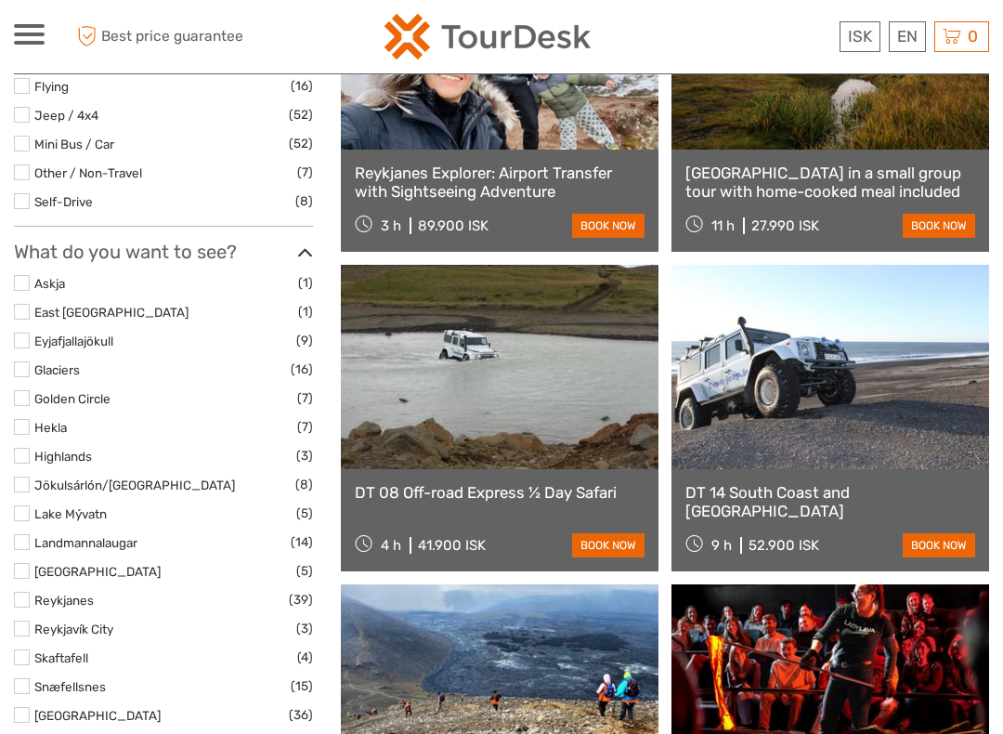
scroll to position [696, 0]
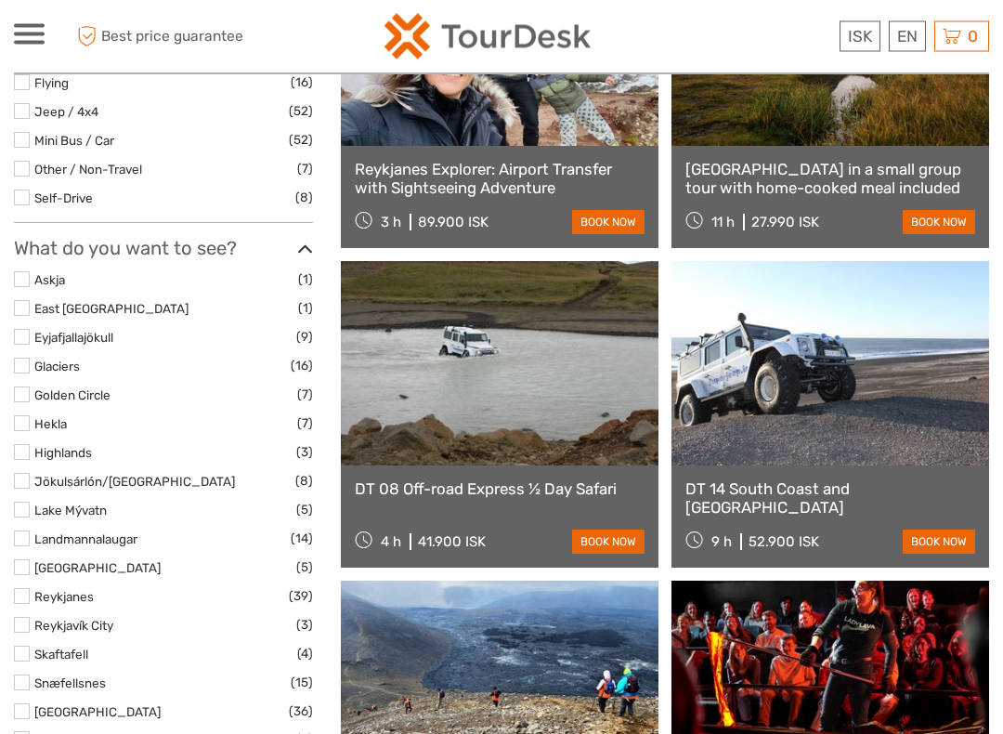
click at [458, 398] on link at bounding box center [500, 364] width 318 height 204
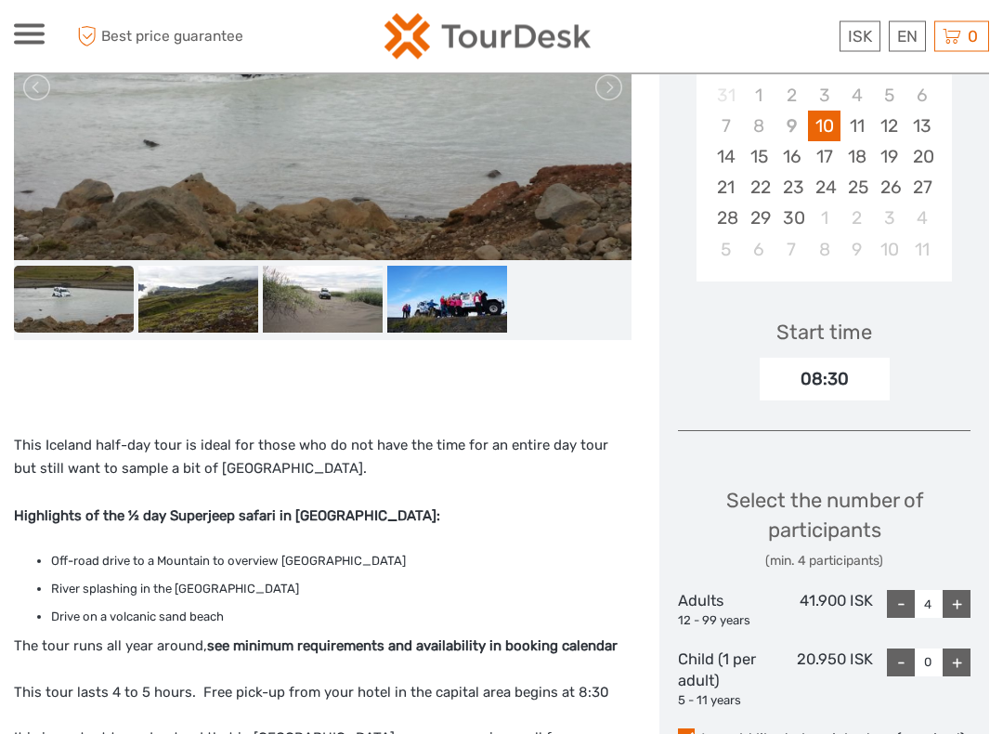
scroll to position [401, 0]
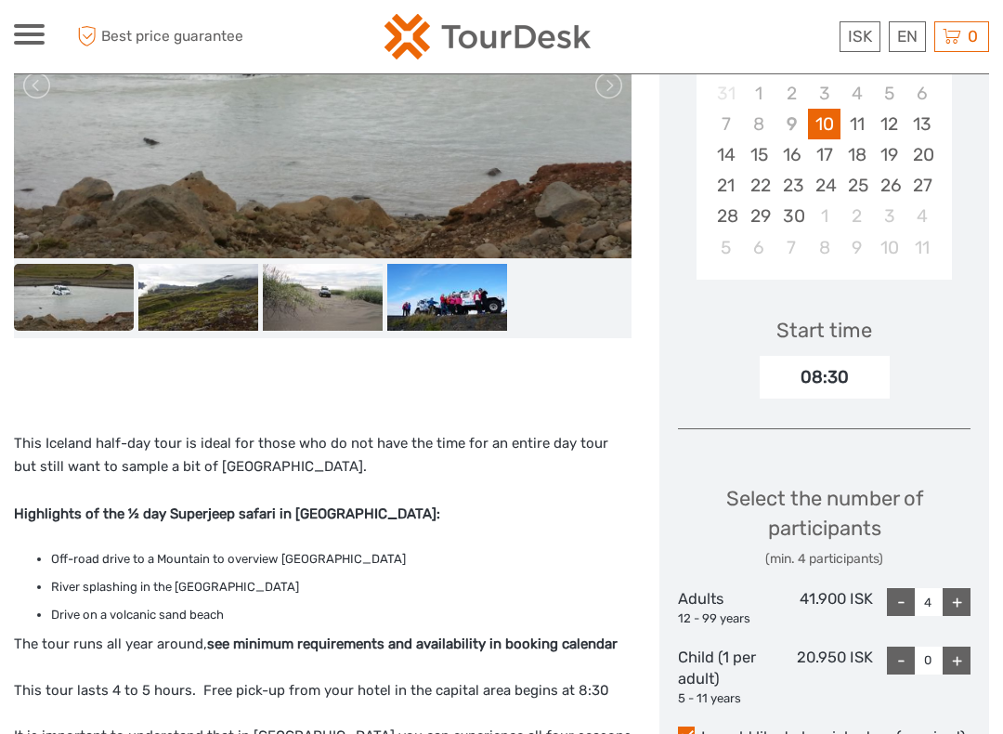
click at [804, 369] on div "08:30" at bounding box center [825, 377] width 130 height 43
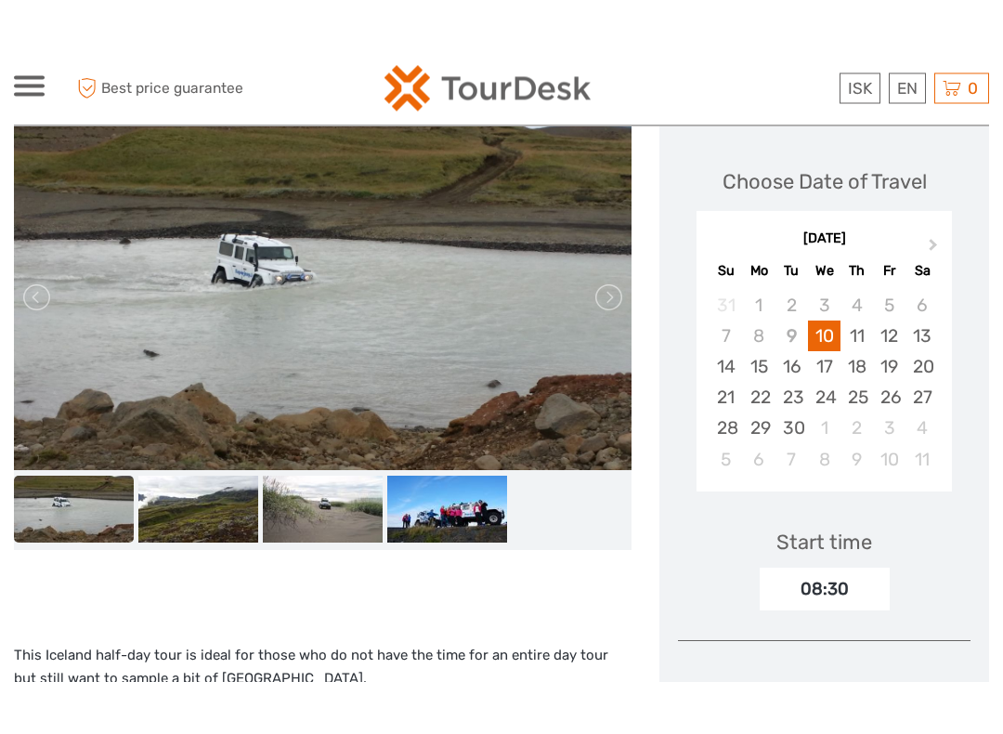
scroll to position [236, 0]
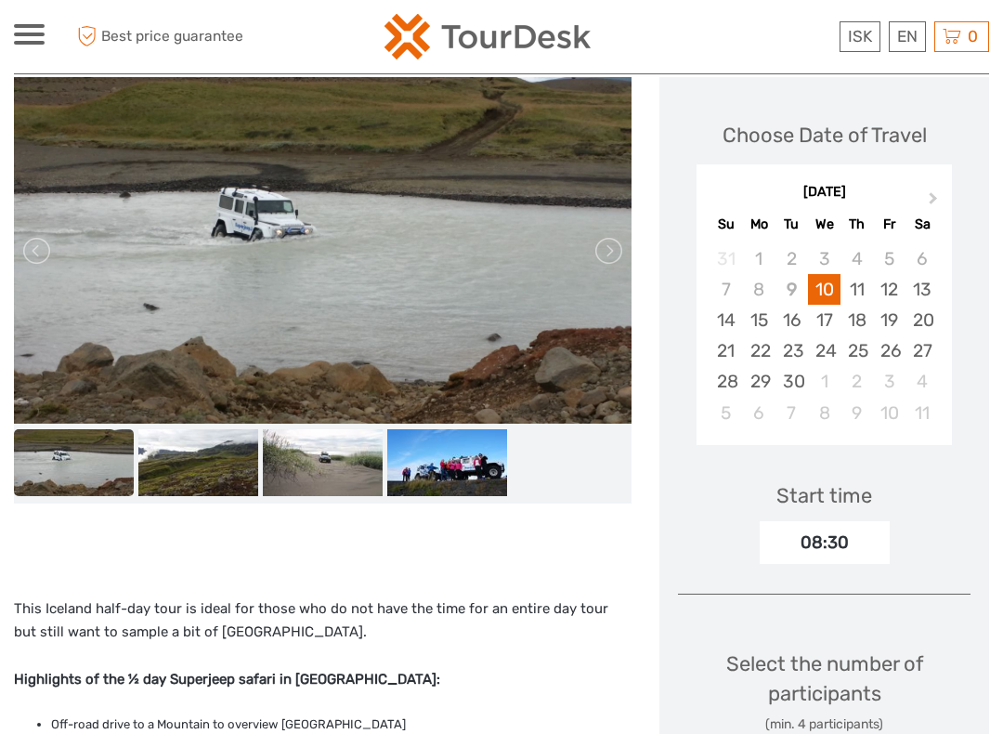
click at [610, 254] on link at bounding box center [608, 251] width 30 height 30
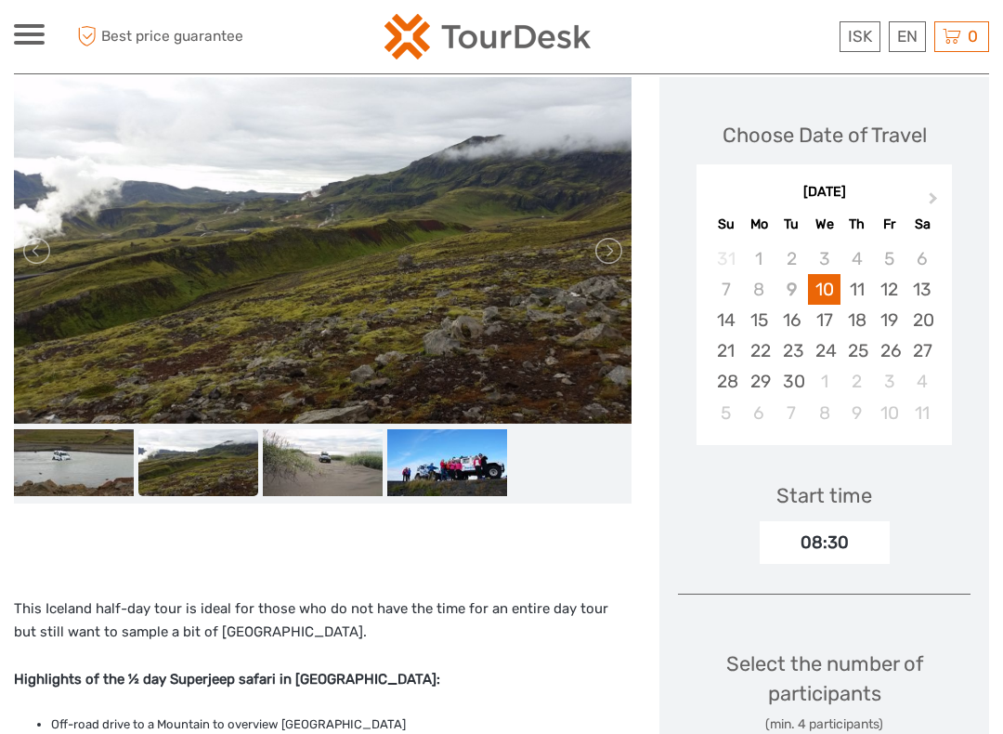
click at [609, 251] on link at bounding box center [608, 251] width 30 height 30
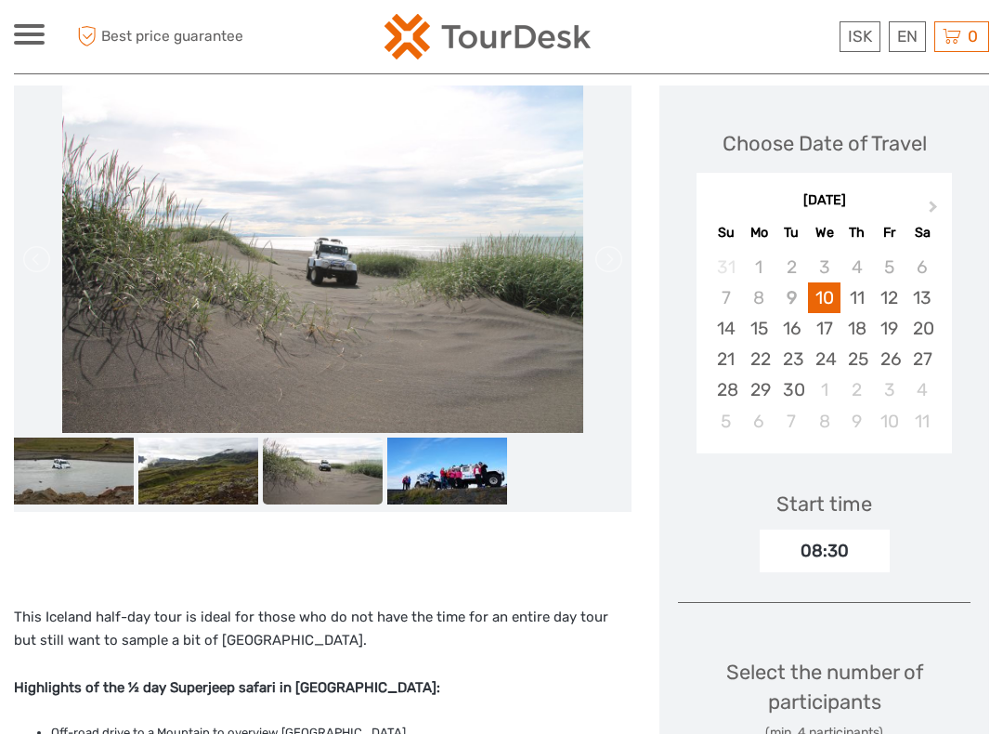
scroll to position [227, 0]
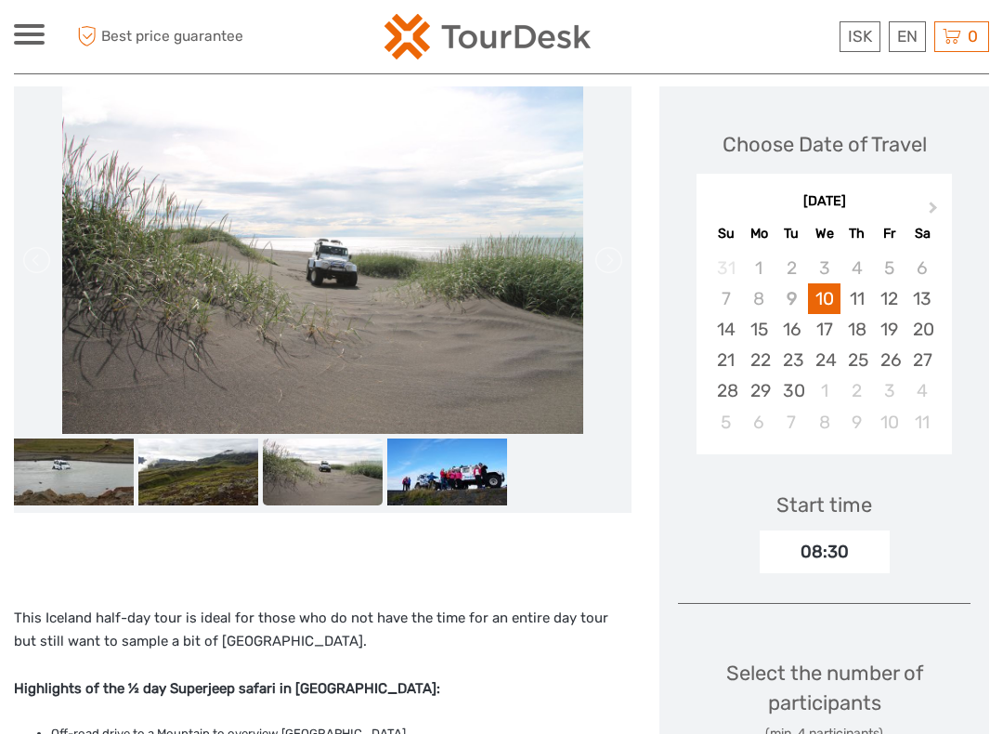
click at [609, 261] on link at bounding box center [608, 260] width 30 height 30
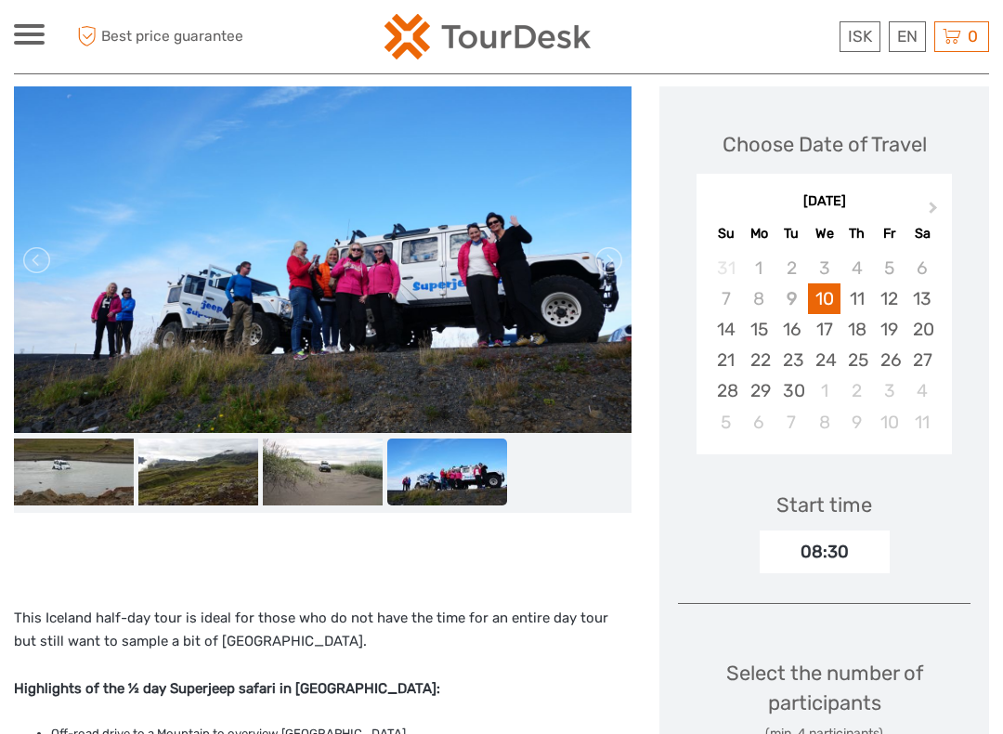
click at [611, 262] on link at bounding box center [608, 260] width 30 height 30
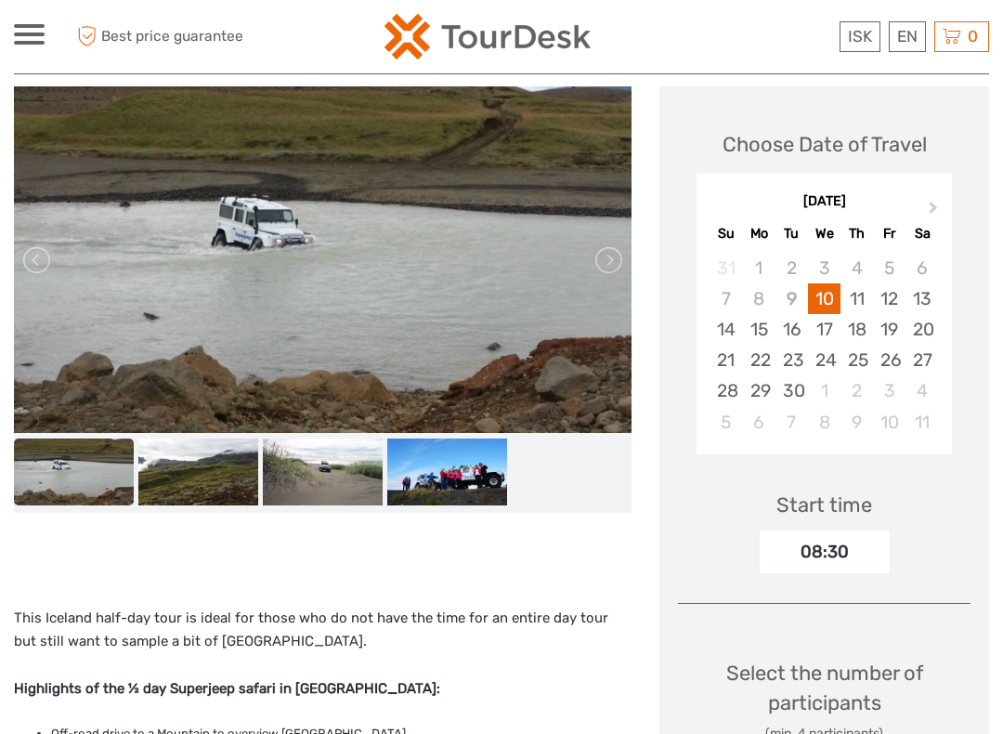
click at [30, 39] on div at bounding box center [29, 34] width 31 height 20
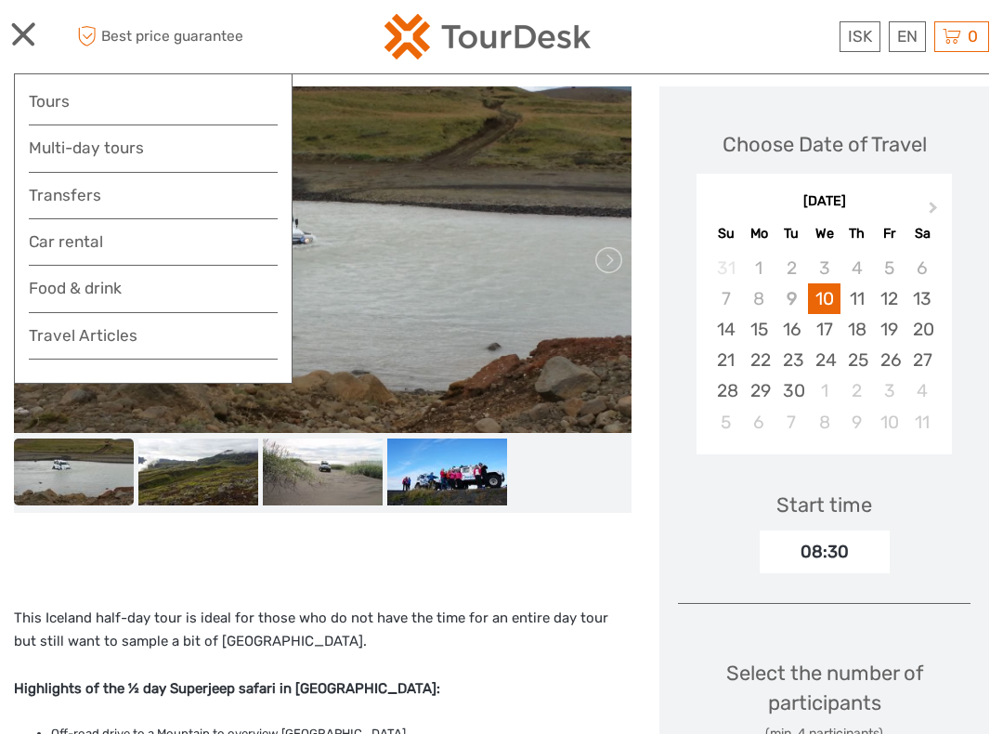
click at [48, 108] on link "Tours" at bounding box center [153, 101] width 249 height 27
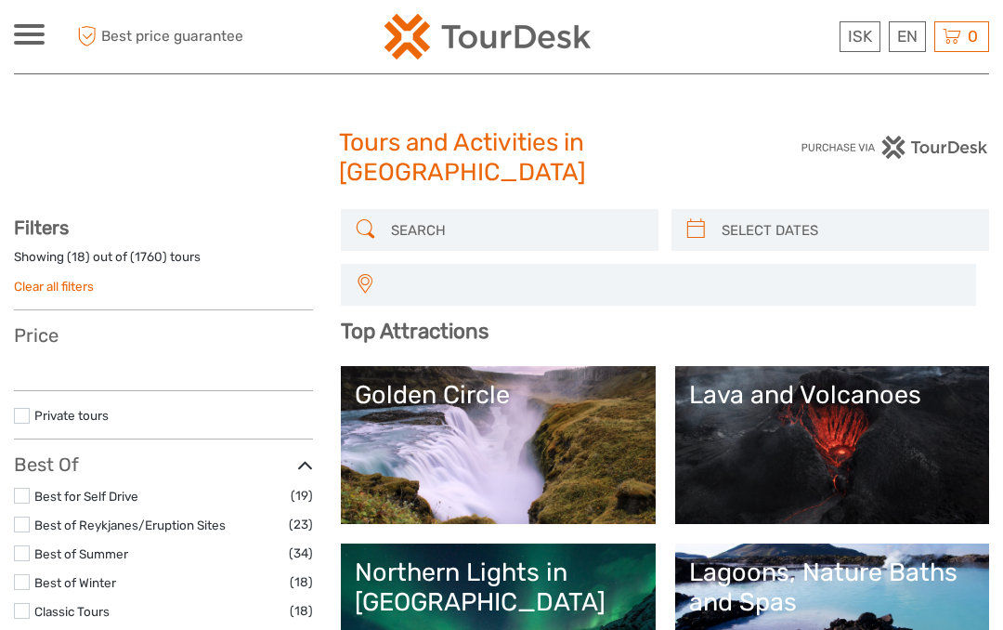
select select
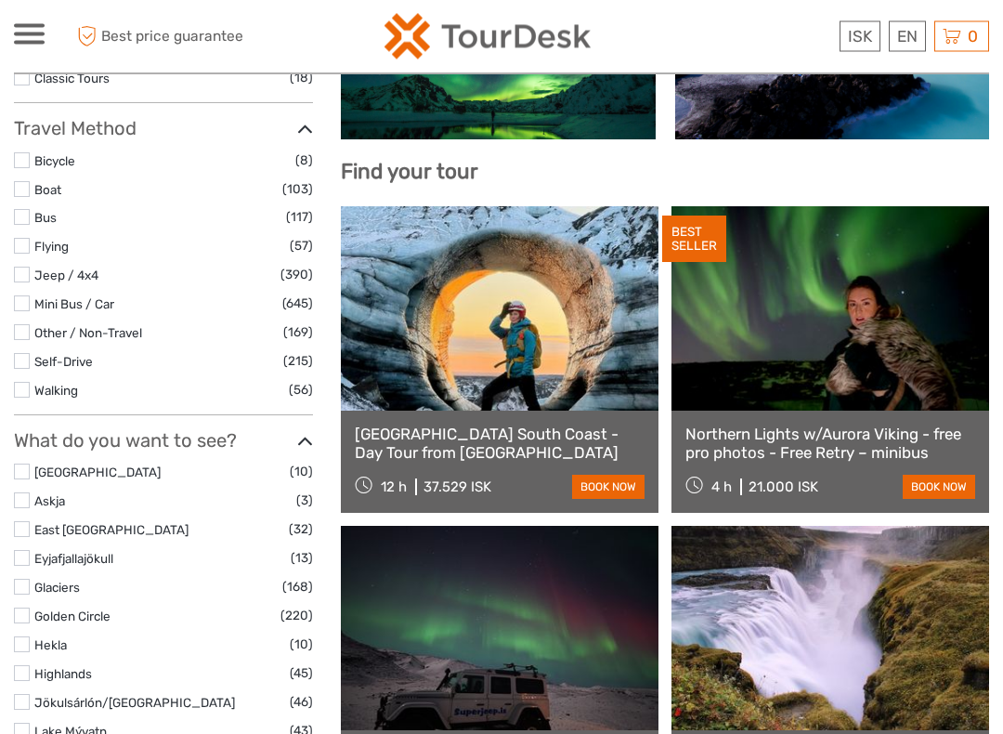
scroll to position [565, 0]
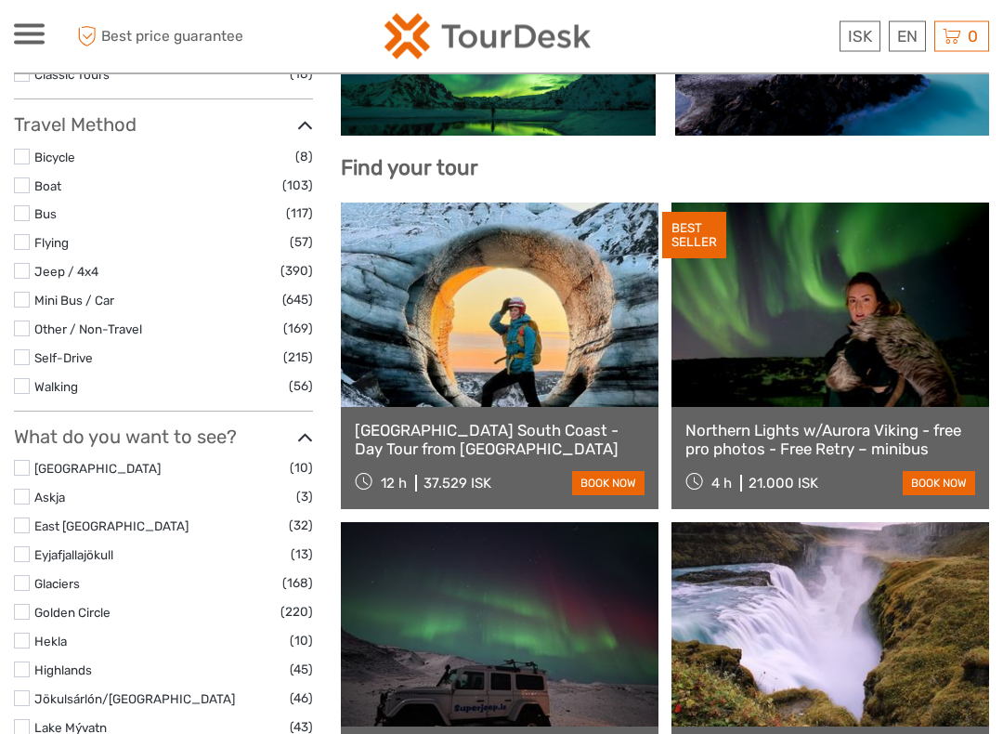
click at [20, 264] on label at bounding box center [22, 272] width 16 height 16
click at [0, 0] on input "checkbox" at bounding box center [0, 0] width 0 height 0
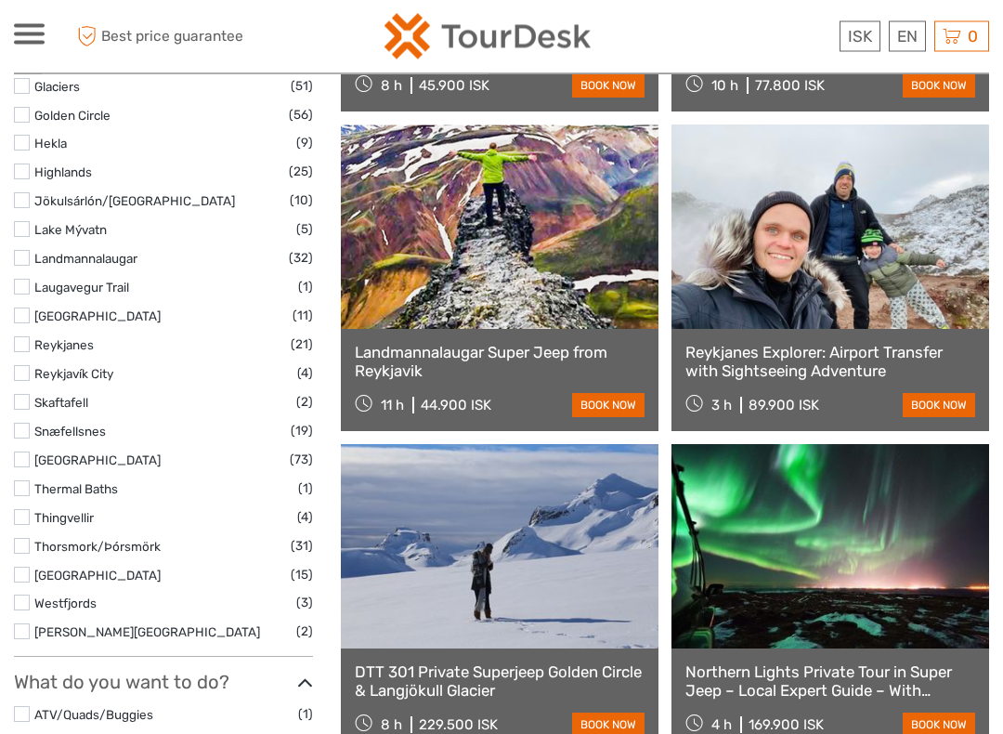
scroll to position [833, 0]
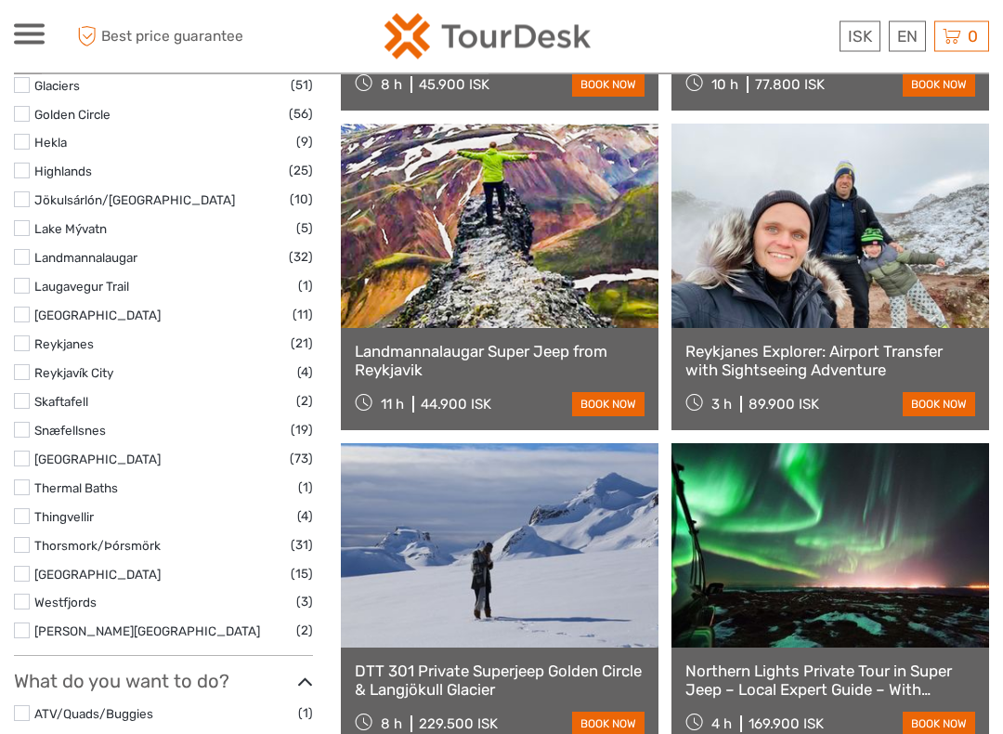
click at [734, 359] on link "Reykjanes Explorer: Airport Transfer with Sightseeing Adventure" at bounding box center [831, 362] width 290 height 38
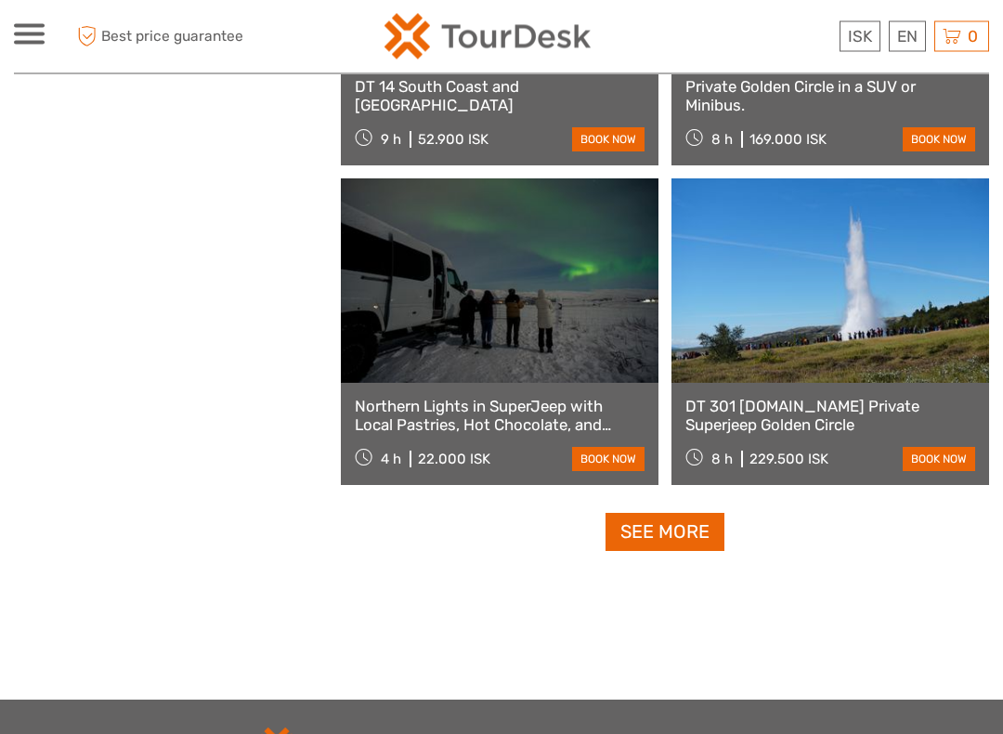
scroll to position [2698, 0]
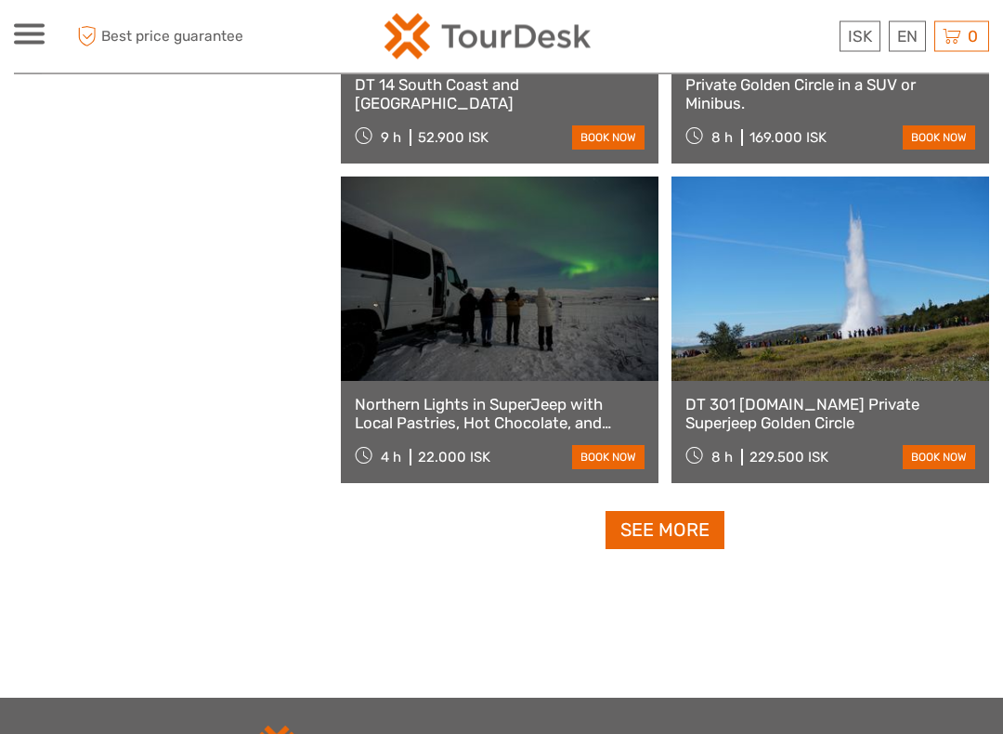
click at [382, 413] on link "Northern Lights in SuperJeep with Local Pastries, Hot Chocolate, and Photos" at bounding box center [500, 415] width 290 height 38
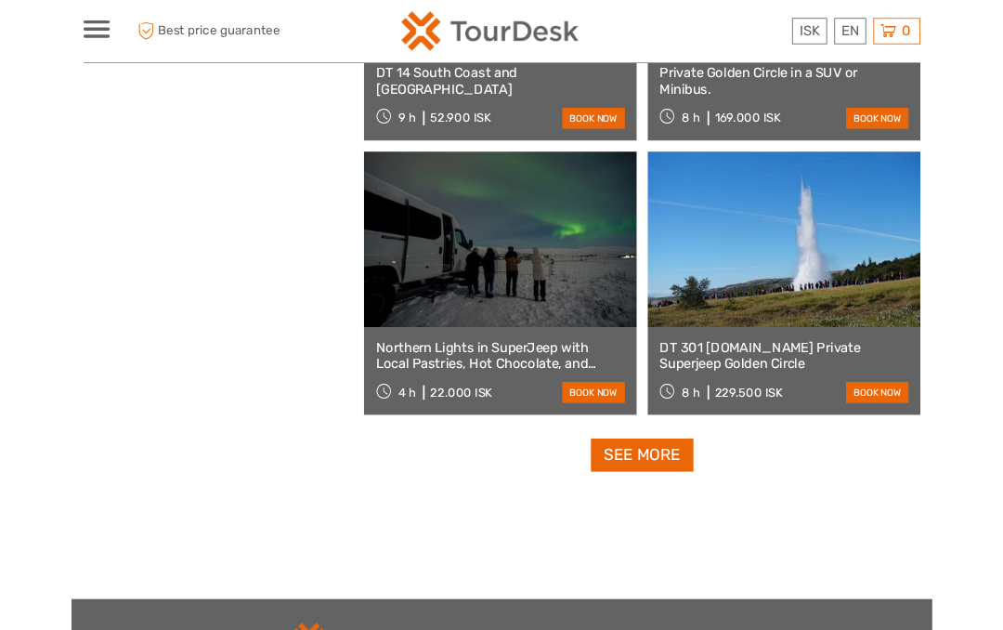
scroll to position [2751, 0]
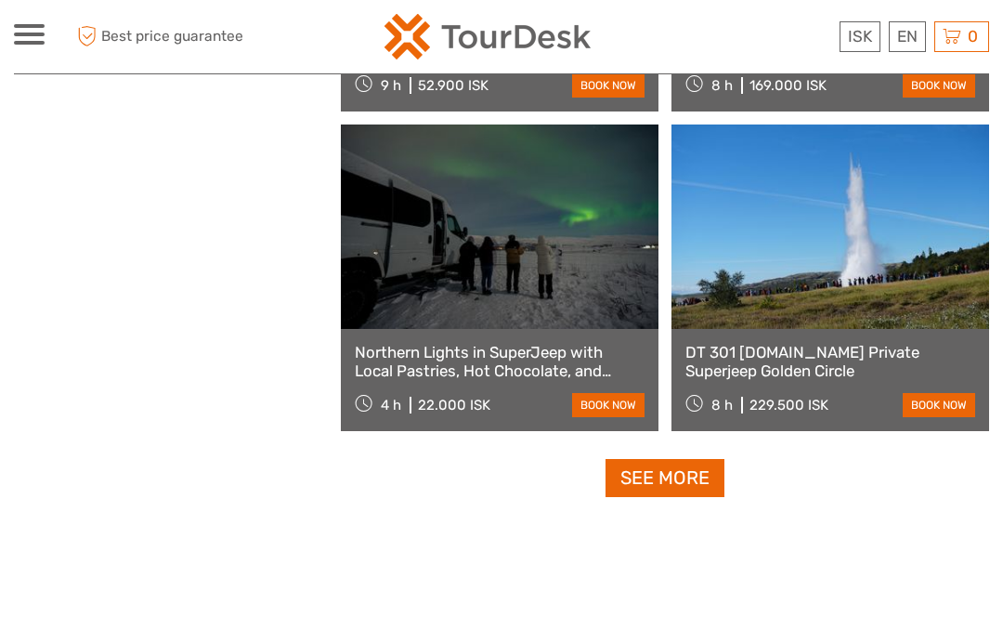
click at [642, 474] on link "See more" at bounding box center [665, 478] width 119 height 38
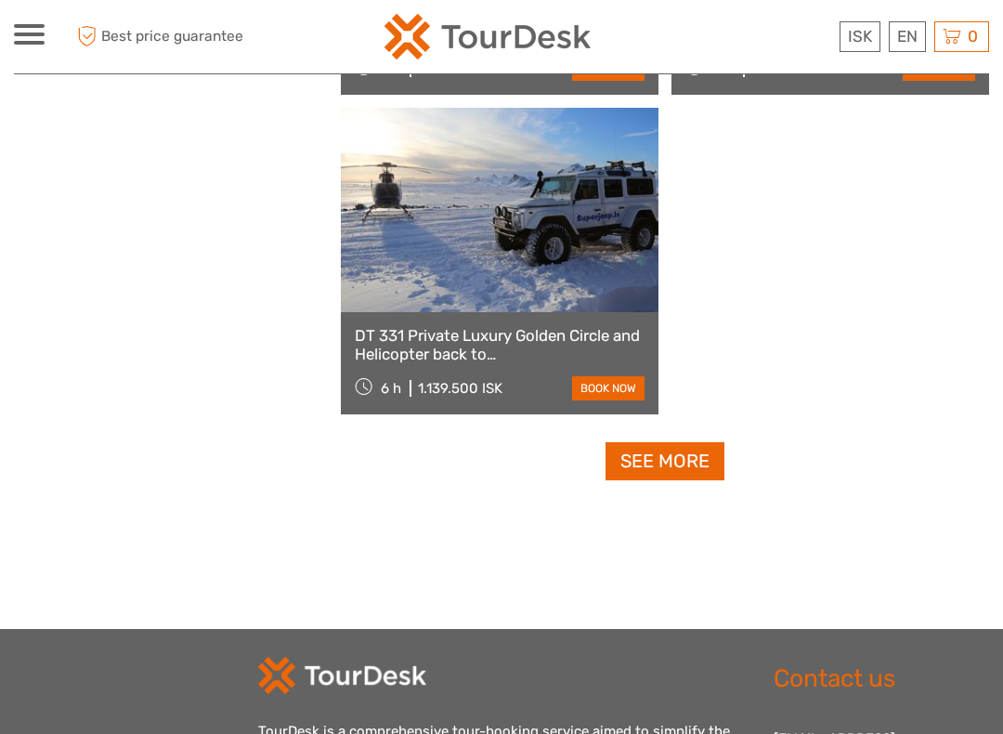
scroll to position [5966, 0]
